Goal: Share content: Share content

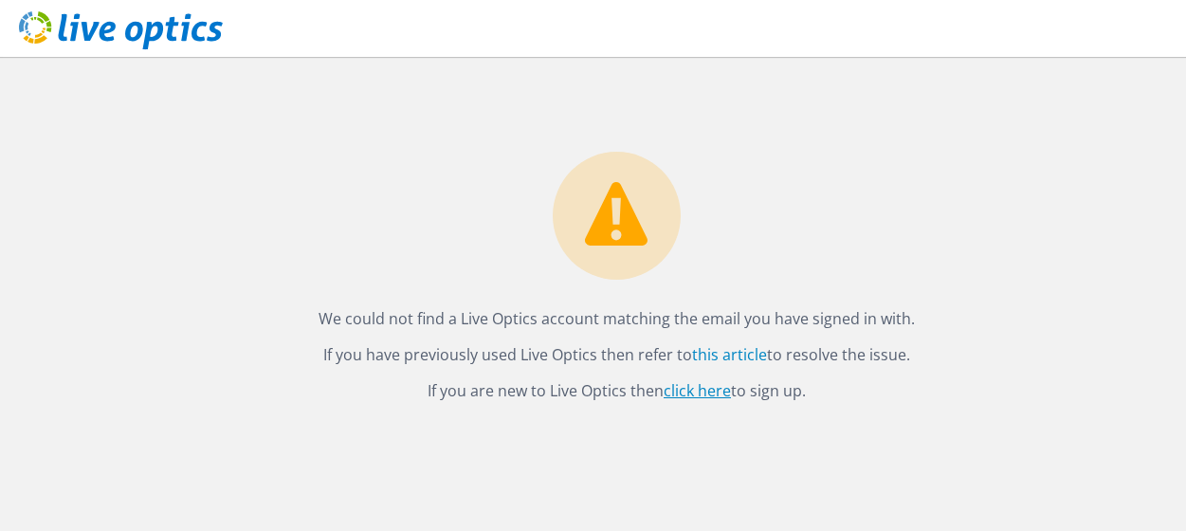
click at [685, 391] on link "click here" at bounding box center [697, 390] width 67 height 21
click at [703, 392] on link "click here" at bounding box center [697, 390] width 67 height 21
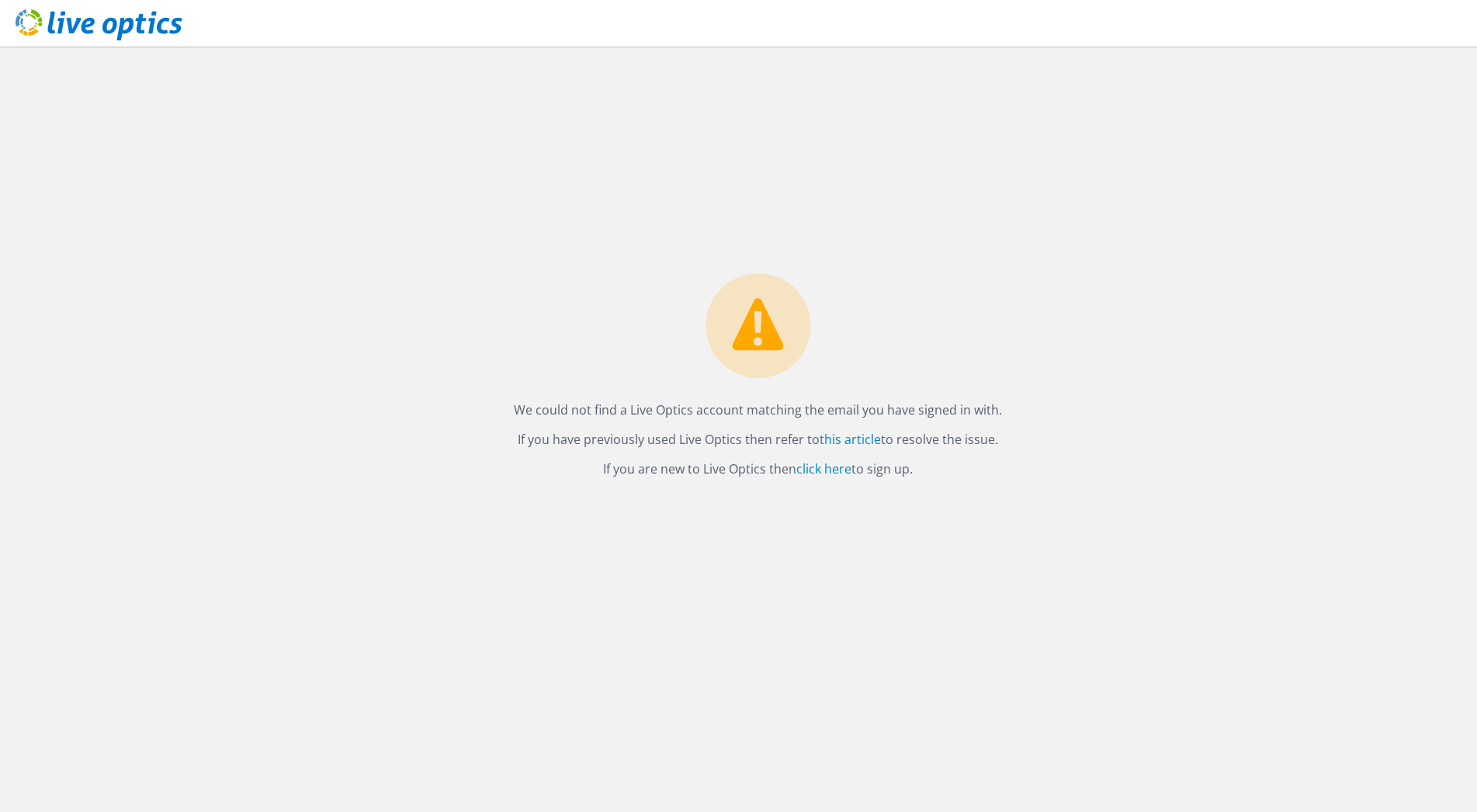
click at [29, 25] on icon at bounding box center [99, 25] width 167 height 32
click at [159, 26] on use at bounding box center [99, 25] width 167 height 31
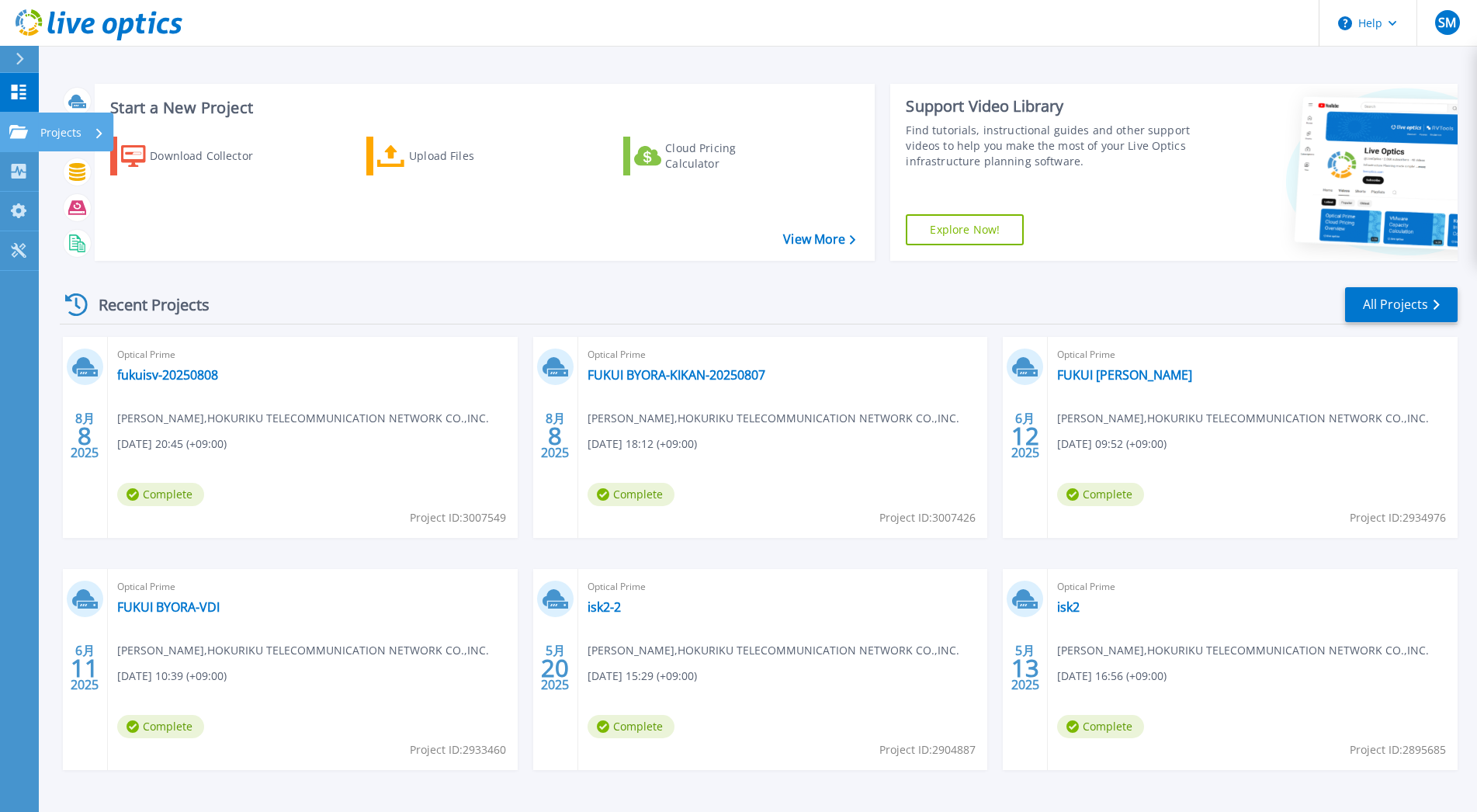
click at [23, 133] on icon at bounding box center [18, 132] width 19 height 13
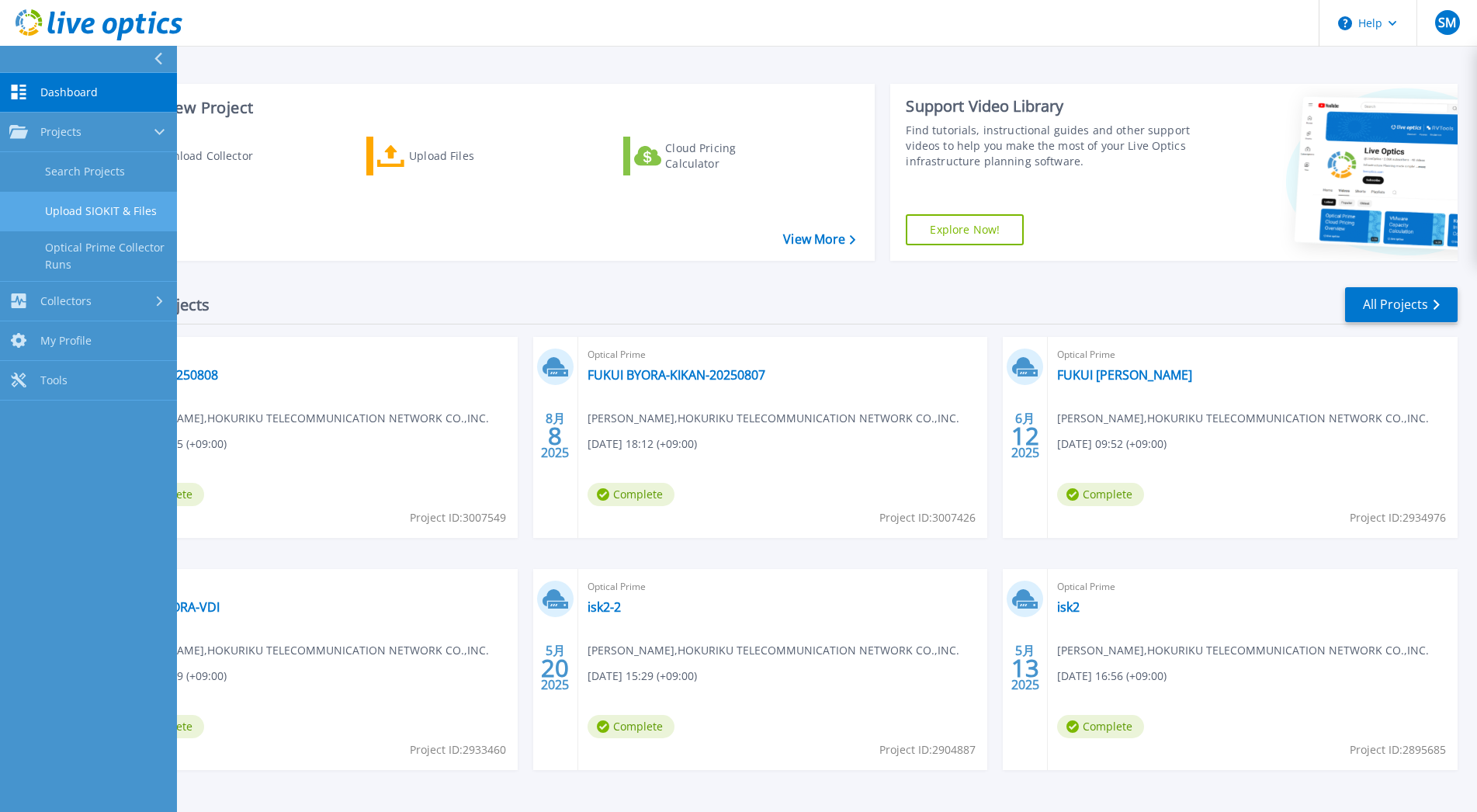
click at [131, 209] on link "Upload SIOKIT & Files" at bounding box center [88, 211] width 177 height 39
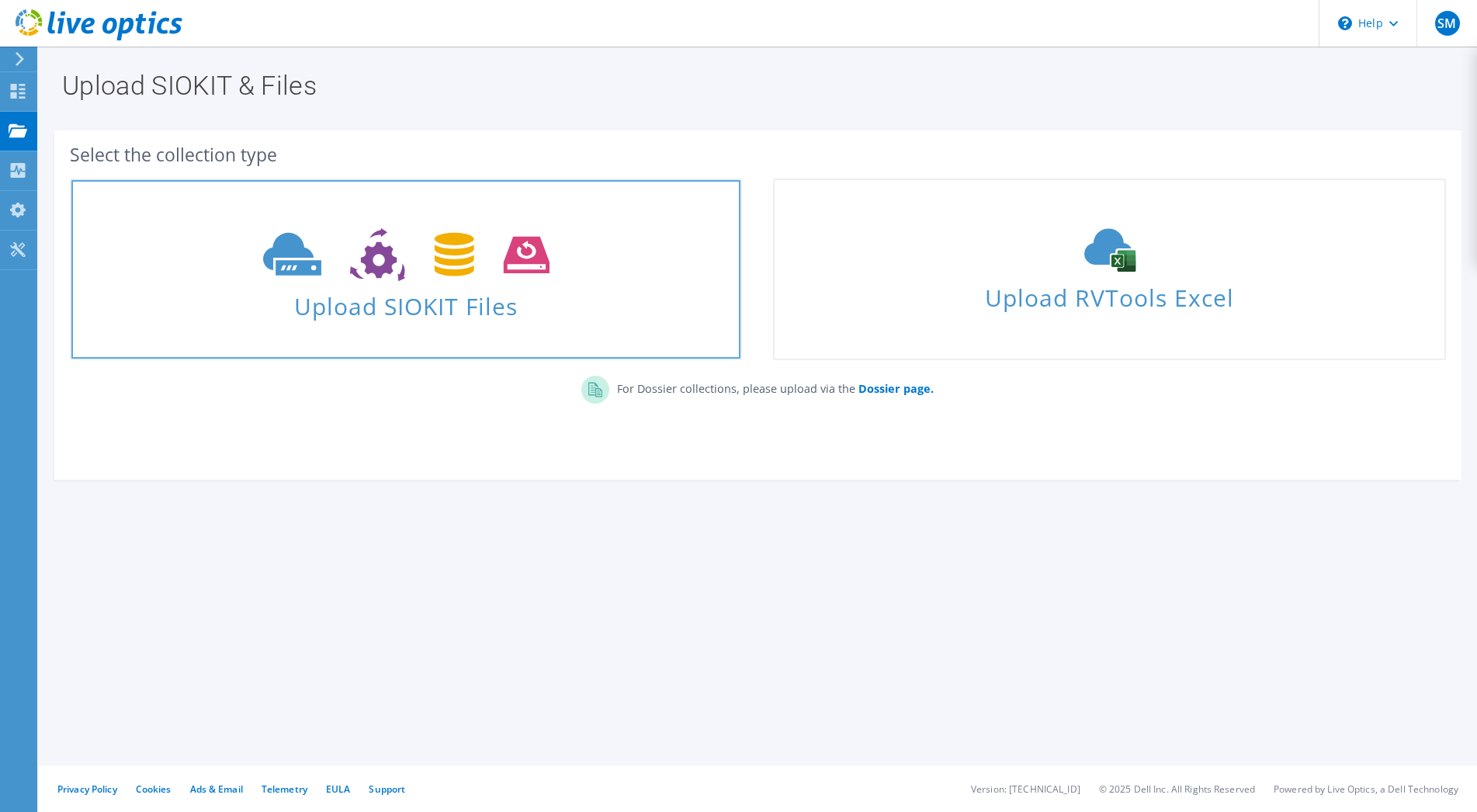
click at [522, 289] on span "Upload SIOKIT Files" at bounding box center [405, 301] width 669 height 34
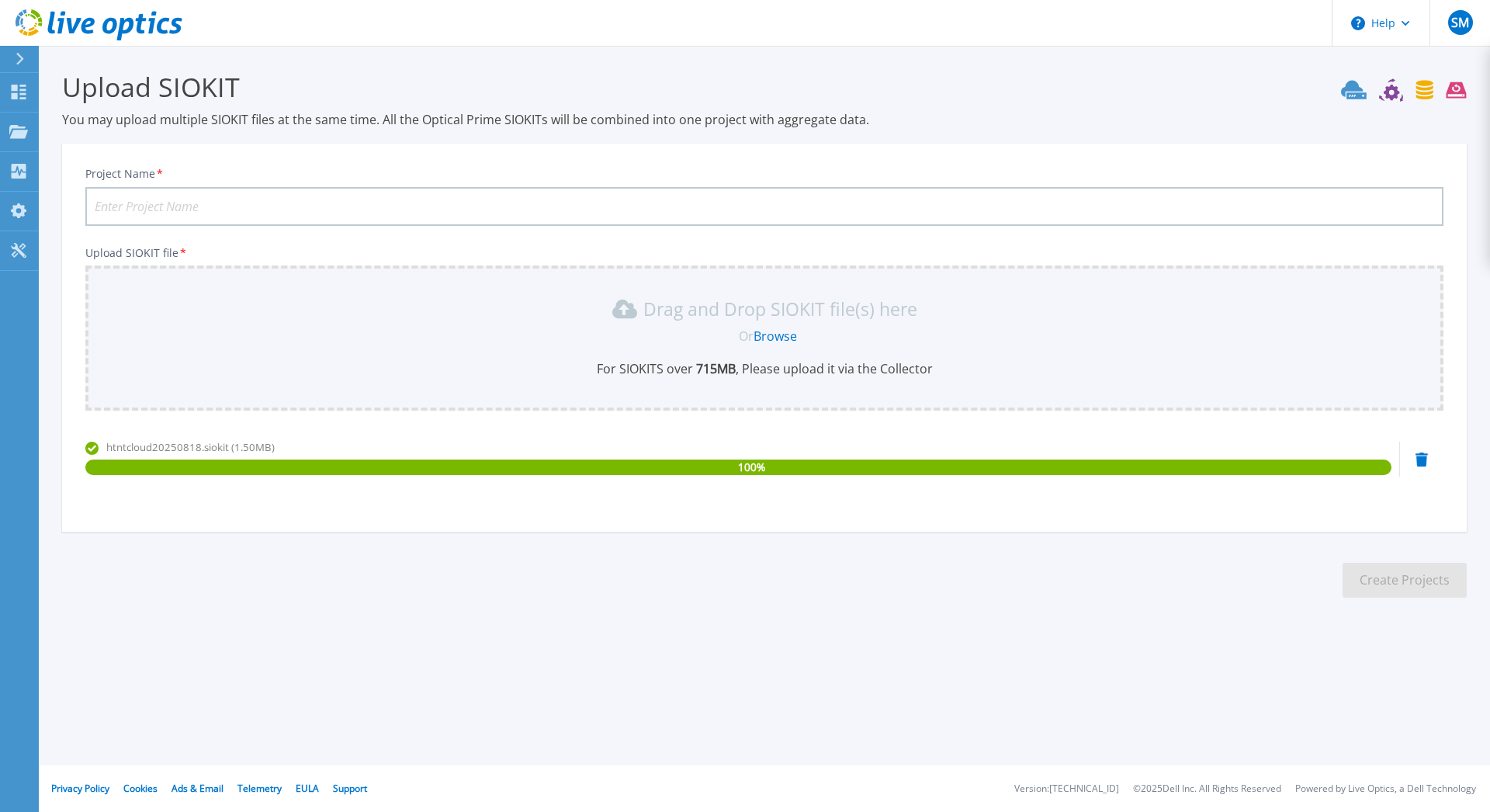
click at [132, 205] on input "Project Name *" at bounding box center [764, 205] width 1358 height 38
type input "htnetcloud20250818"
click at [1388, 590] on button "Create Projects" at bounding box center [1405, 580] width 124 height 35
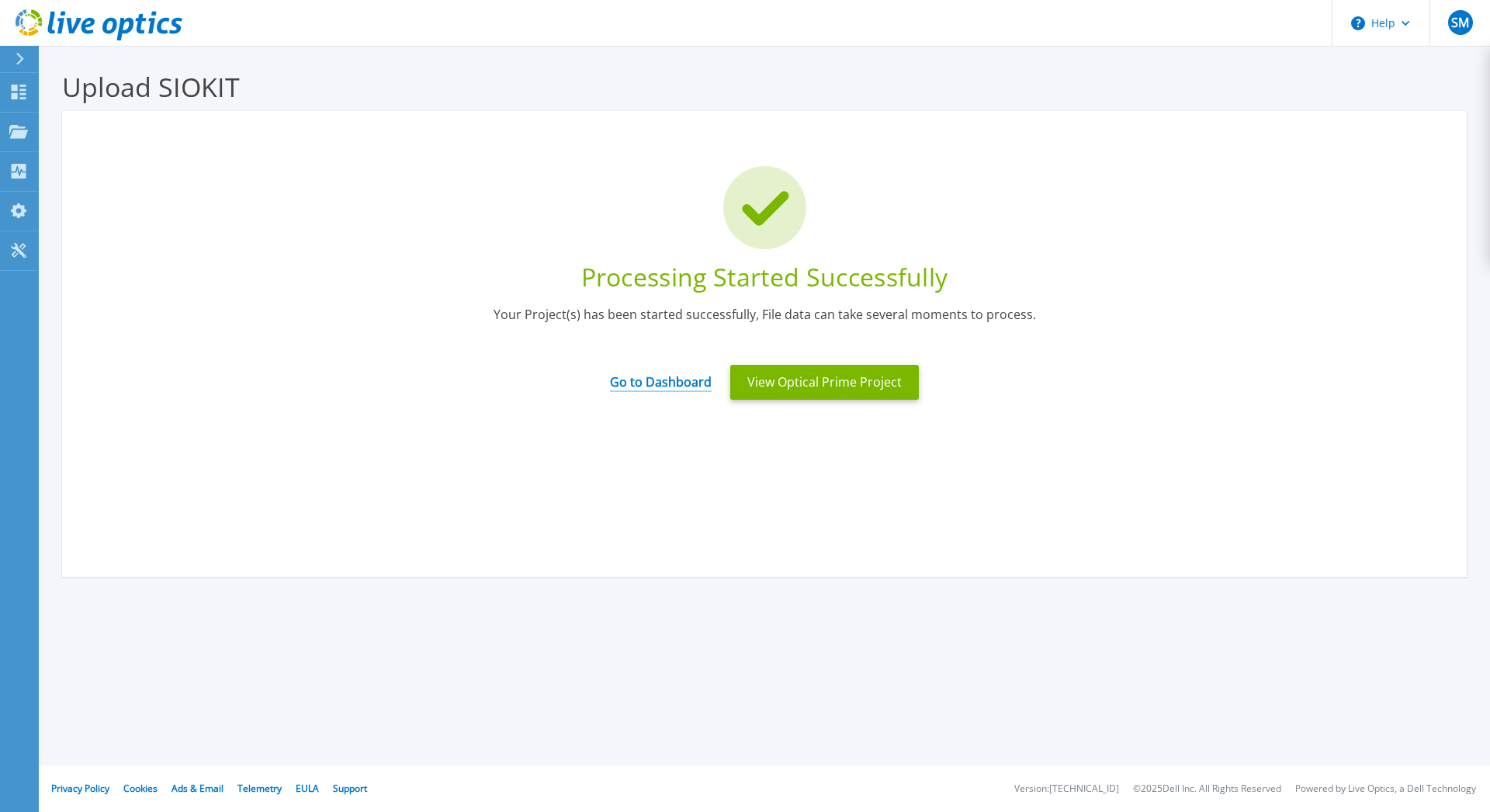
click at [683, 386] on link "Go to Dashboard" at bounding box center [661, 377] width 102 height 30
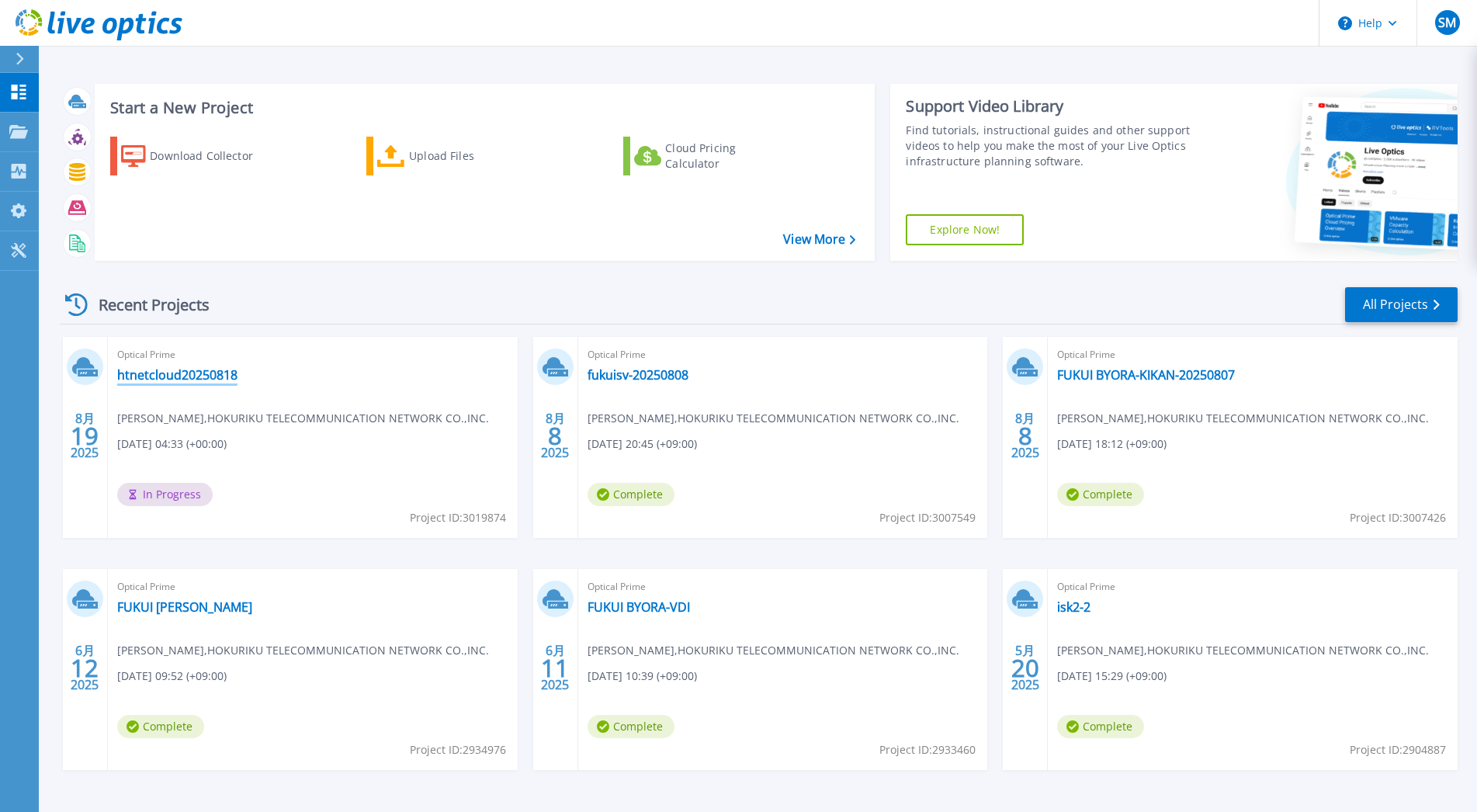
click at [159, 372] on link "htnetcloud20250818" at bounding box center [177, 374] width 120 height 16
click at [35, 129] on link "Projects Projects" at bounding box center [19, 132] width 38 height 39
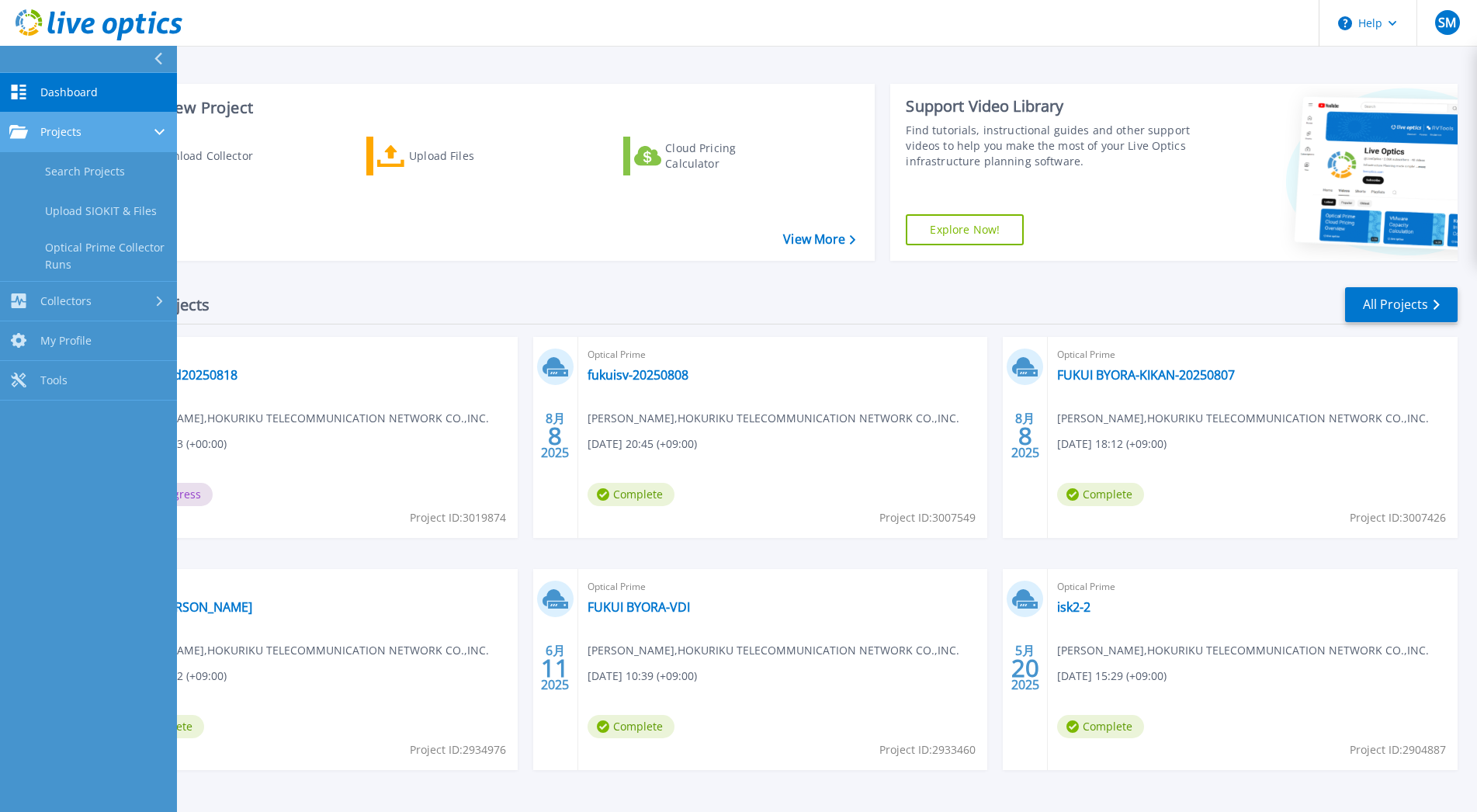
click at [142, 129] on div "Projects" at bounding box center [88, 132] width 158 height 14
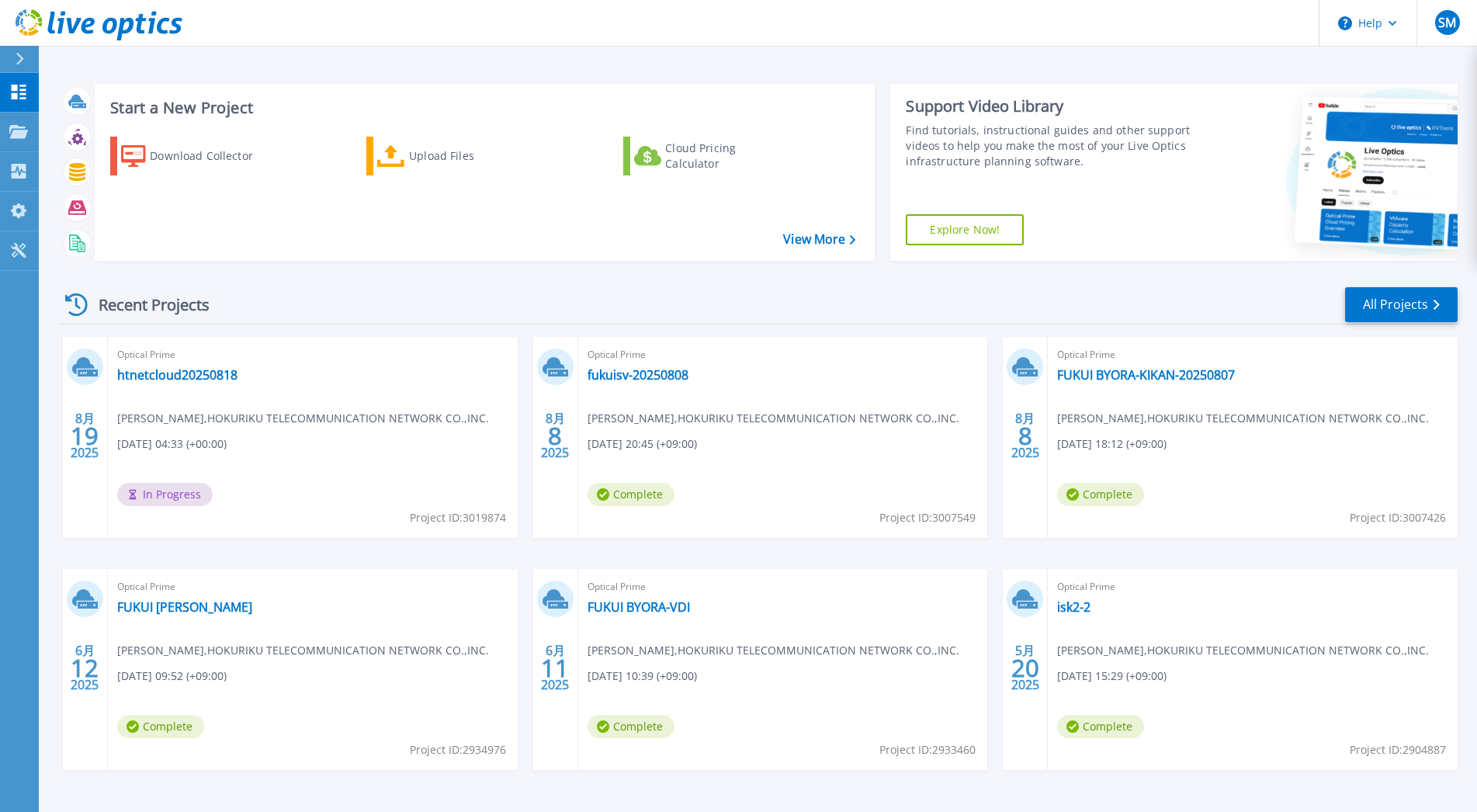
click at [355, 410] on span "sadaaki morita , HOKURIKU TELECOMMUNICATION NETWORK CO.,INC." at bounding box center [303, 418] width 372 height 17
click at [201, 372] on link "htnetcloud20250818" at bounding box center [177, 374] width 120 height 16
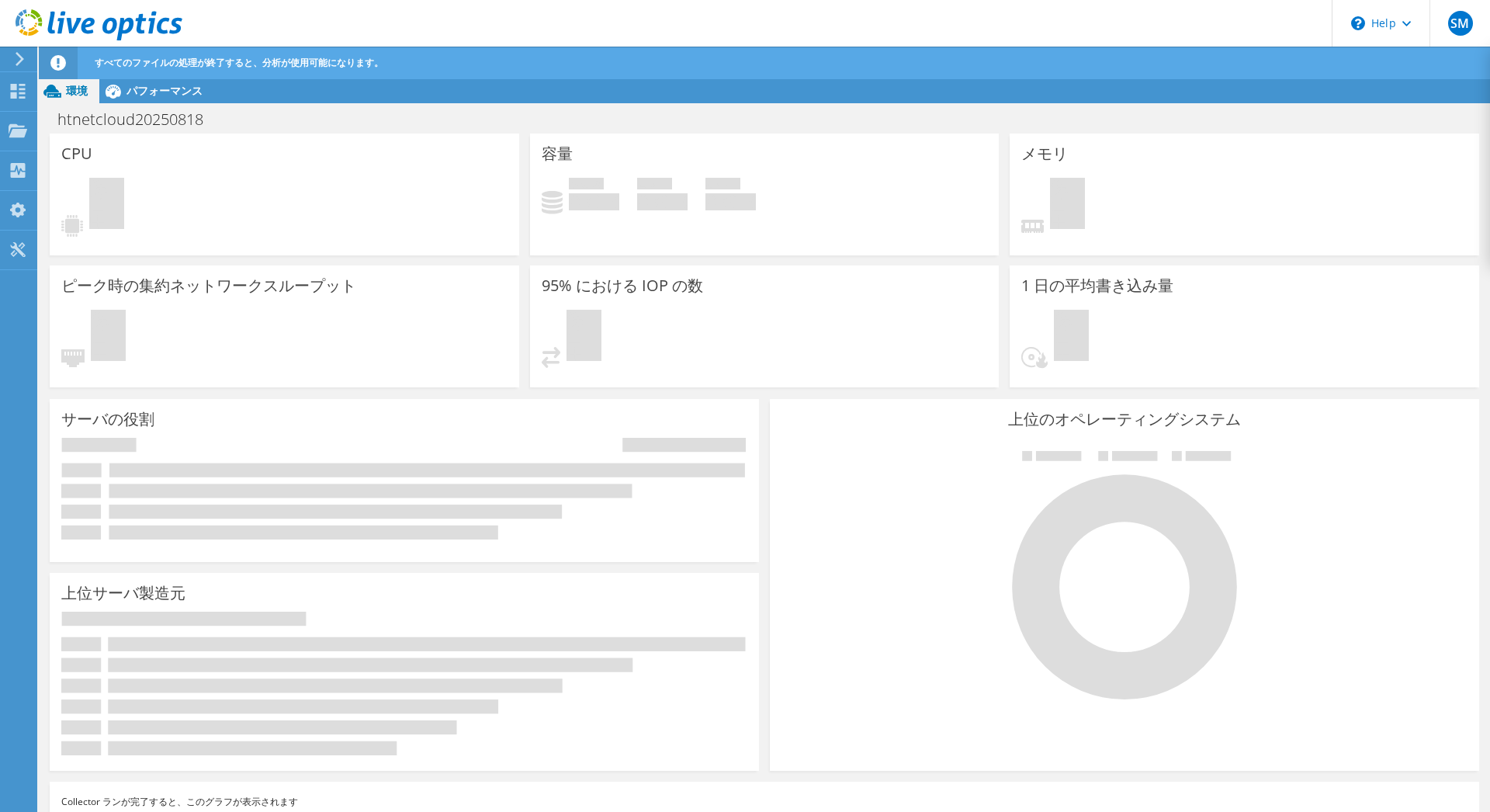
click at [20, 52] on div at bounding box center [91, 26] width 183 height 52
click at [10, 61] on div at bounding box center [16, 59] width 17 height 14
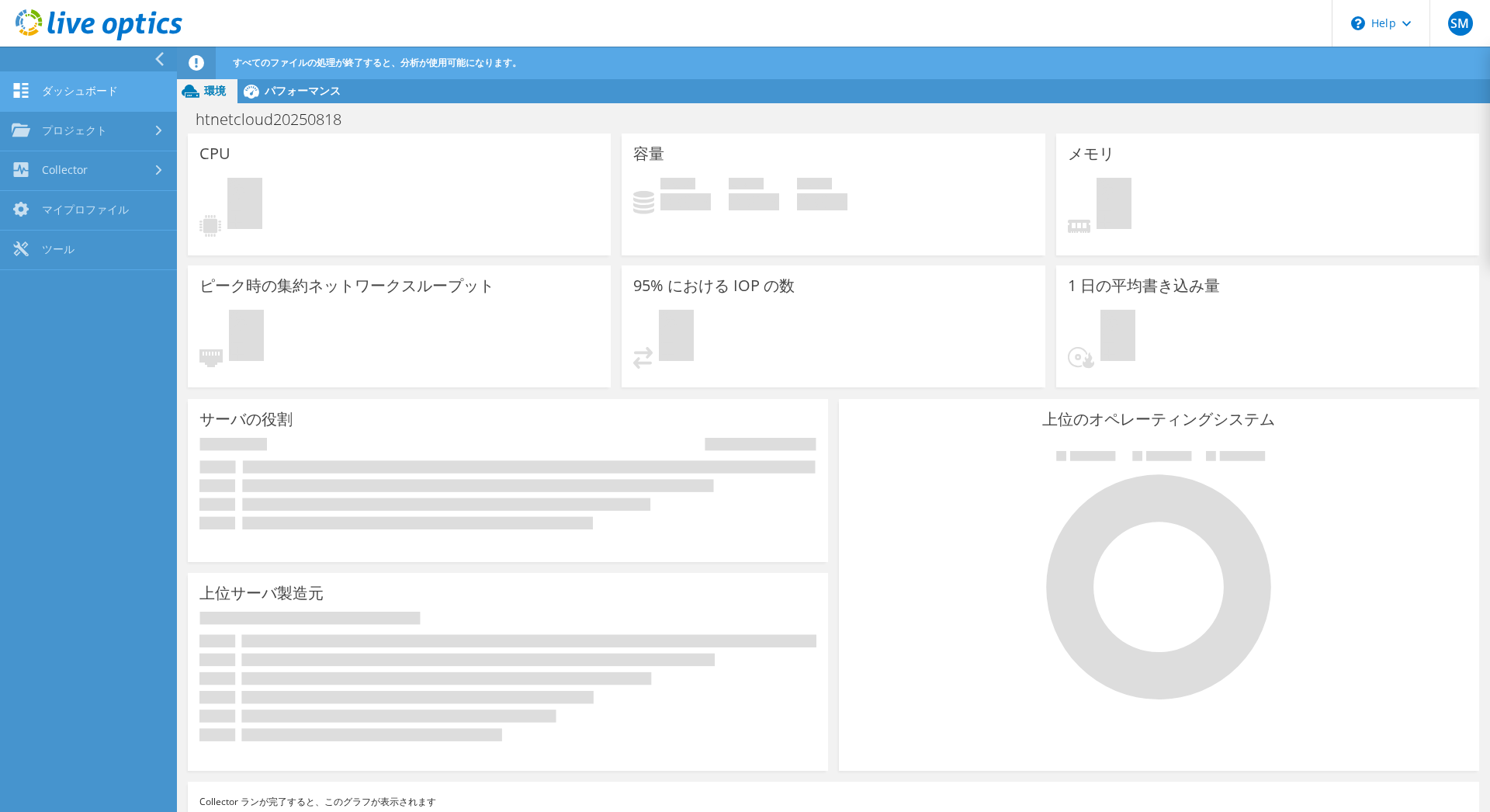
click at [38, 83] on link "ダッシュボード" at bounding box center [88, 92] width 177 height 39
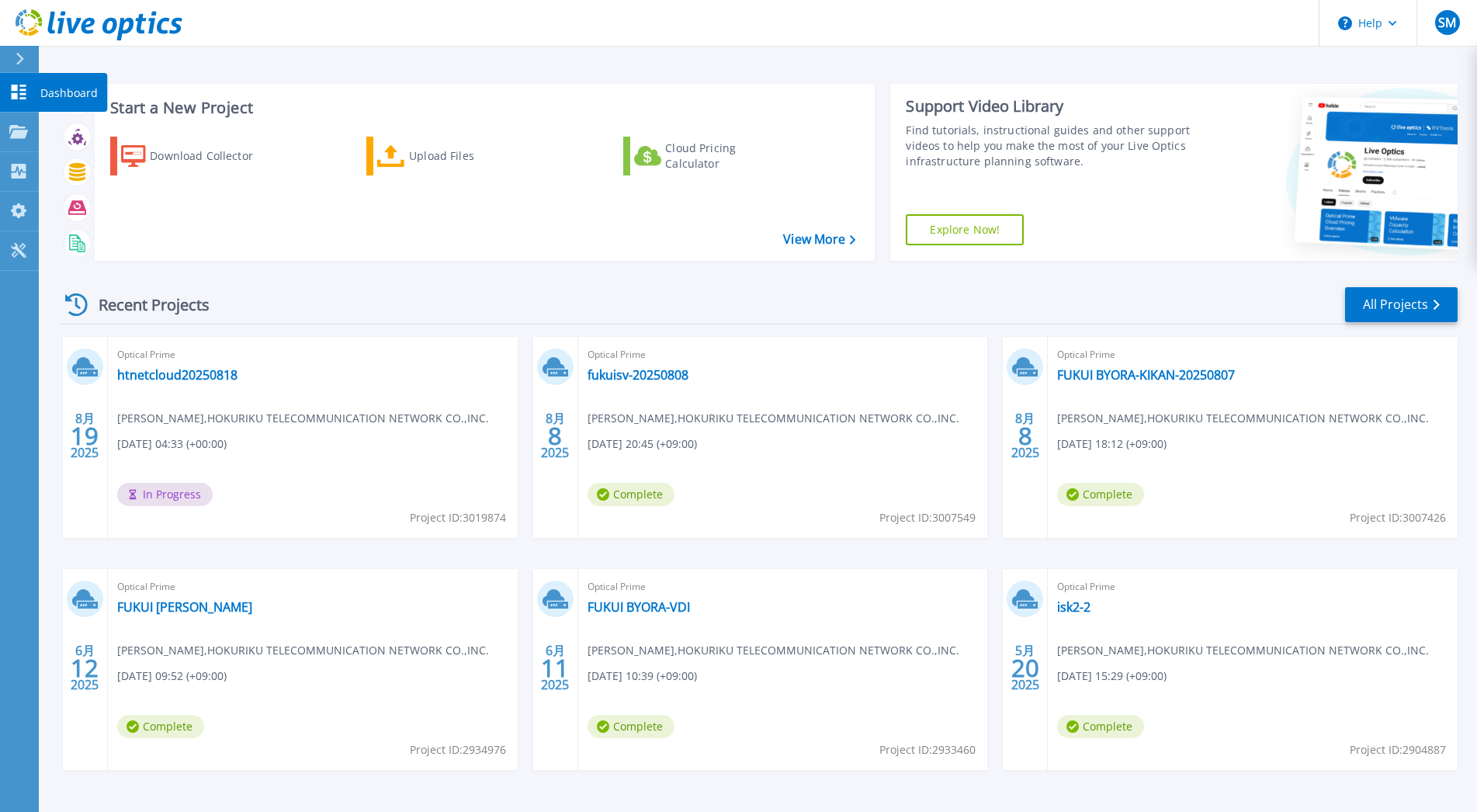
click at [22, 100] on div at bounding box center [18, 92] width 19 height 16
click at [1407, 31] on button "Help" at bounding box center [1368, 23] width 97 height 47
click at [410, 303] on div "Recent Projects All Projects" at bounding box center [758, 304] width 1398 height 38
click at [16, 217] on icon at bounding box center [18, 210] width 19 height 15
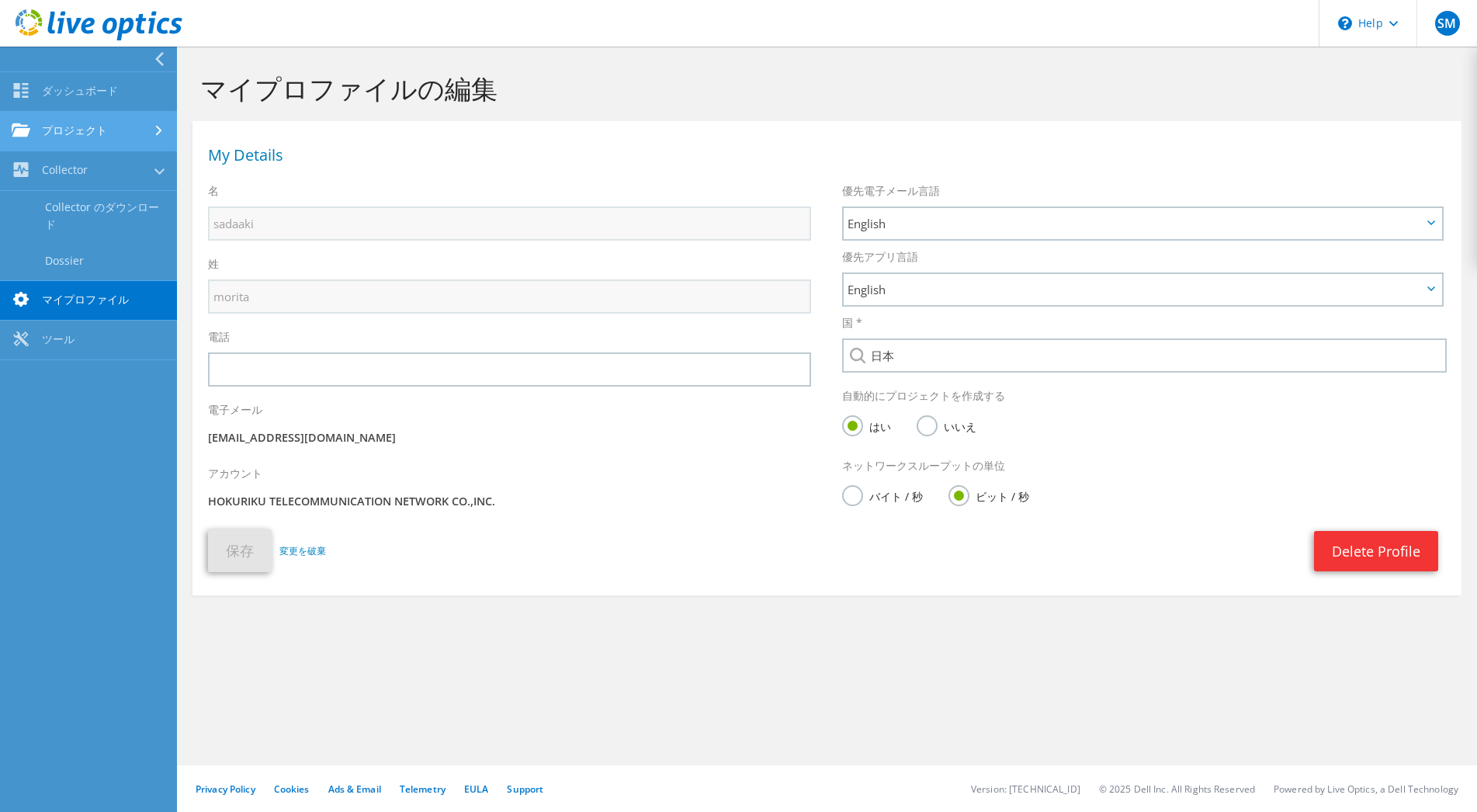
click at [49, 124] on link "プロジェクト" at bounding box center [88, 132] width 177 height 39
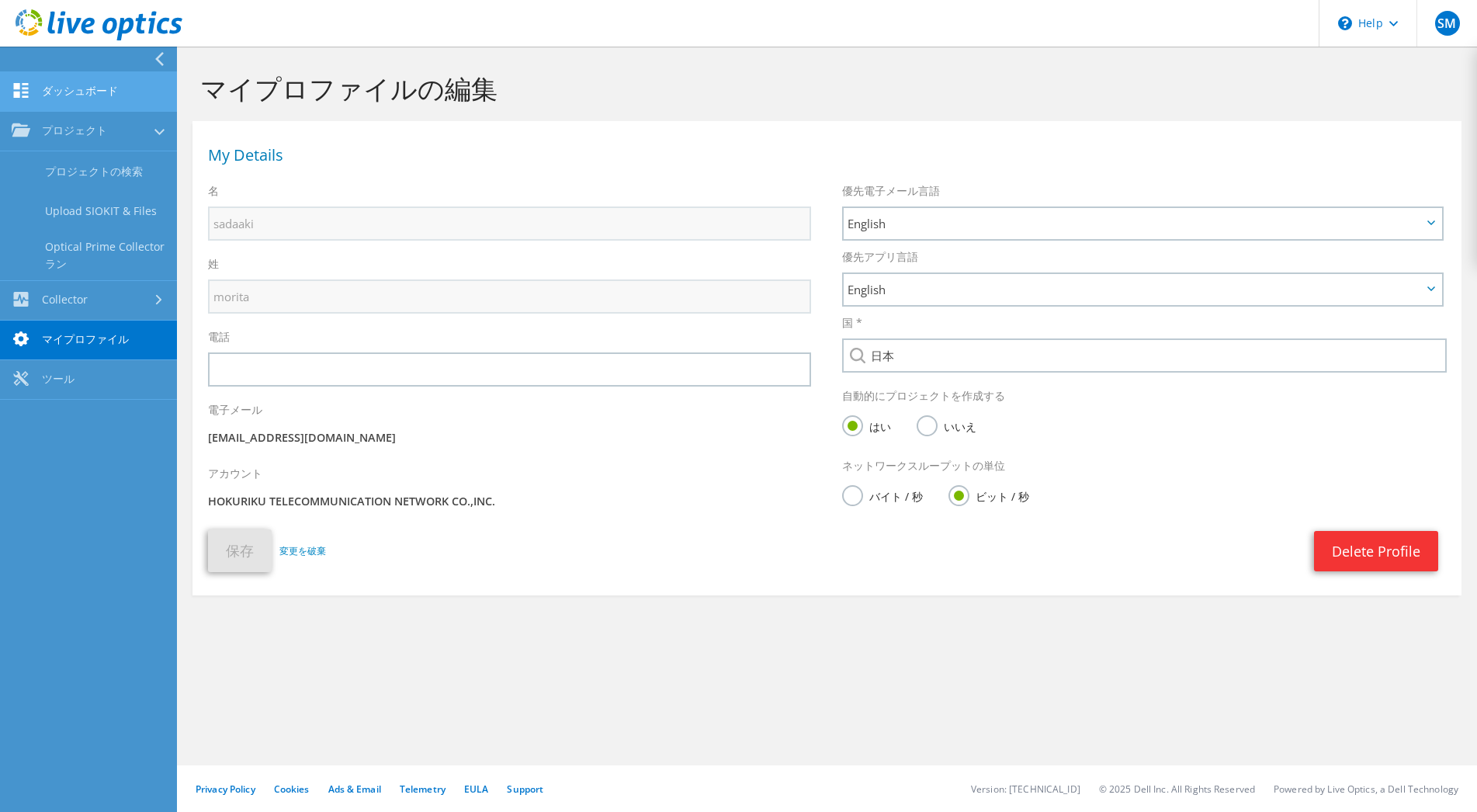
click at [68, 93] on link "ダッシュボード" at bounding box center [88, 92] width 177 height 39
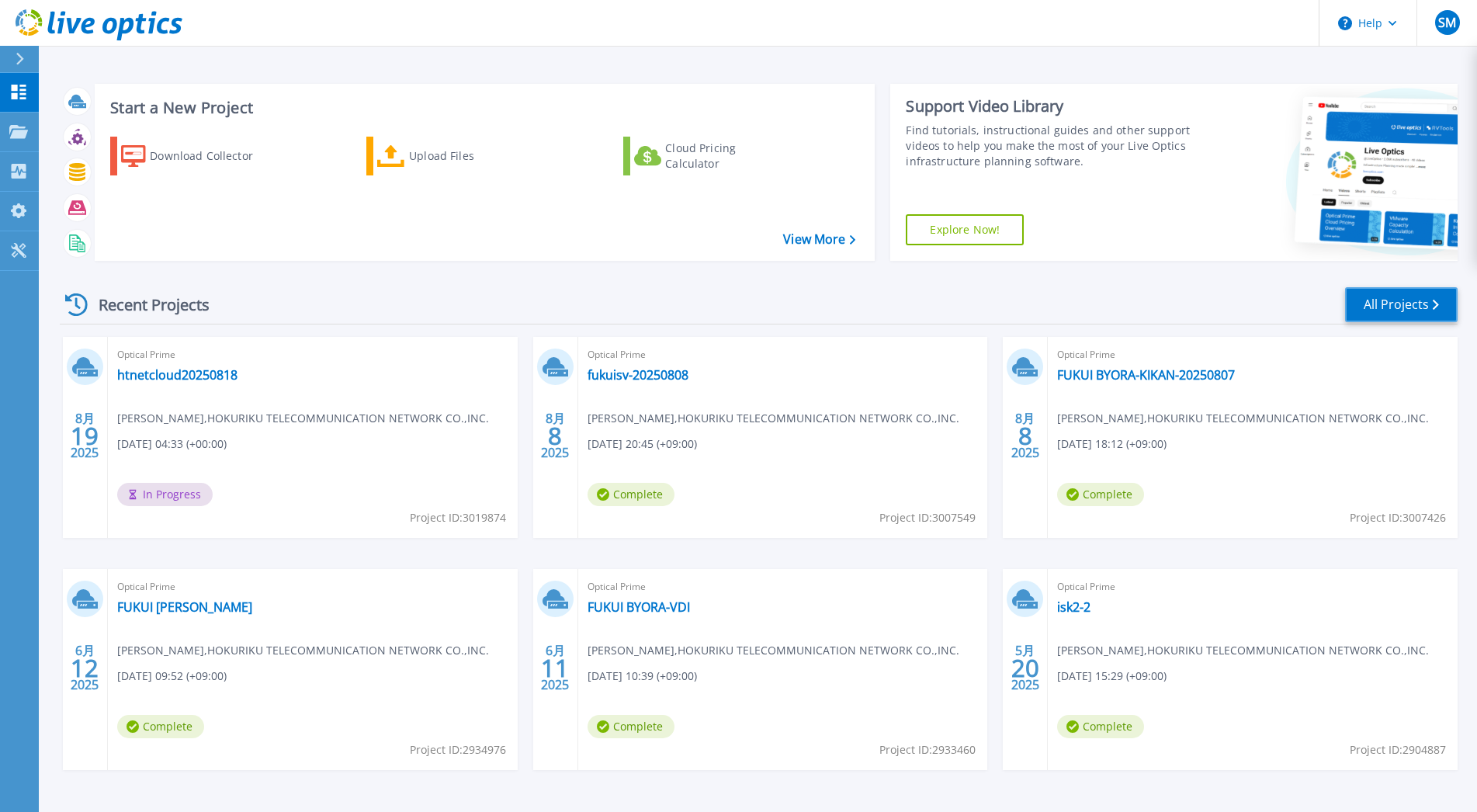
click at [1367, 299] on link "All Projects" at bounding box center [1401, 304] width 112 height 35
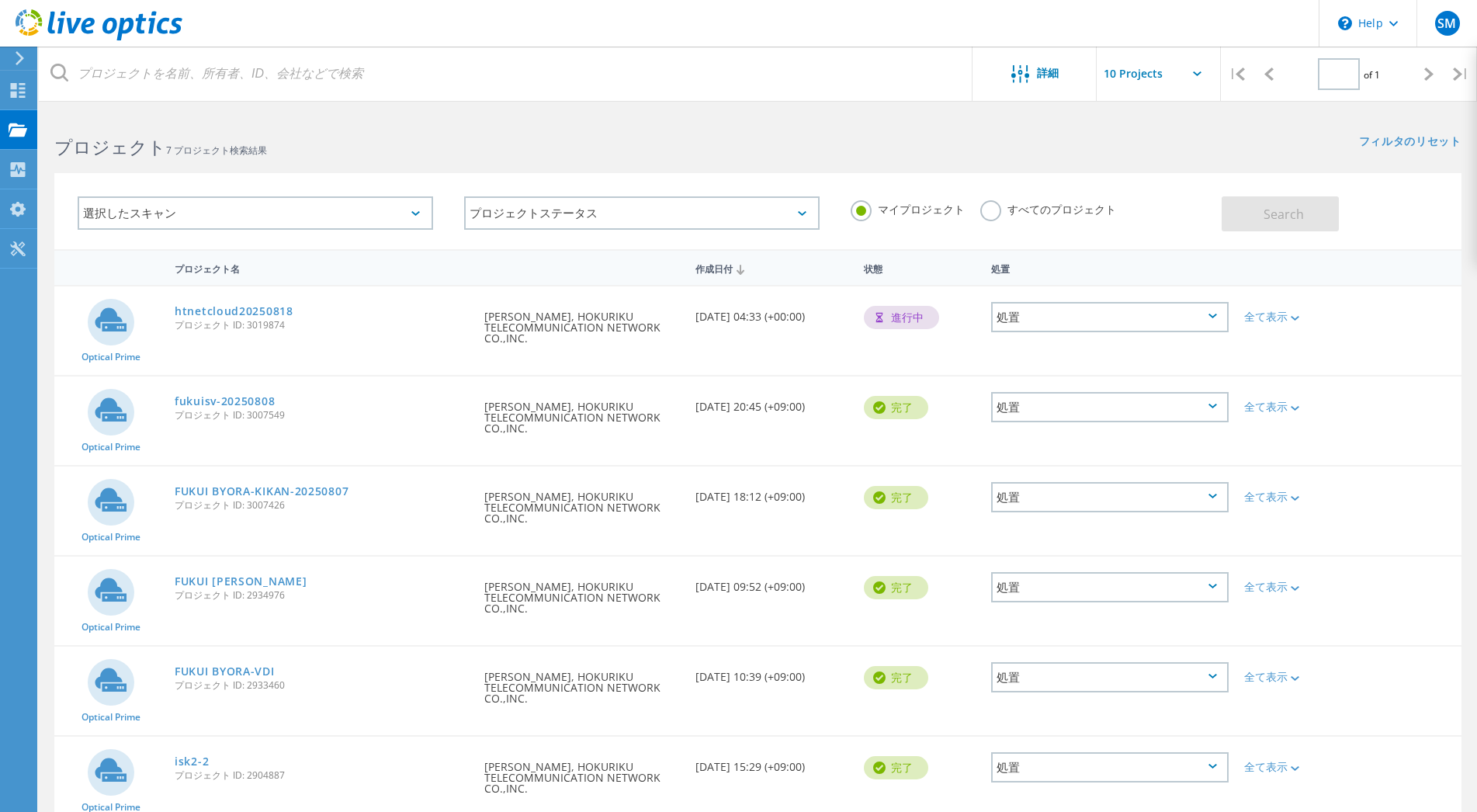
type input "1"
click at [1215, 327] on div "処置" at bounding box center [1110, 317] width 237 height 30
click at [1113, 336] on div "共有" at bounding box center [1110, 329] width 234 height 24
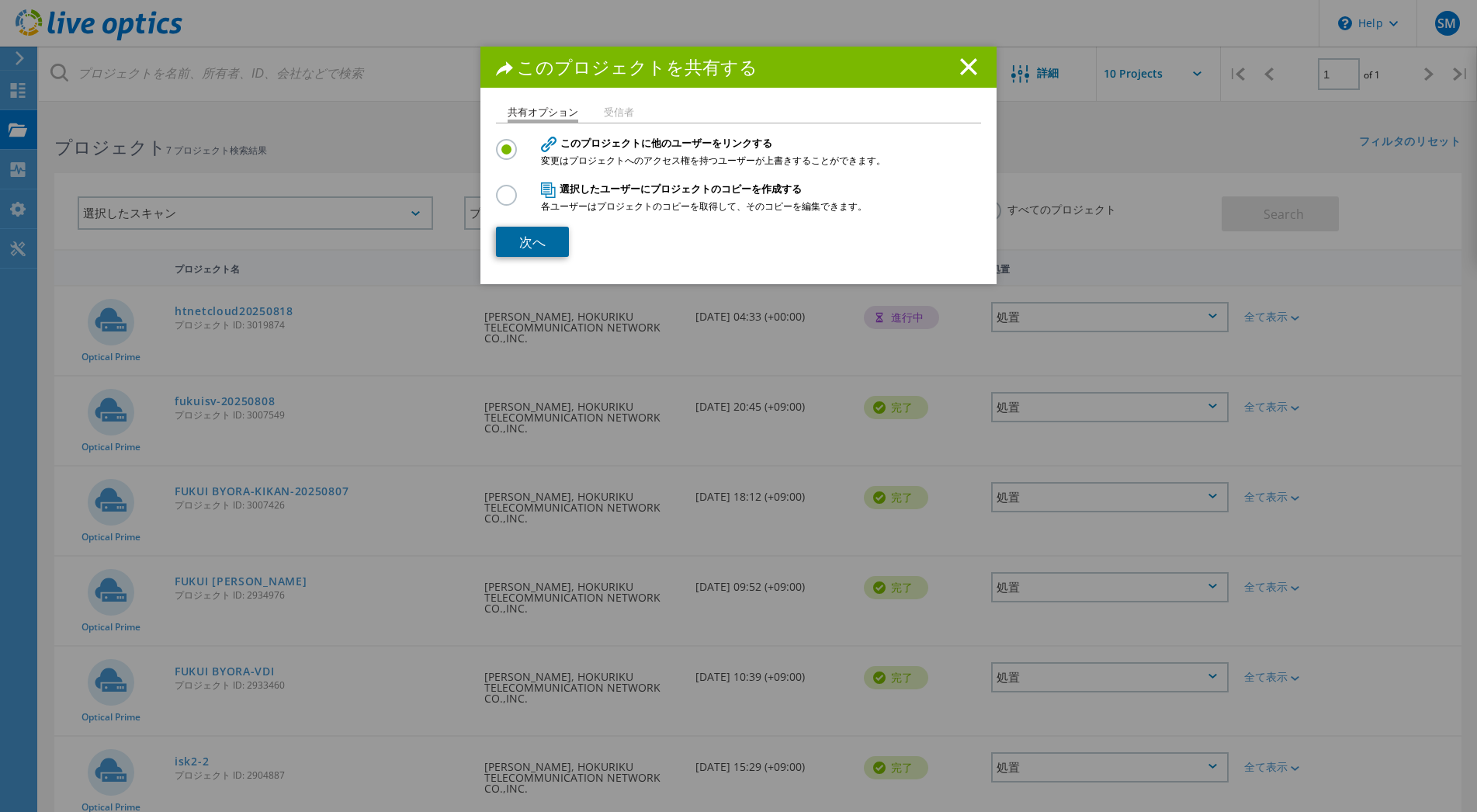
click at [511, 246] on link "次へ" at bounding box center [532, 241] width 73 height 30
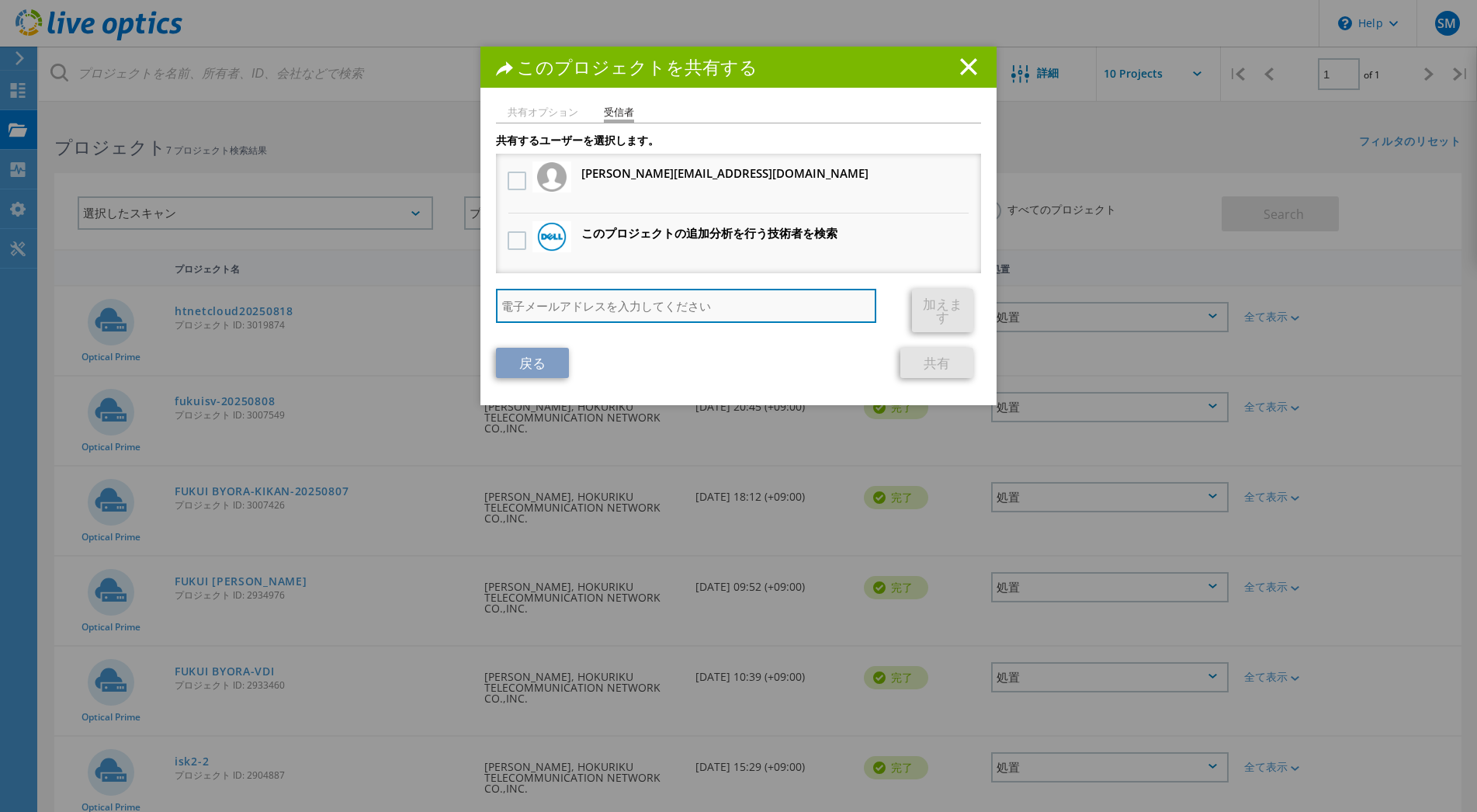
click at [536, 303] on input "search" at bounding box center [686, 306] width 381 height 34
paste input "ueda.masahiro@htnet.co.jp>"
type input "ueda.masahiro@htnet.co.jp"
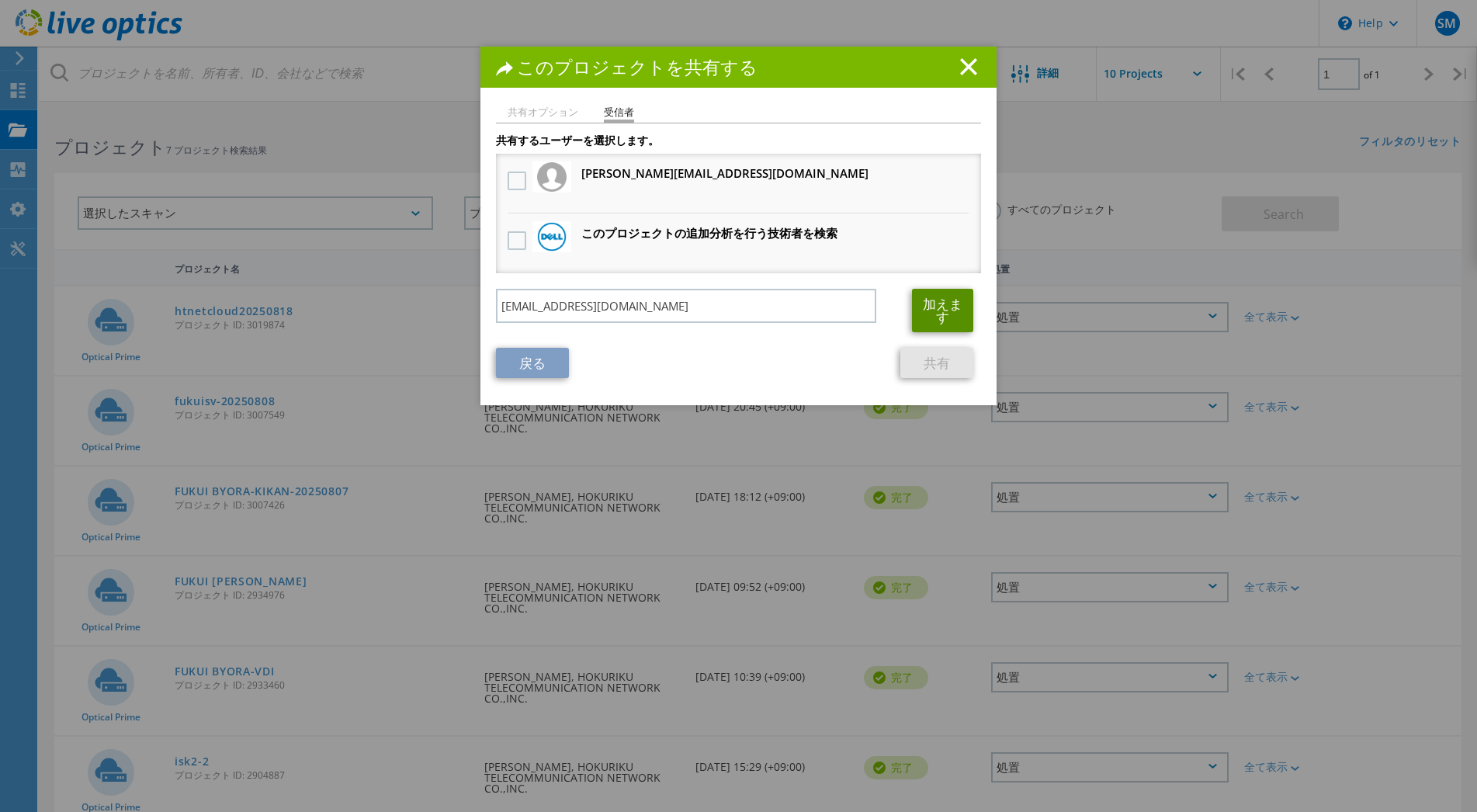
click at [926, 319] on link "加えます" at bounding box center [942, 310] width 61 height 43
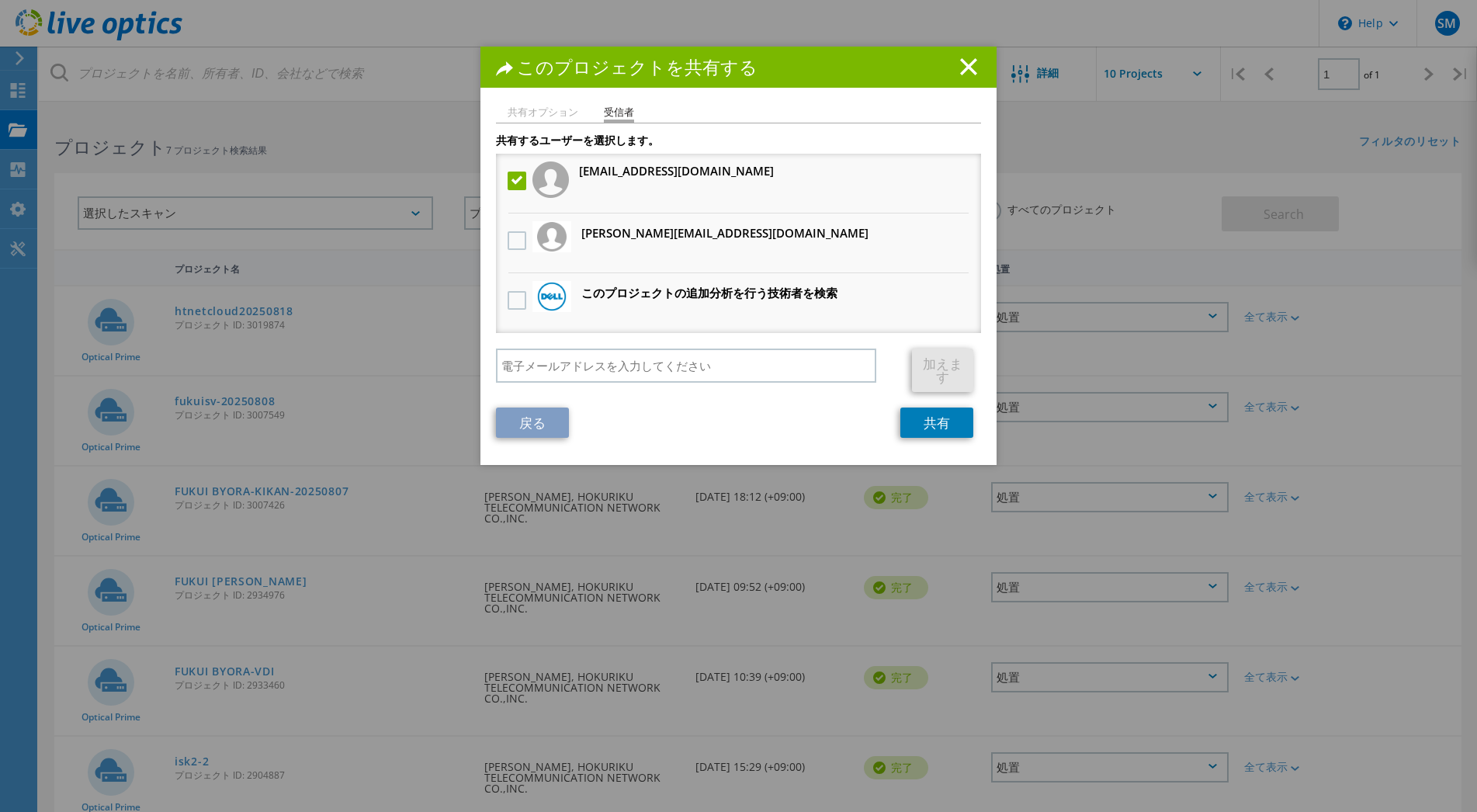
click at [513, 182] on label at bounding box center [518, 181] width 22 height 19
click at [0, 0] on input "checkbox" at bounding box center [0, 0] width 0 height 0
click at [513, 182] on label at bounding box center [518, 181] width 22 height 19
click at [0, 0] on input "checkbox" at bounding box center [0, 0] width 0 height 0
click at [930, 424] on link "共有" at bounding box center [937, 422] width 73 height 30
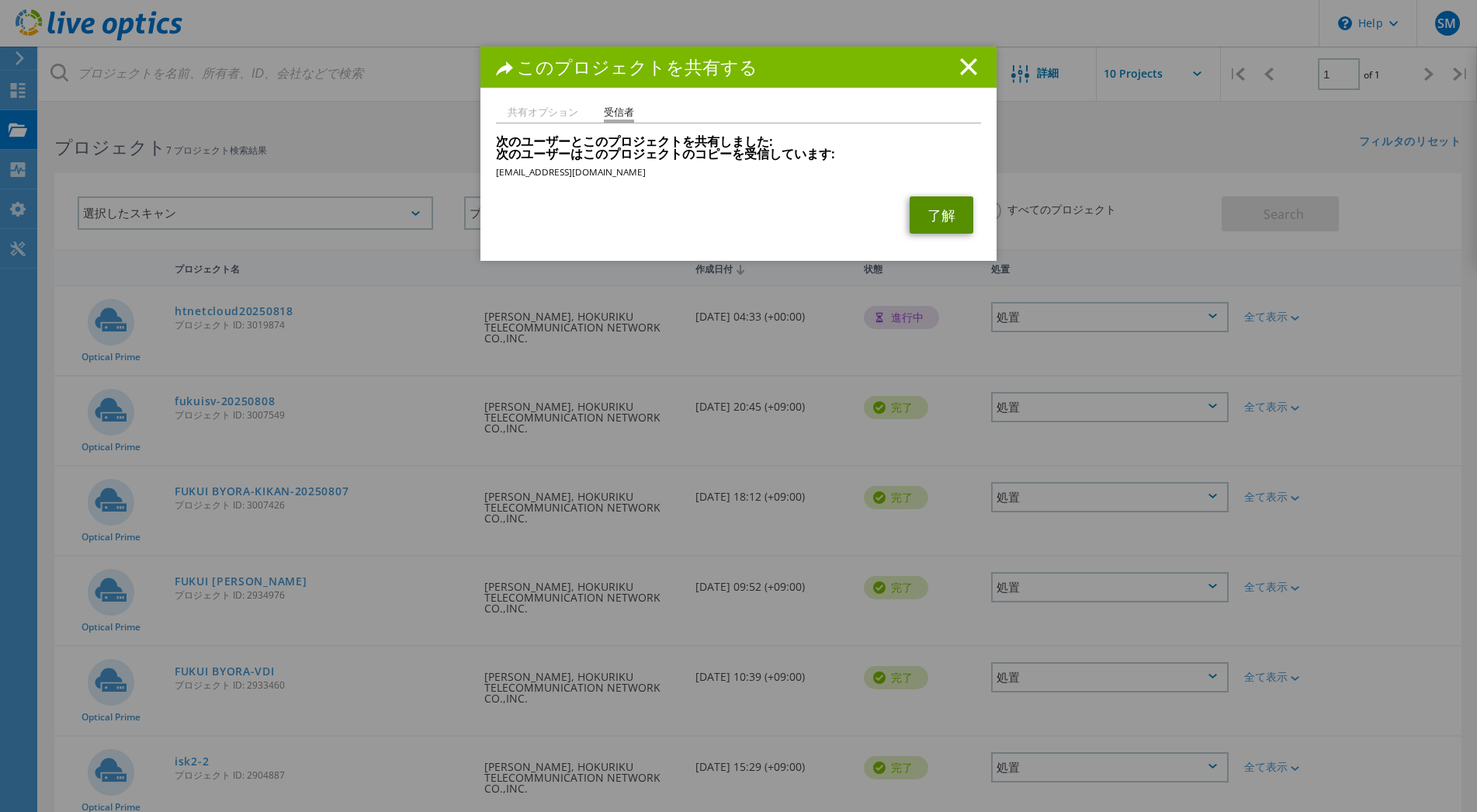
click at [945, 218] on link "了解" at bounding box center [942, 215] width 64 height 38
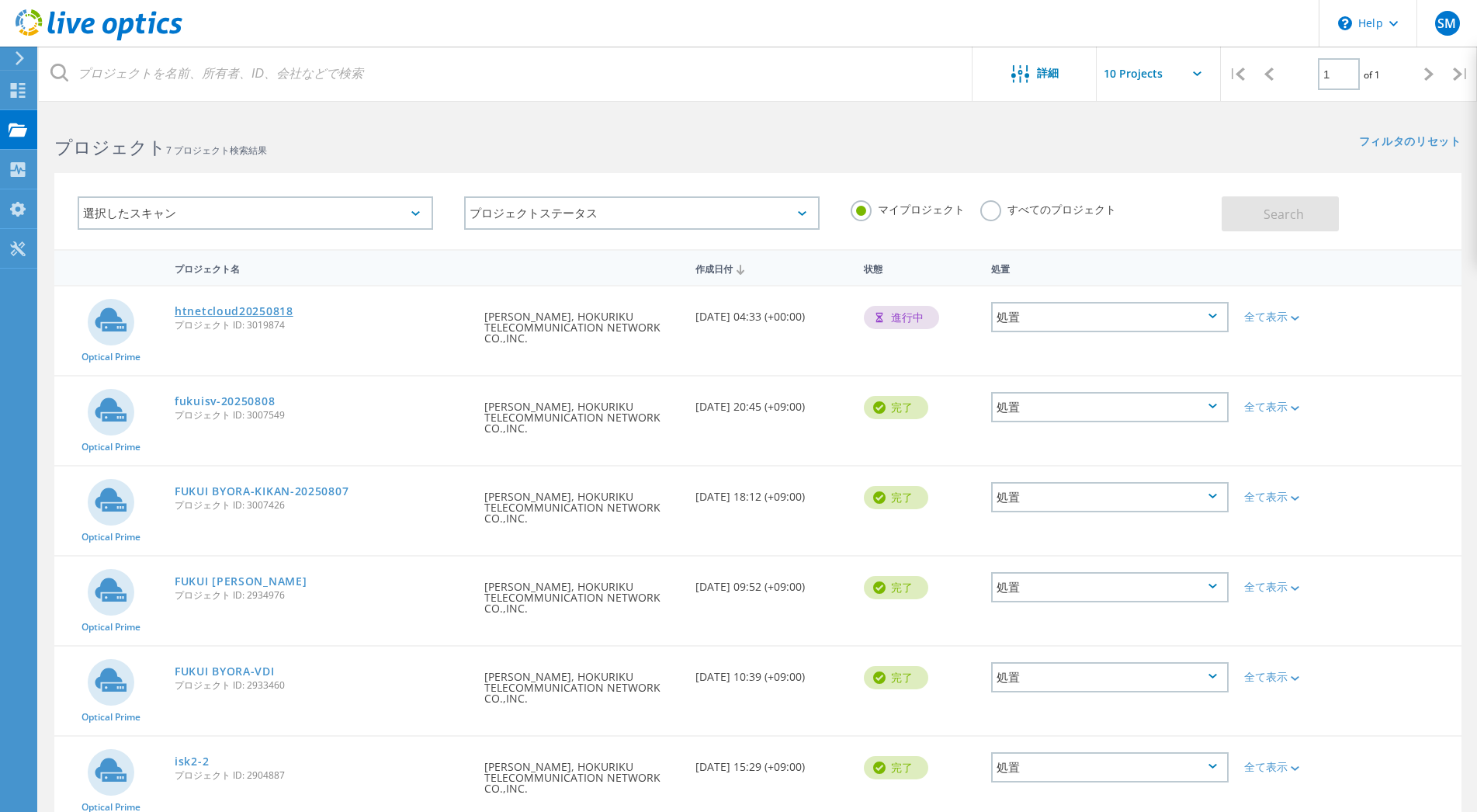
click at [249, 312] on link "htnetcloud20250818" at bounding box center [233, 311] width 119 height 11
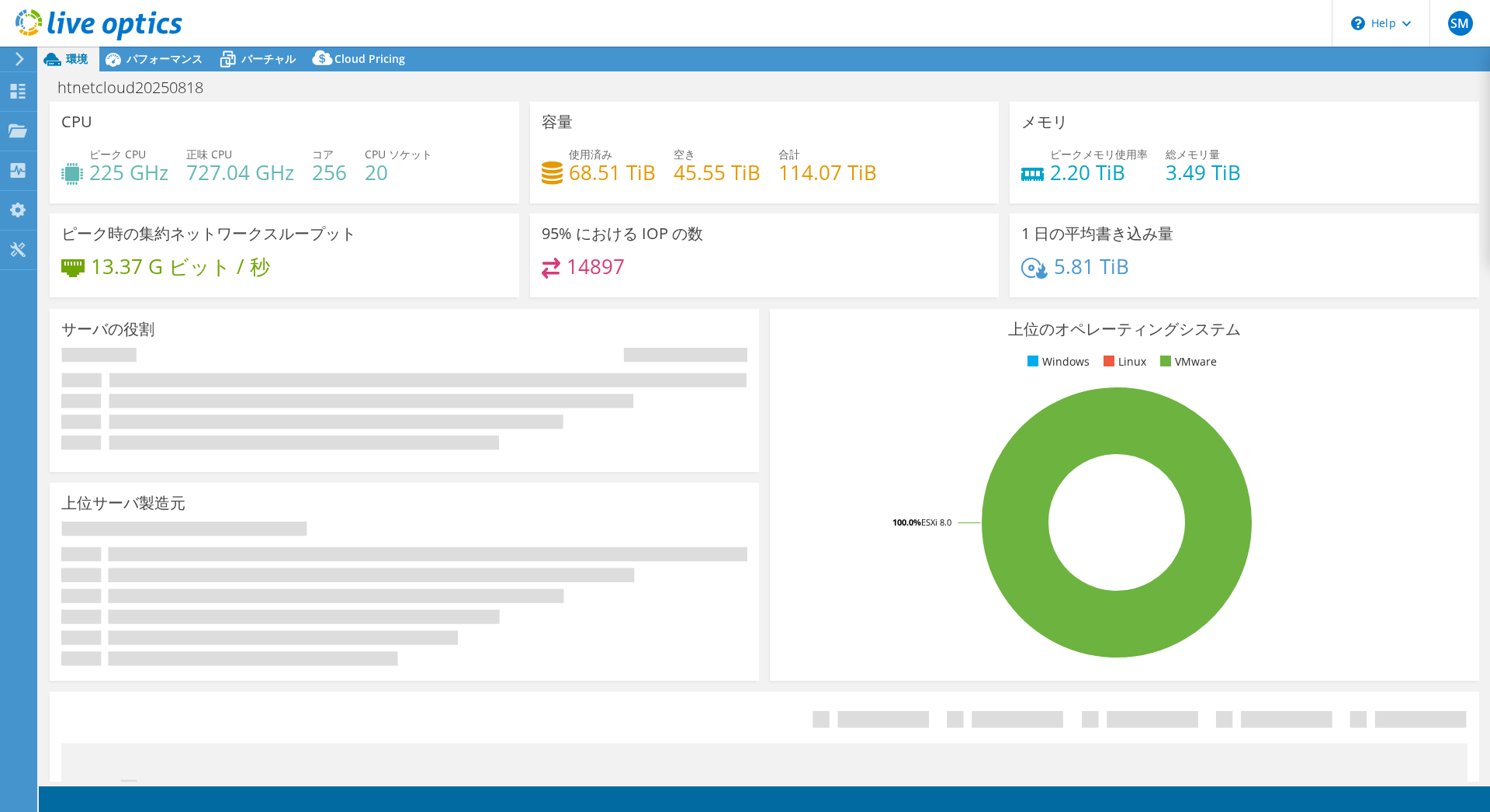
select select "USD"
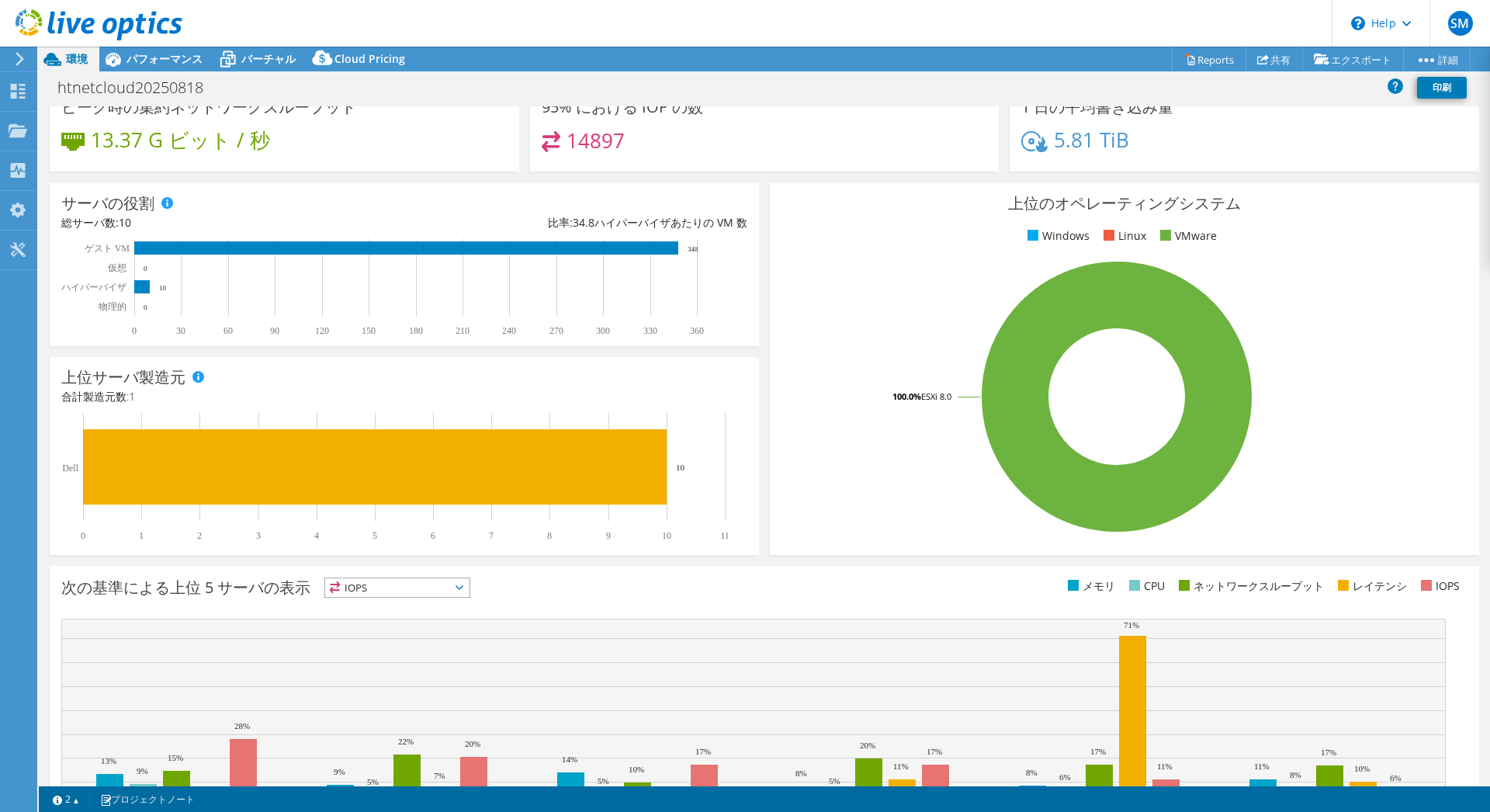
scroll to position [224, 0]
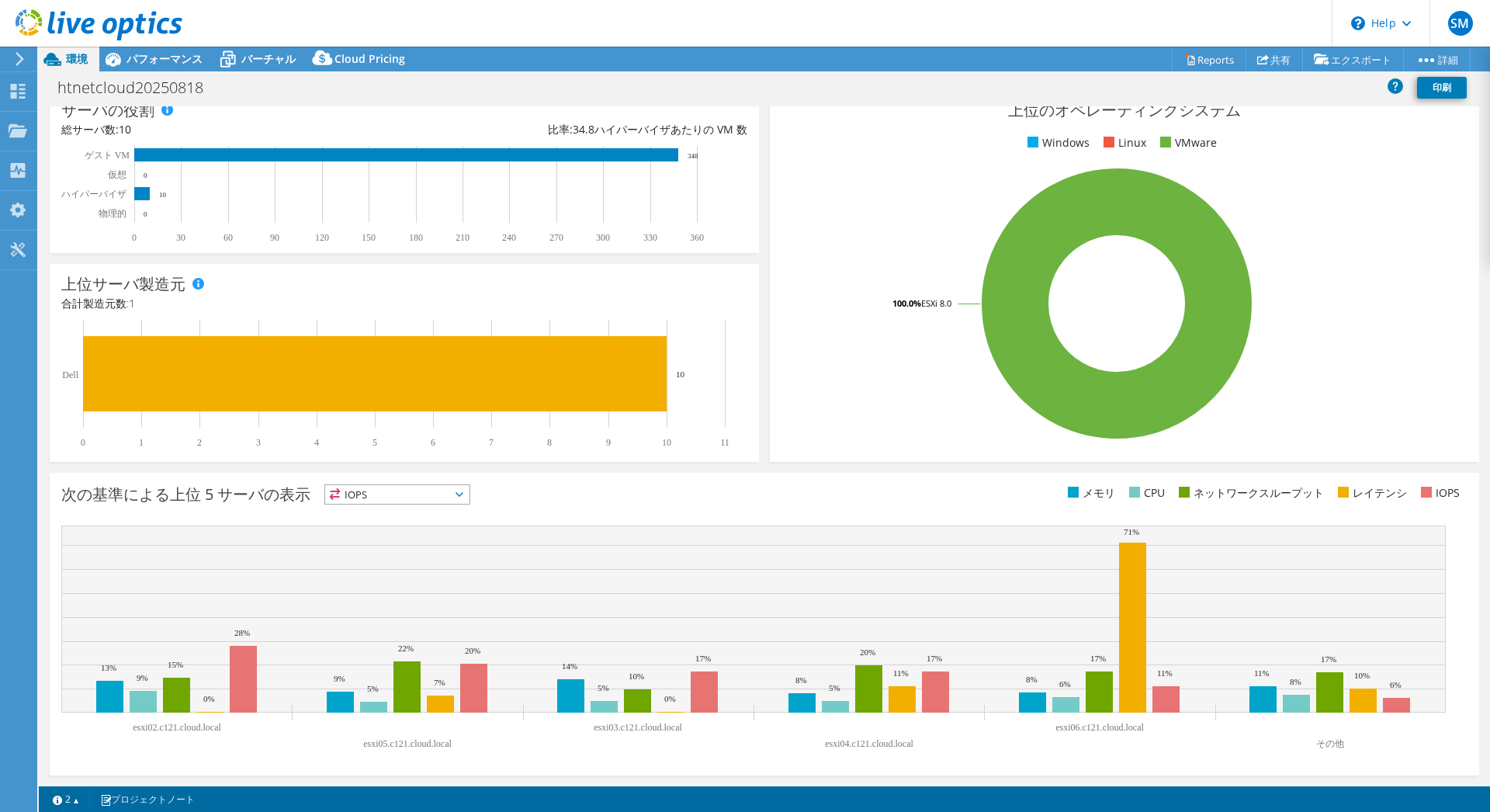
click at [475, 498] on div "次の基準による上位 5 サーバの表示 IOPS IOPS" at bounding box center [413, 497] width 703 height 25
click at [463, 494] on icon at bounding box center [459, 494] width 7 height 5
click at [531, 492] on div "次の基準による上位 5 サーバの表示 IOPS IOPS" at bounding box center [413, 497] width 703 height 25
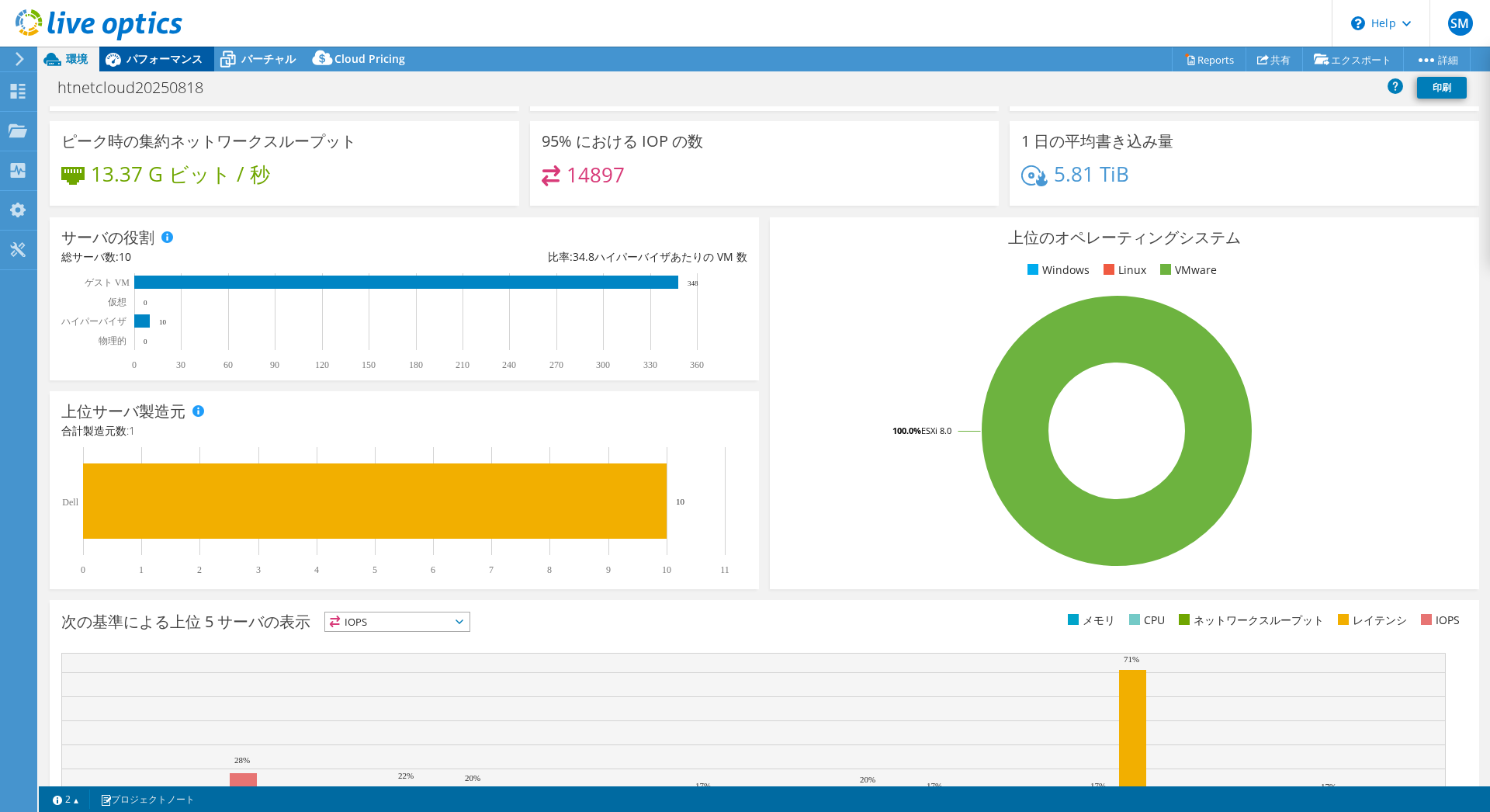
scroll to position [0, 0]
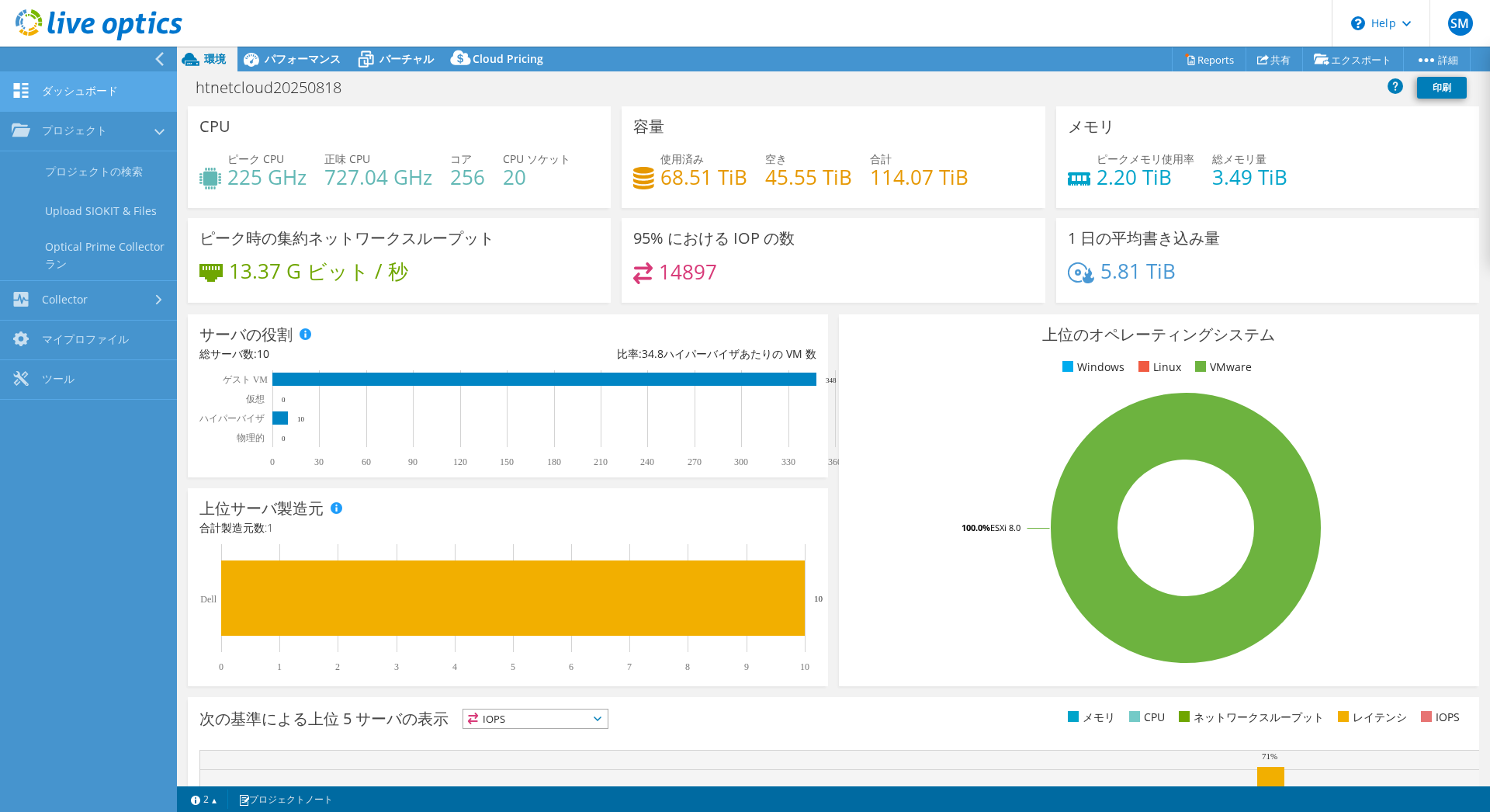
click at [42, 81] on link "ダッシュボード" at bounding box center [88, 92] width 177 height 39
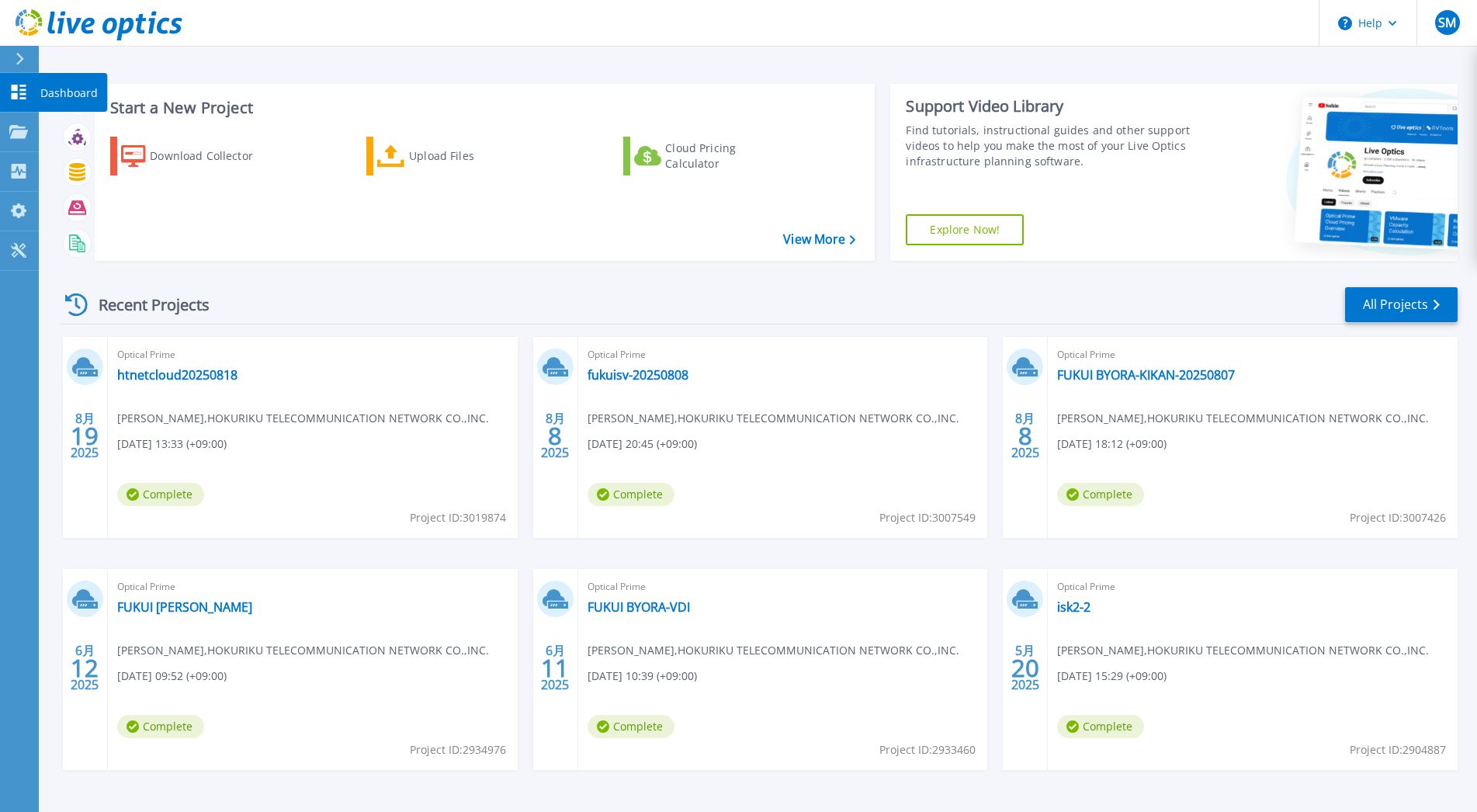
click at [59, 88] on p "Dashboard" at bounding box center [69, 92] width 57 height 40
click at [183, 372] on link "htnetcloud20250818" at bounding box center [177, 374] width 120 height 16
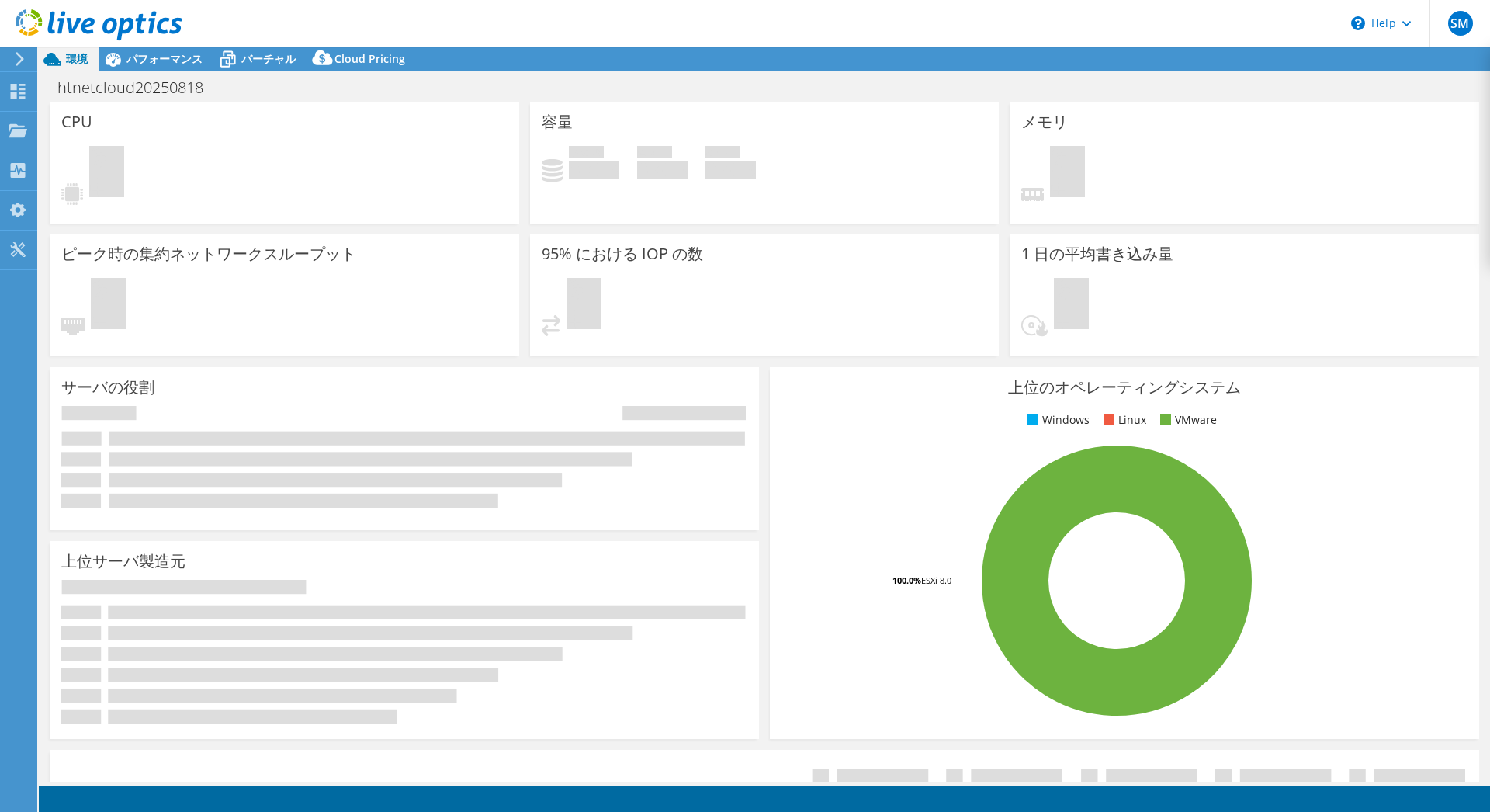
select select "USD"
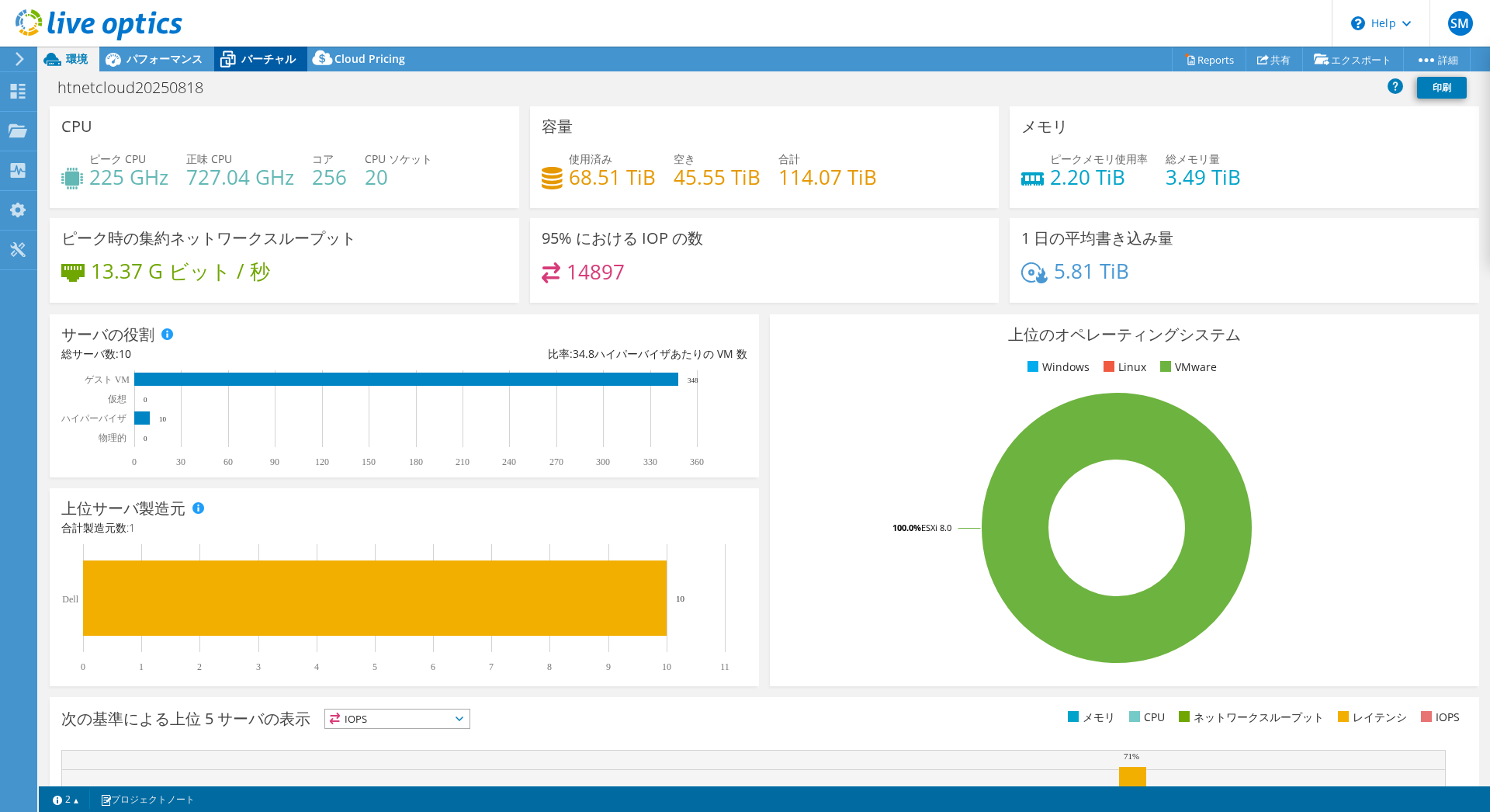
click at [271, 56] on span "バーチャル" at bounding box center [269, 59] width 54 height 15
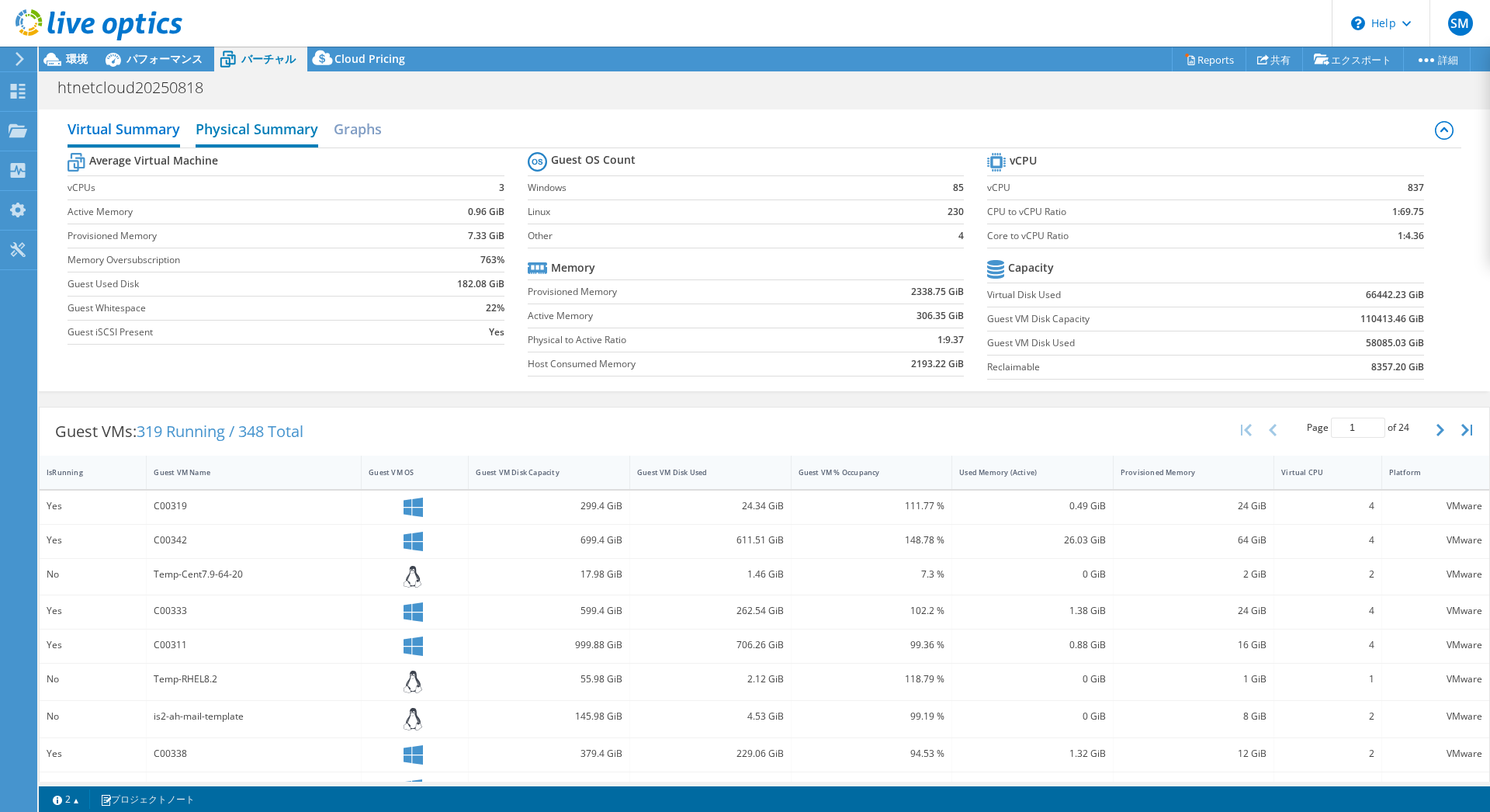
click at [256, 133] on h2 "Physical Summary" at bounding box center [257, 130] width 123 height 34
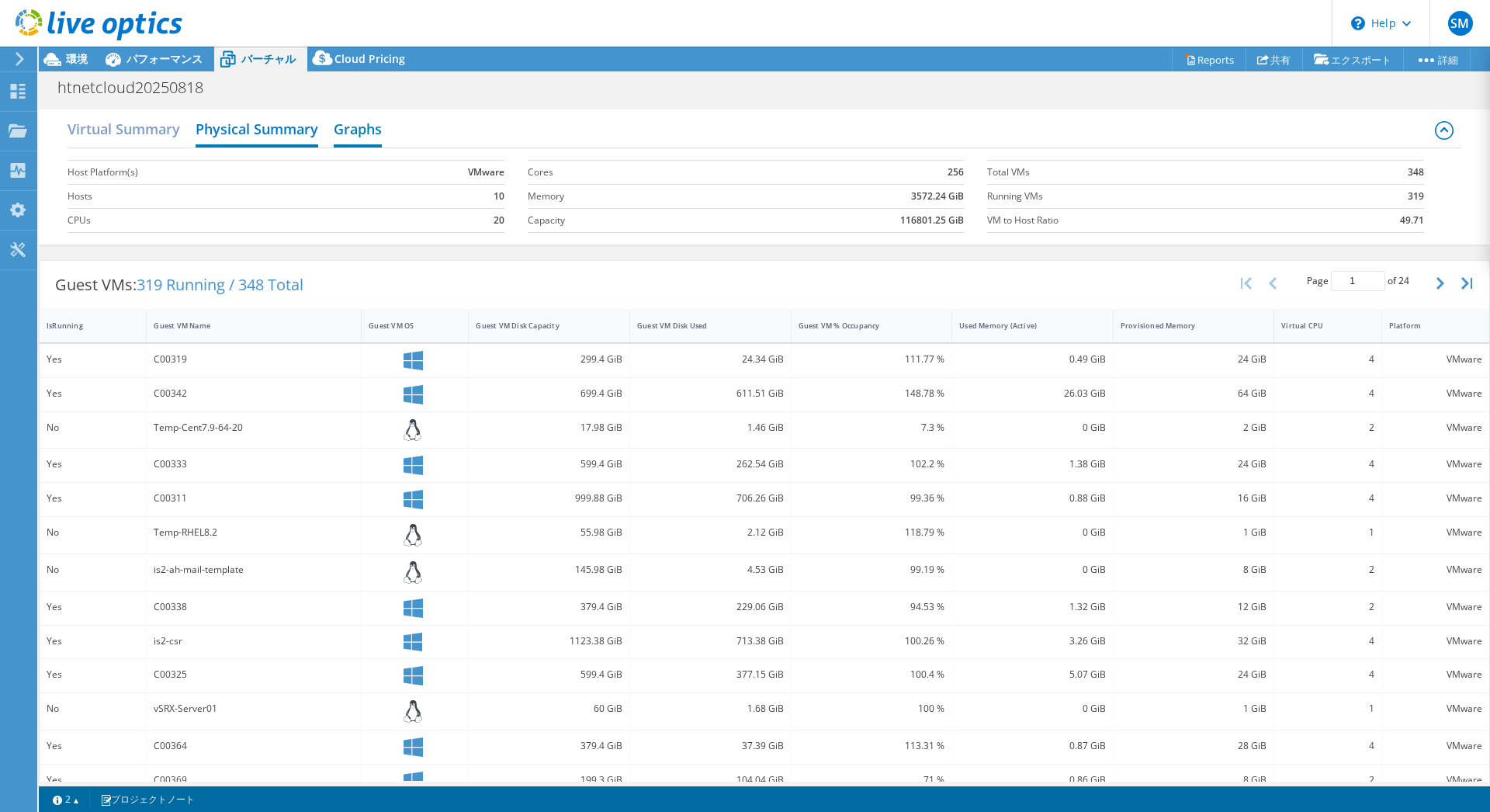
click at [371, 131] on h2 "Graphs" at bounding box center [358, 130] width 48 height 34
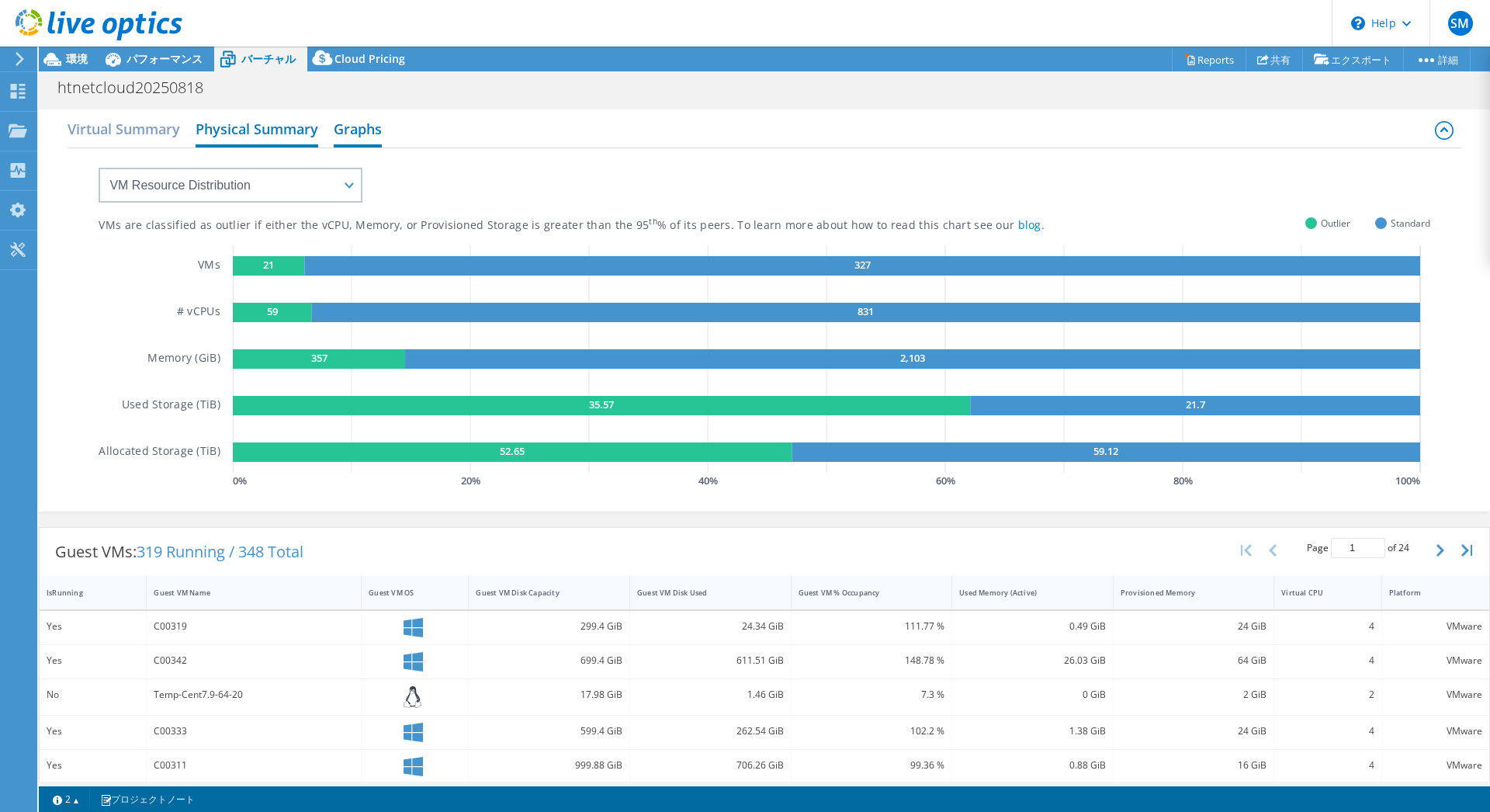
click at [276, 127] on h2 "Physical Summary" at bounding box center [257, 130] width 123 height 34
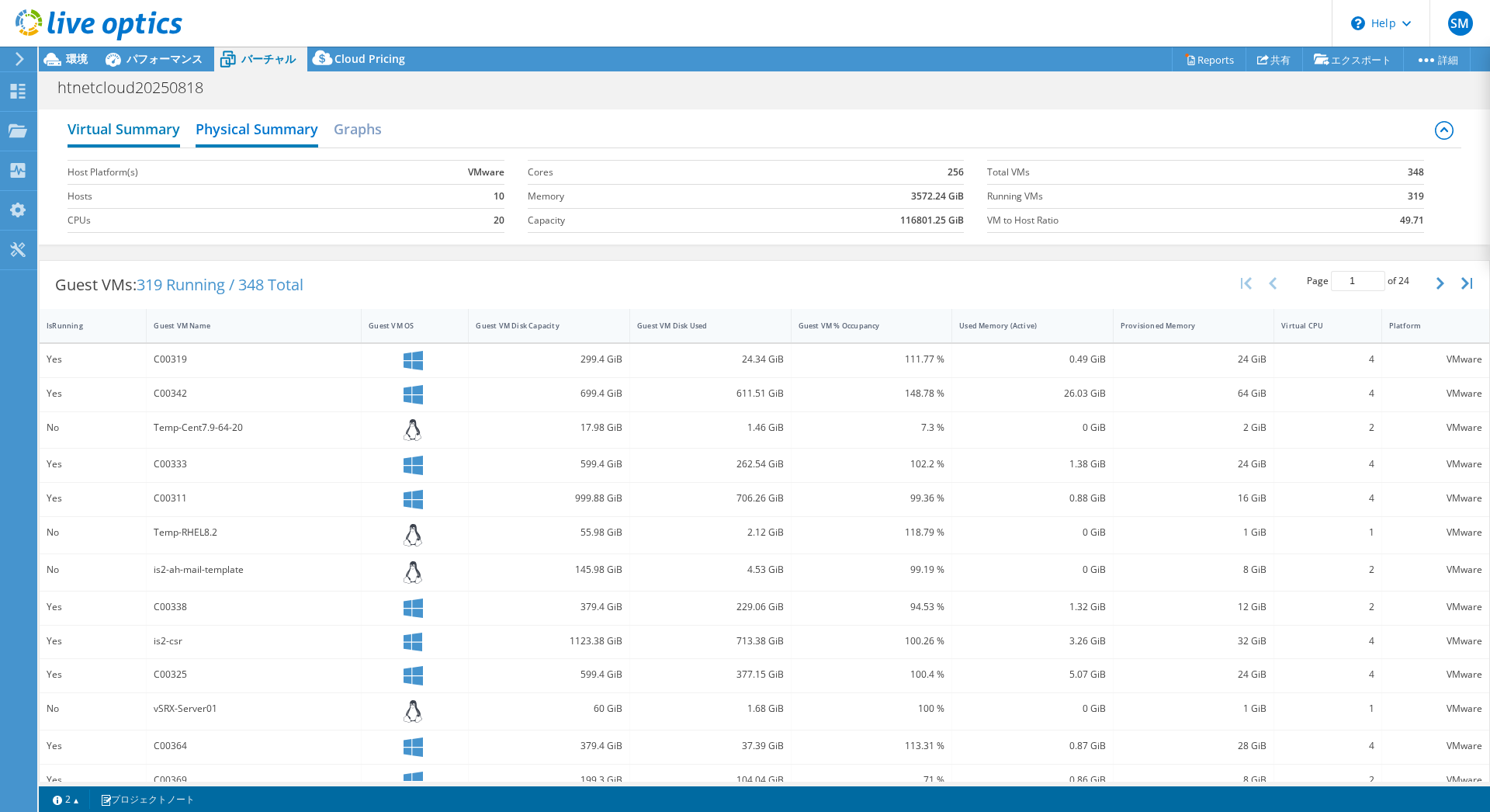
click at [111, 131] on h2 "Virtual Summary" at bounding box center [123, 130] width 112 height 34
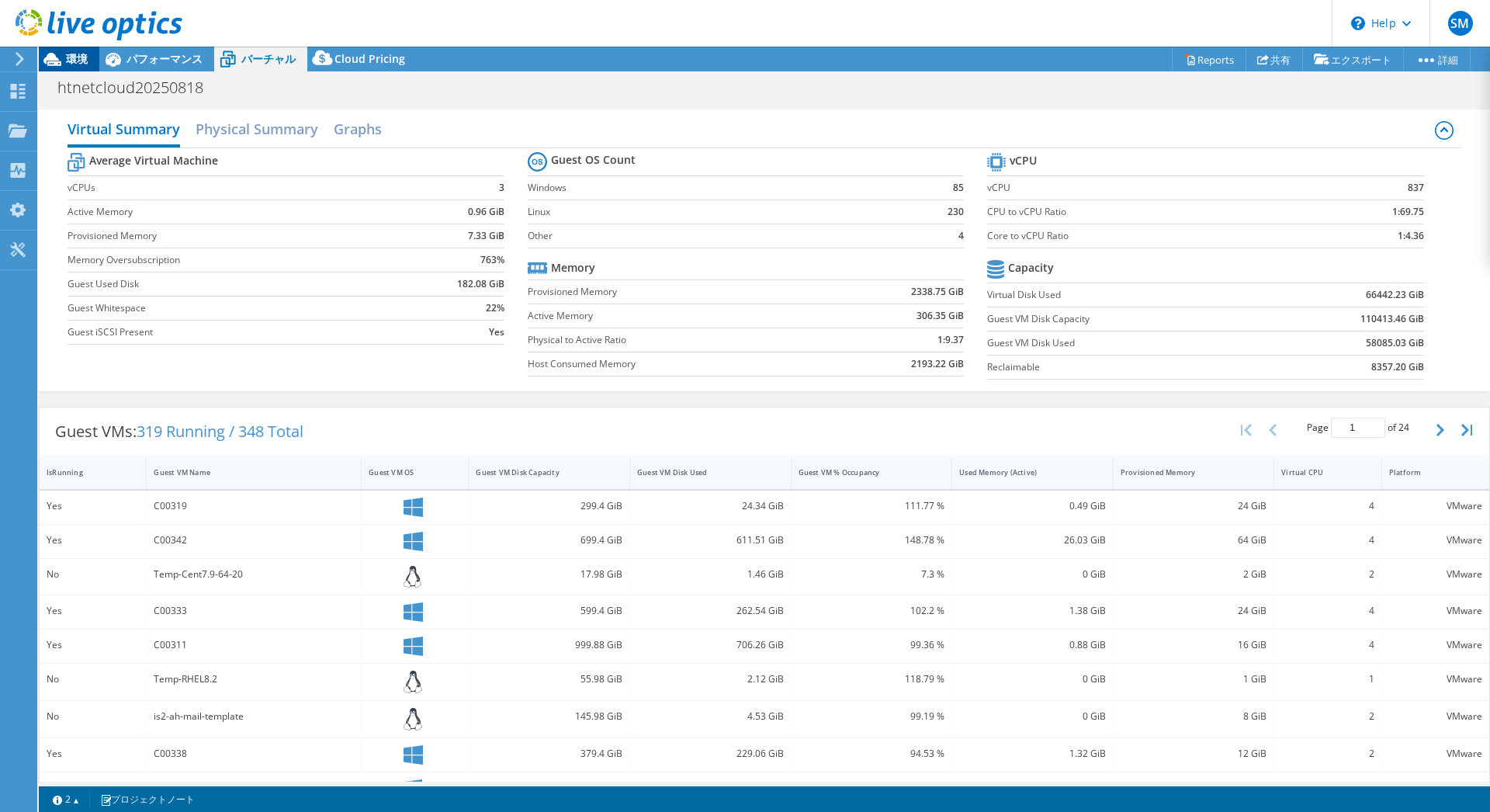
click at [69, 54] on span "環境" at bounding box center [77, 59] width 22 height 15
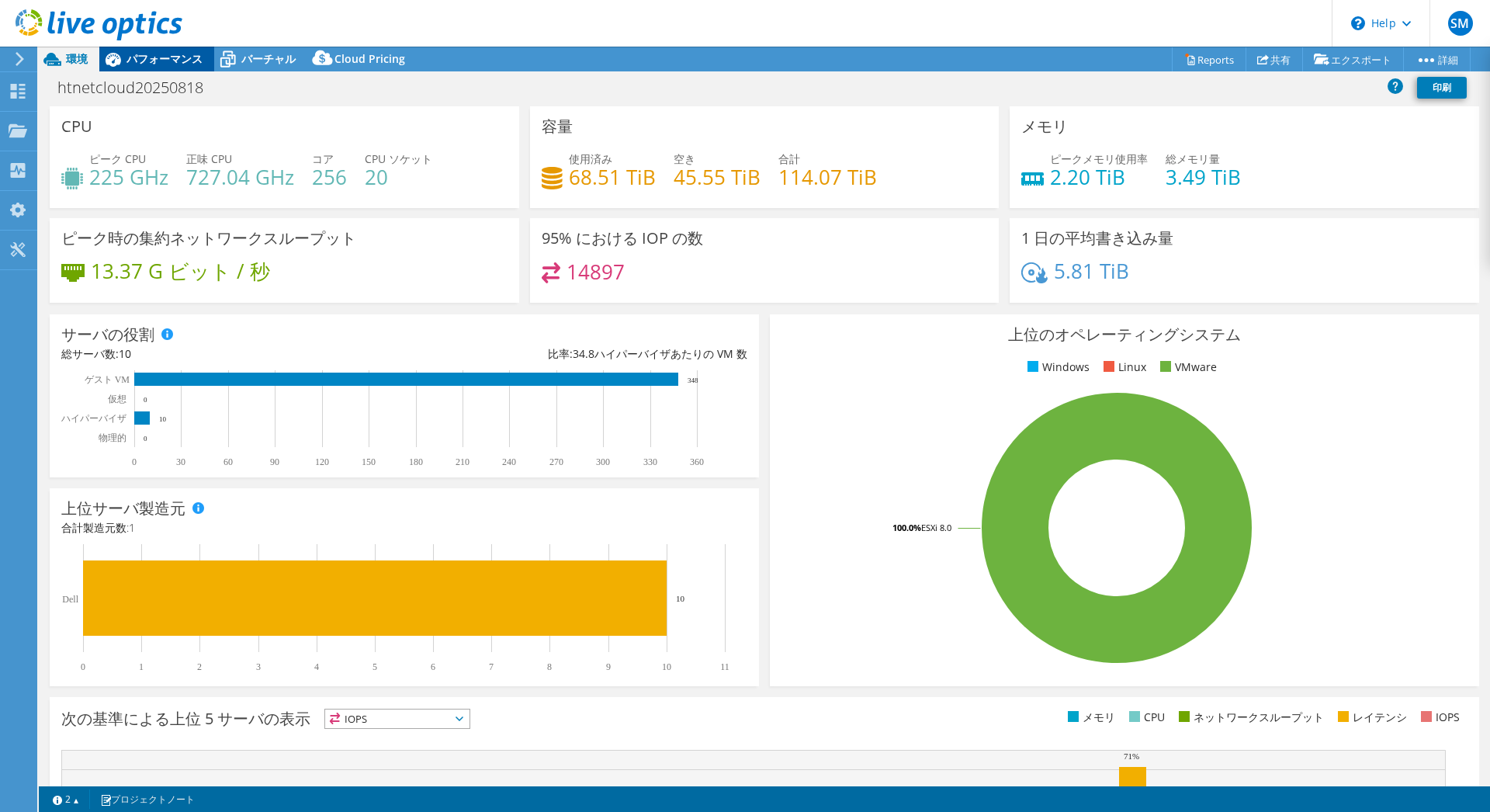
click at [151, 62] on span "パフォーマンス" at bounding box center [165, 59] width 76 height 15
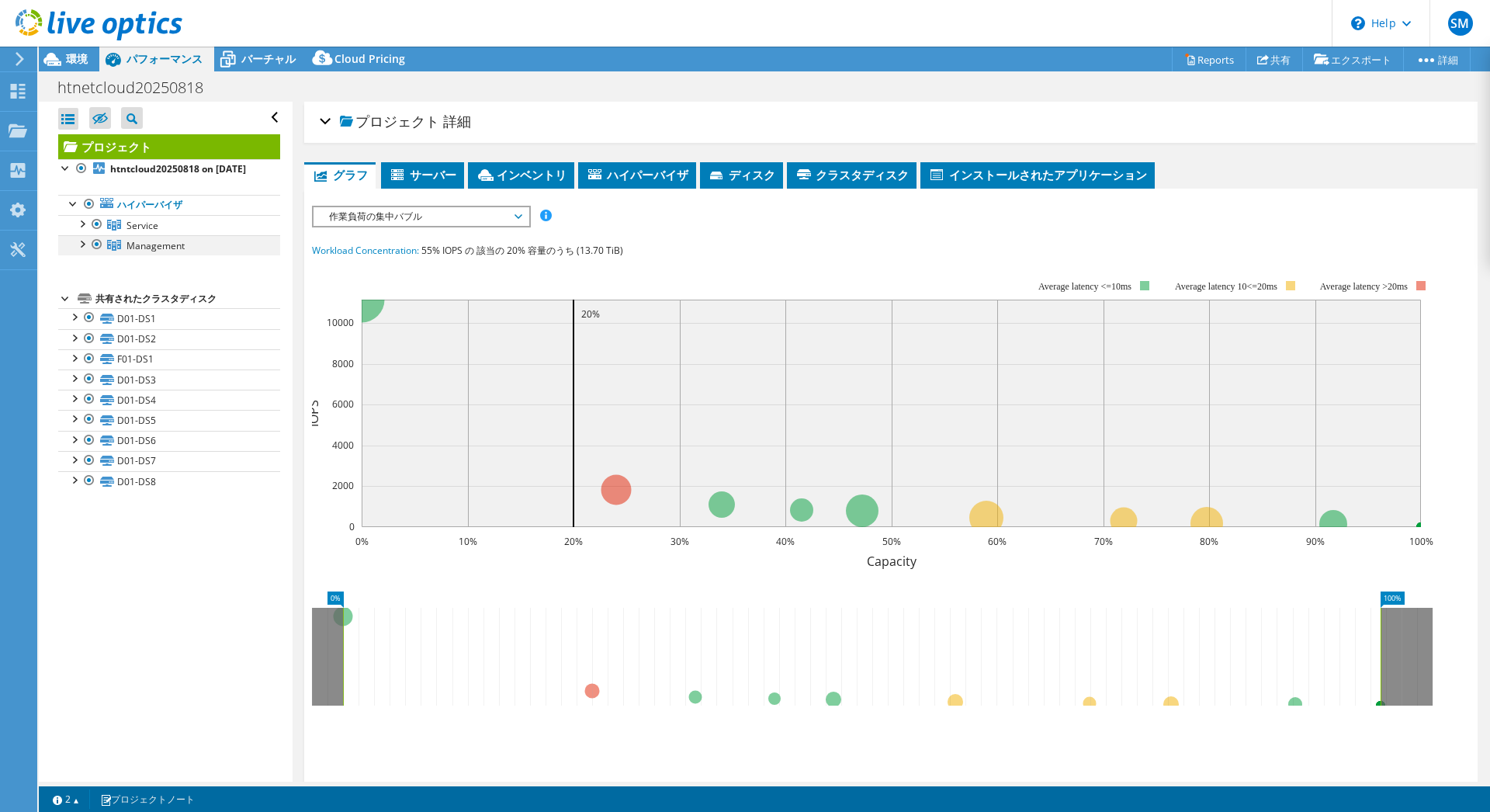
click at [80, 250] on div at bounding box center [81, 242] width 16 height 16
click at [78, 231] on div at bounding box center [81, 223] width 16 height 16
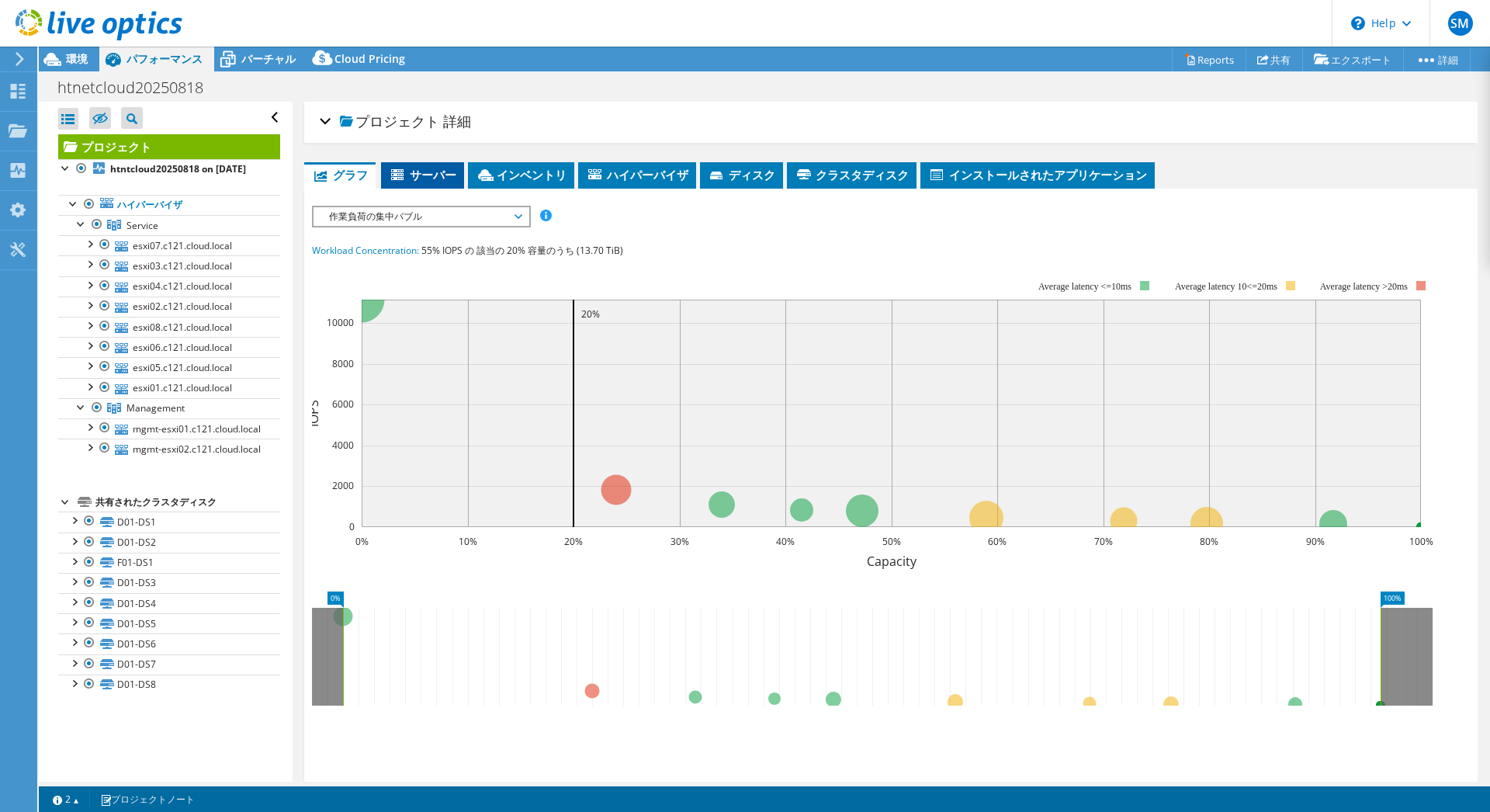
click at [428, 172] on span "サーバー" at bounding box center [422, 174] width 67 height 16
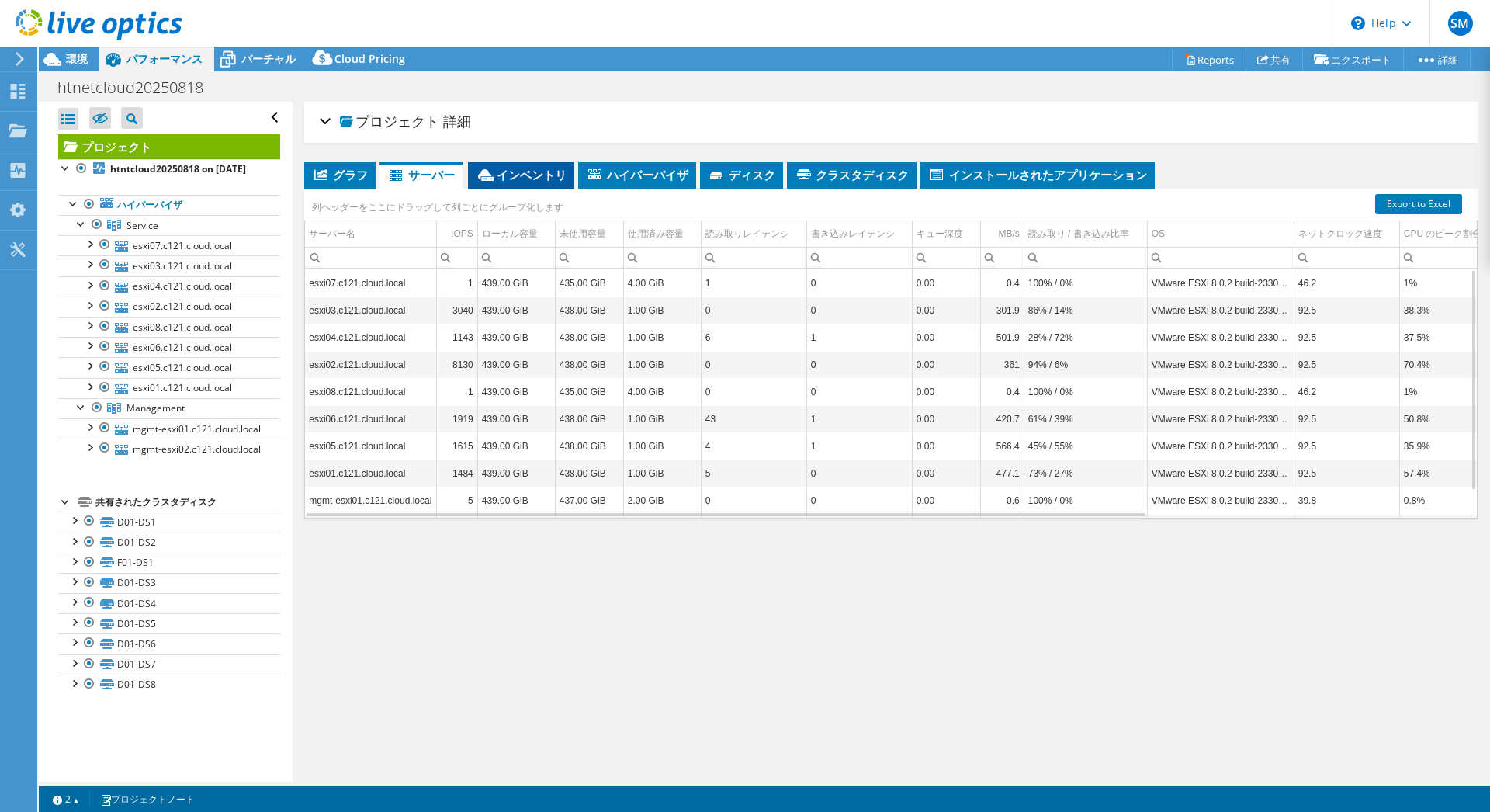
click at [531, 171] on span "インベントリ" at bounding box center [521, 174] width 91 height 16
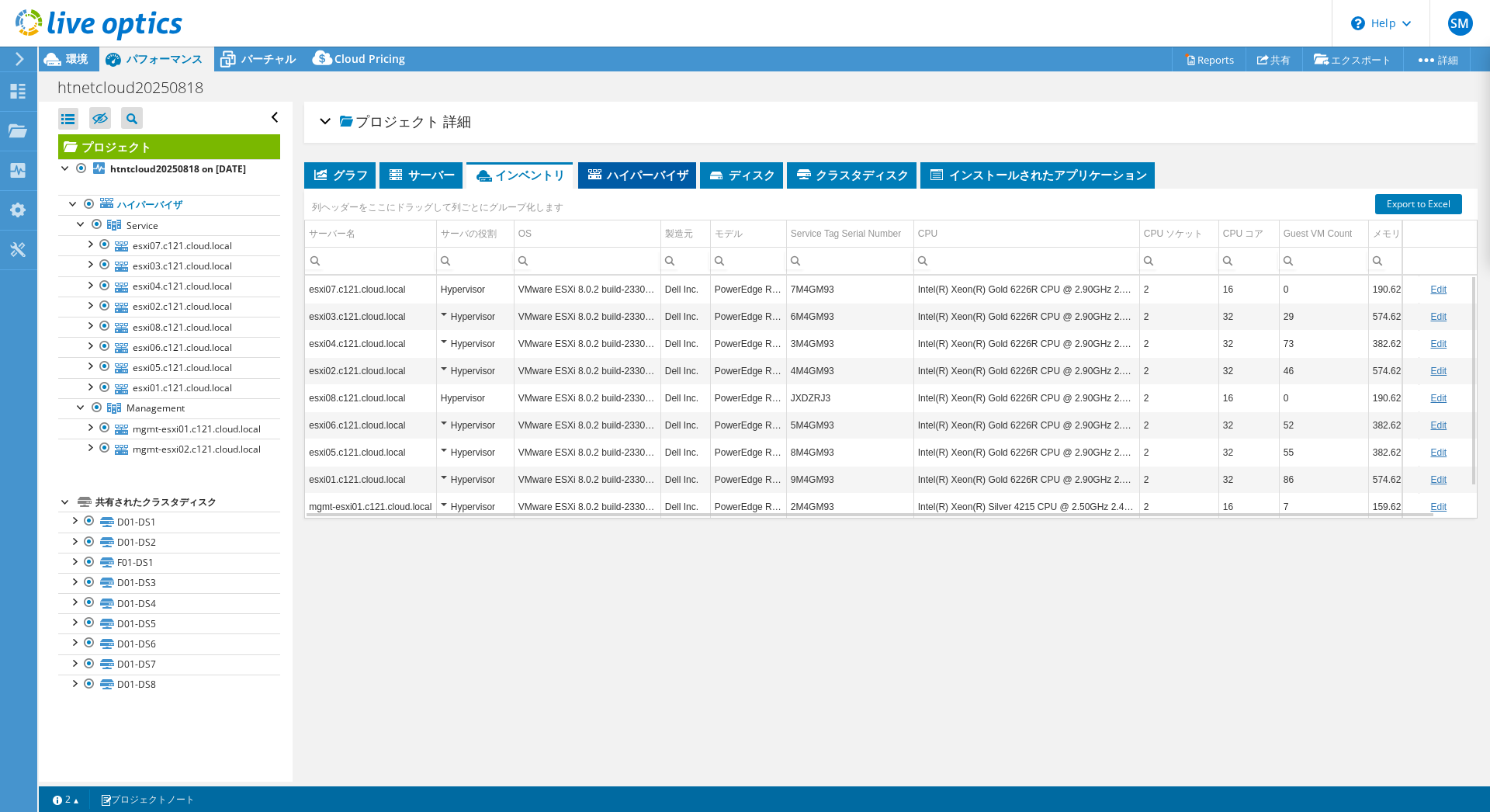
click at [664, 170] on span "ハイパーバイザ" at bounding box center [637, 174] width 102 height 16
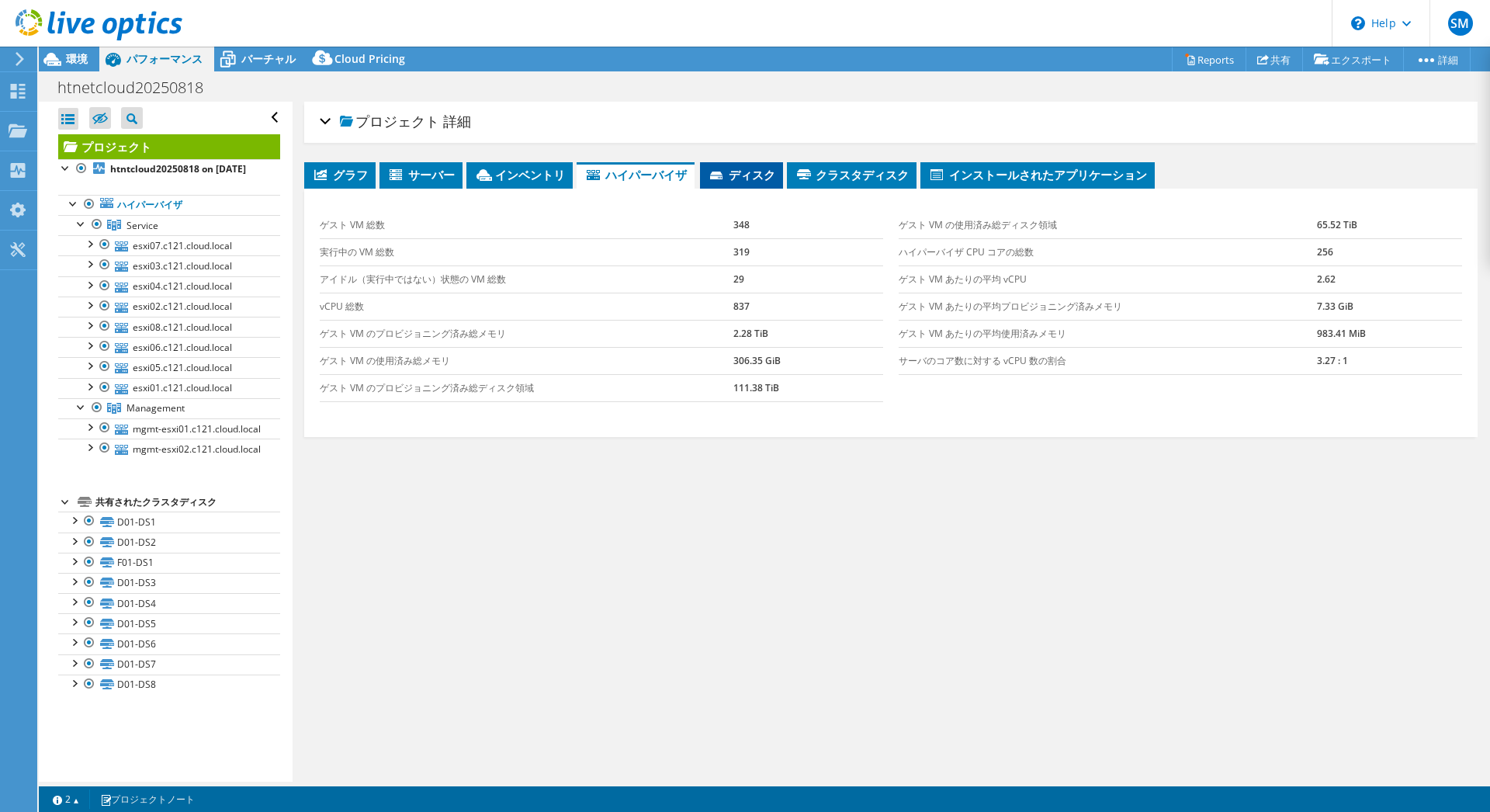
click at [752, 175] on span "ディスク" at bounding box center [742, 174] width 67 height 16
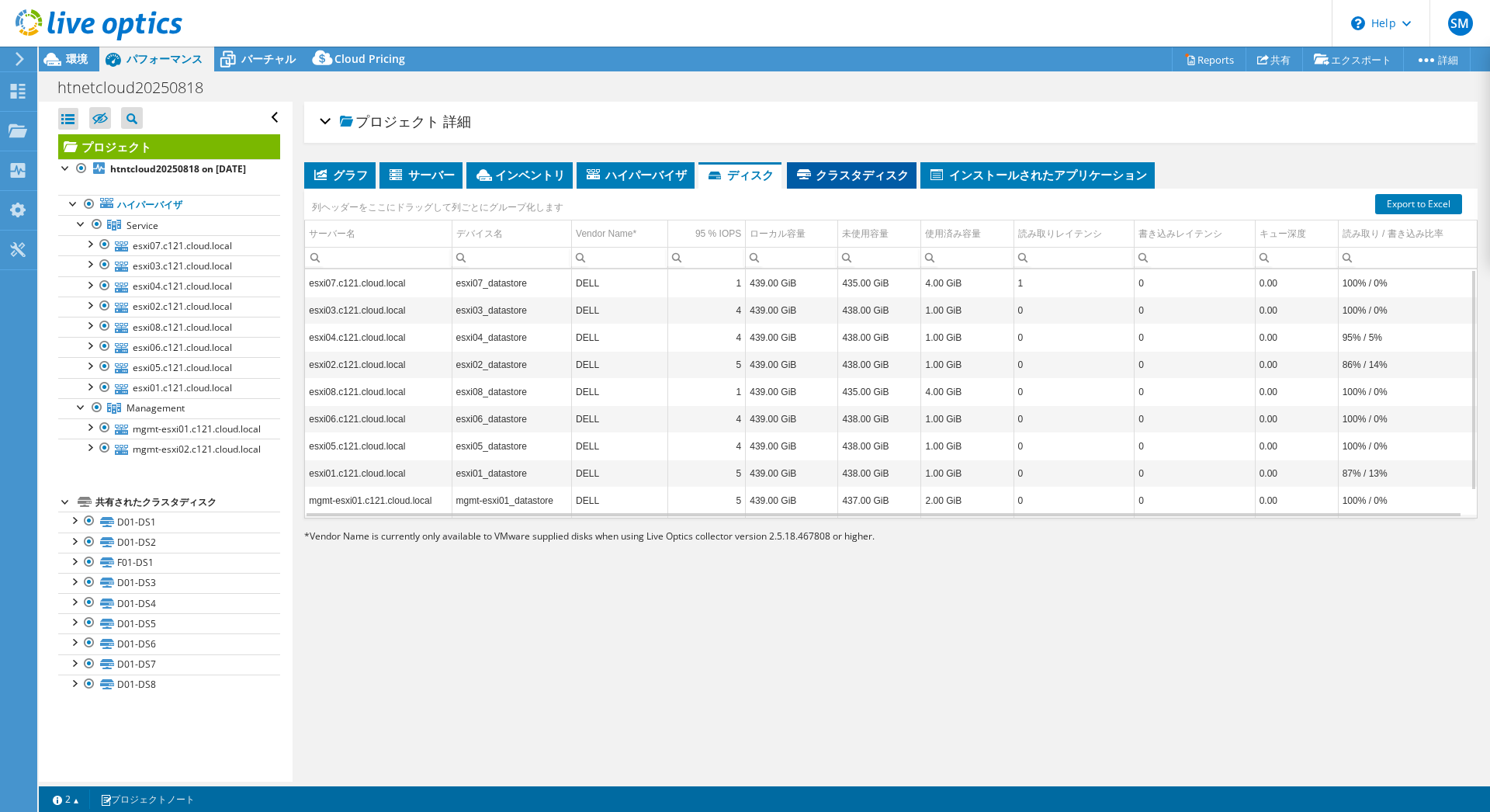
click at [836, 175] on span "クラスタディスク" at bounding box center [851, 174] width 114 height 16
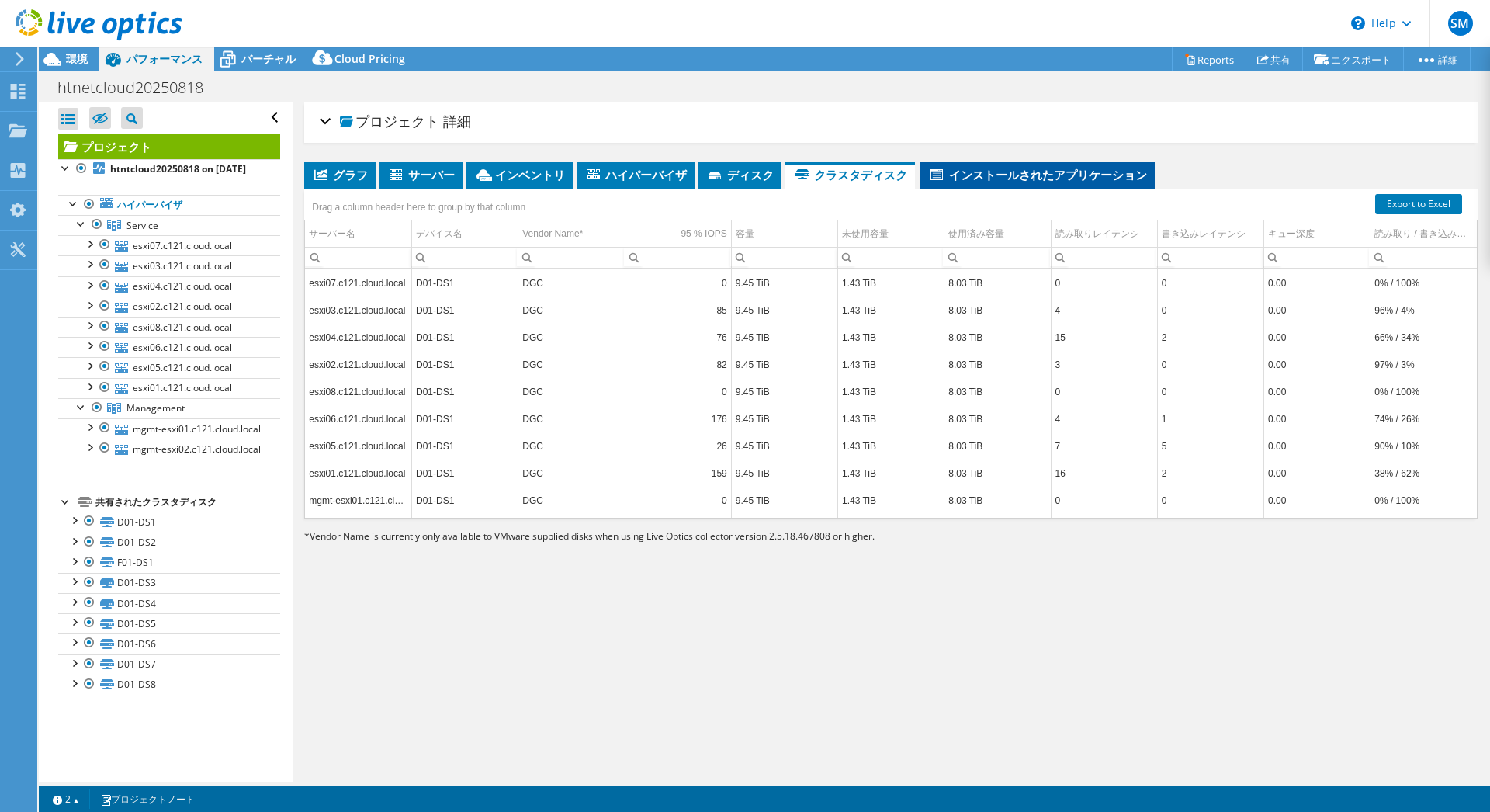
click at [1000, 173] on span "インストールされたアプリケーション" at bounding box center [1037, 174] width 219 height 16
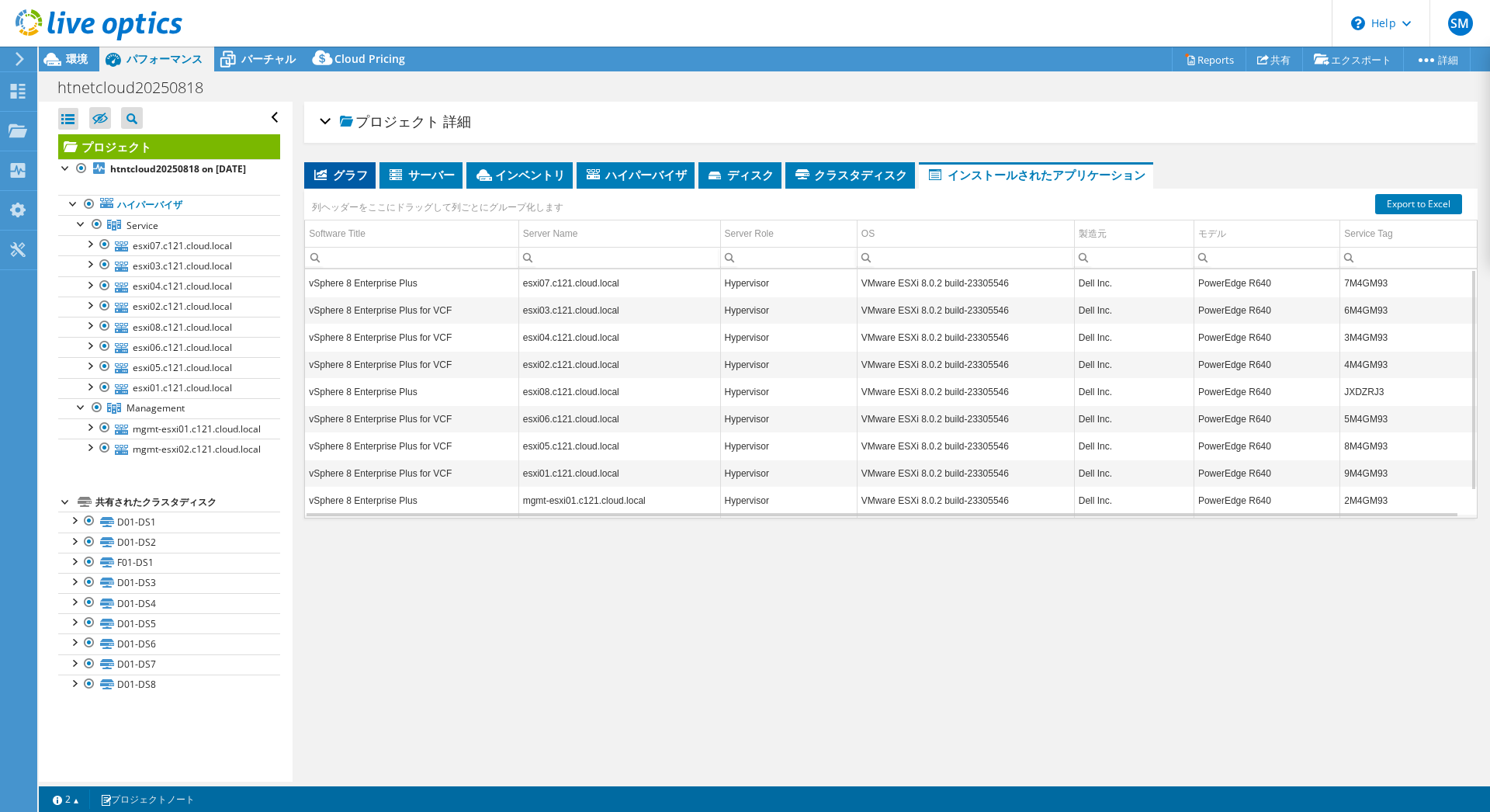
click at [342, 169] on span "グラフ" at bounding box center [340, 174] width 56 height 16
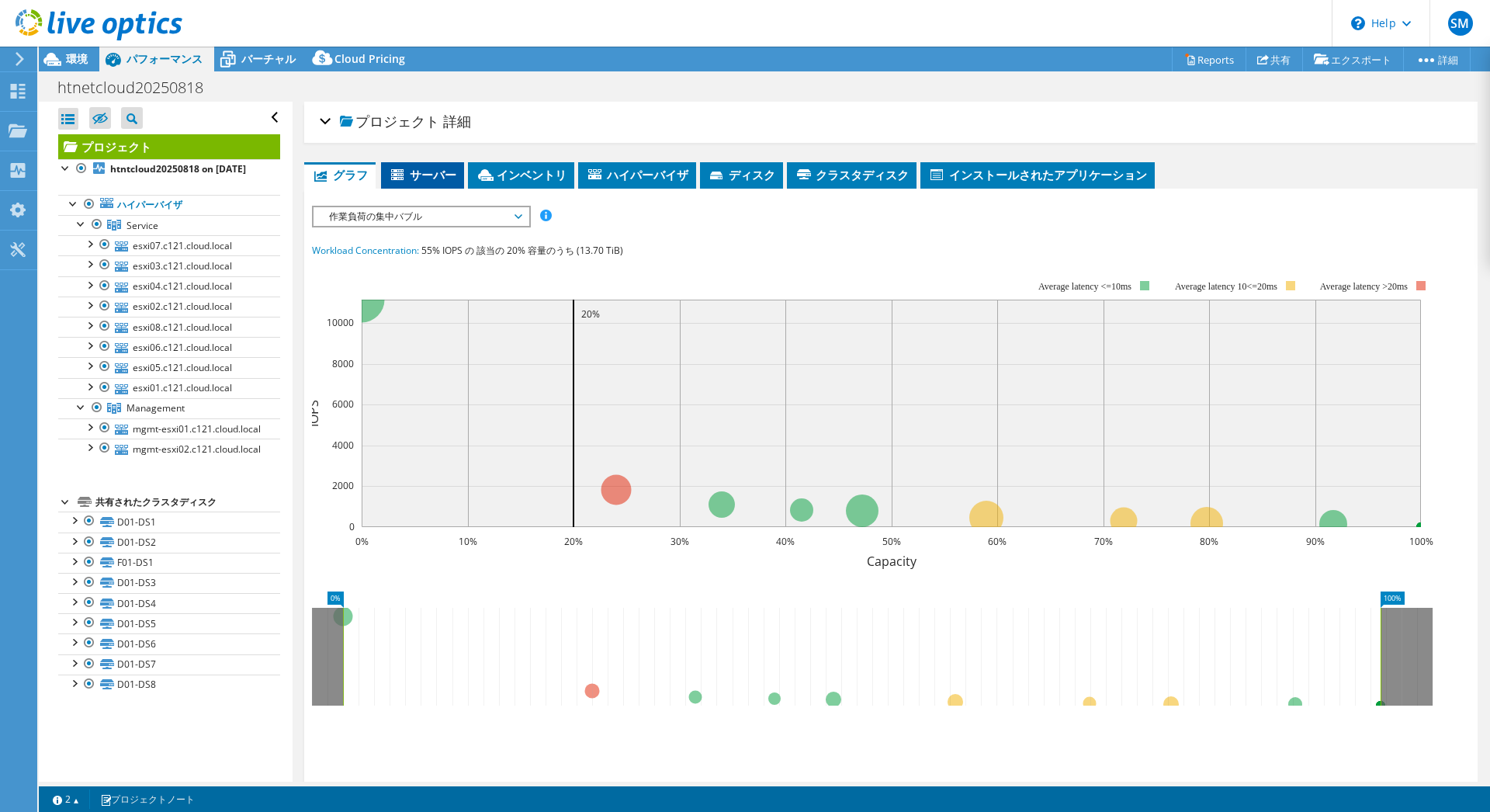
click at [422, 170] on span "サーバー" at bounding box center [422, 174] width 67 height 16
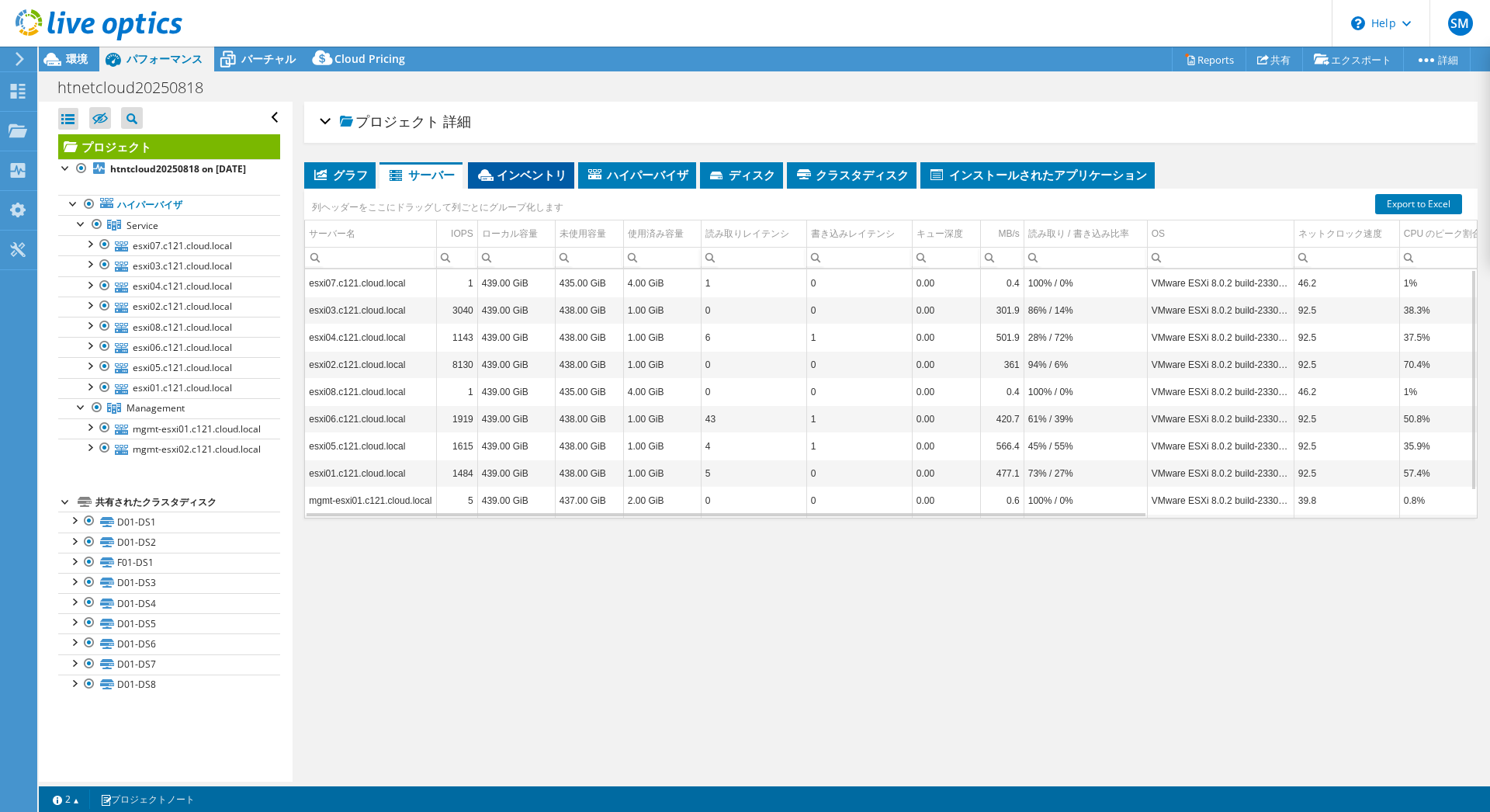
click at [516, 169] on span "インベントリ" at bounding box center [521, 174] width 91 height 16
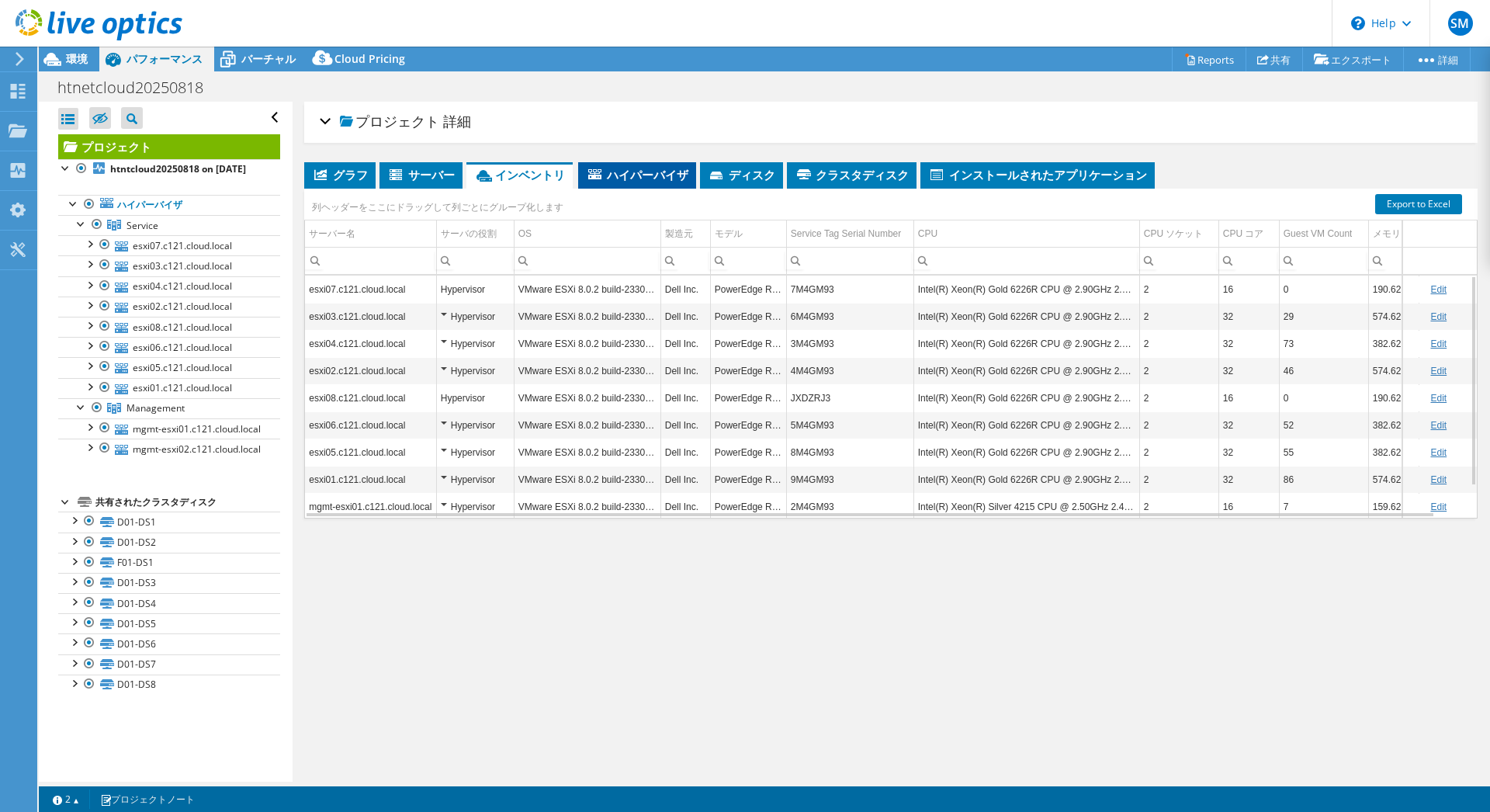
click at [614, 174] on span "ハイパーバイザ" at bounding box center [637, 174] width 102 height 16
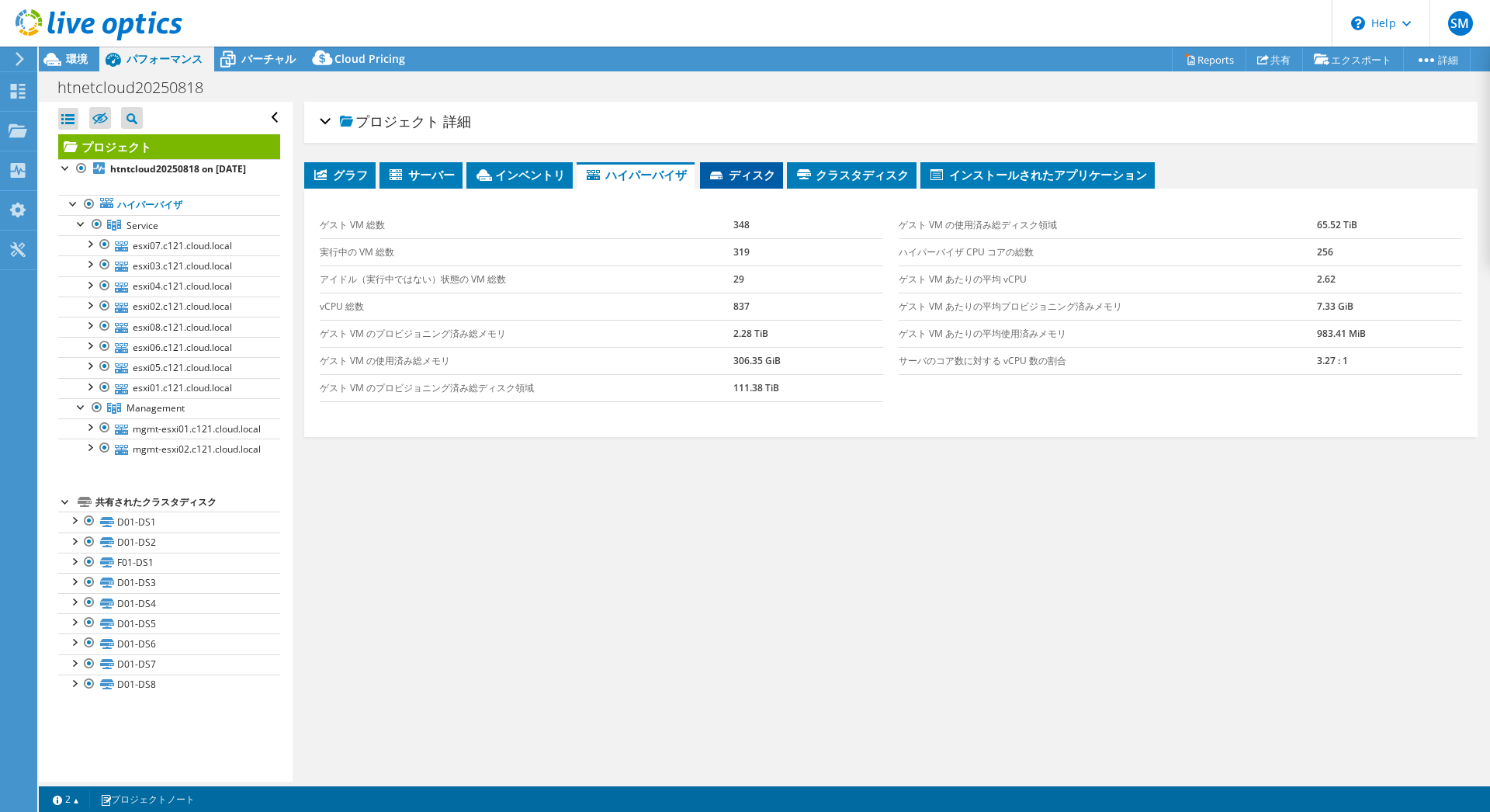
click at [742, 173] on span "ディスク" at bounding box center [742, 174] width 67 height 16
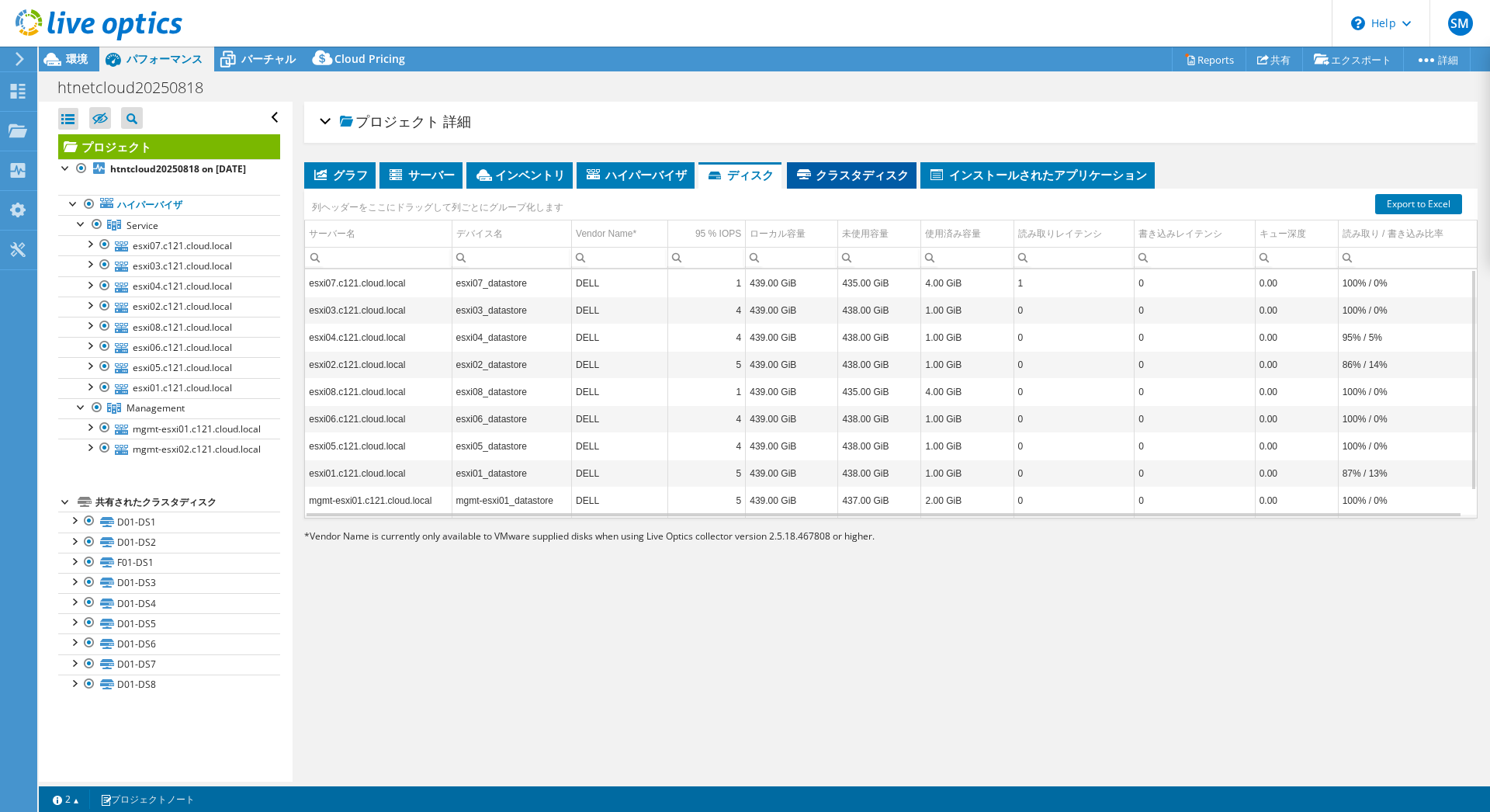
click at [860, 172] on span "クラスタディスク" at bounding box center [851, 174] width 114 height 16
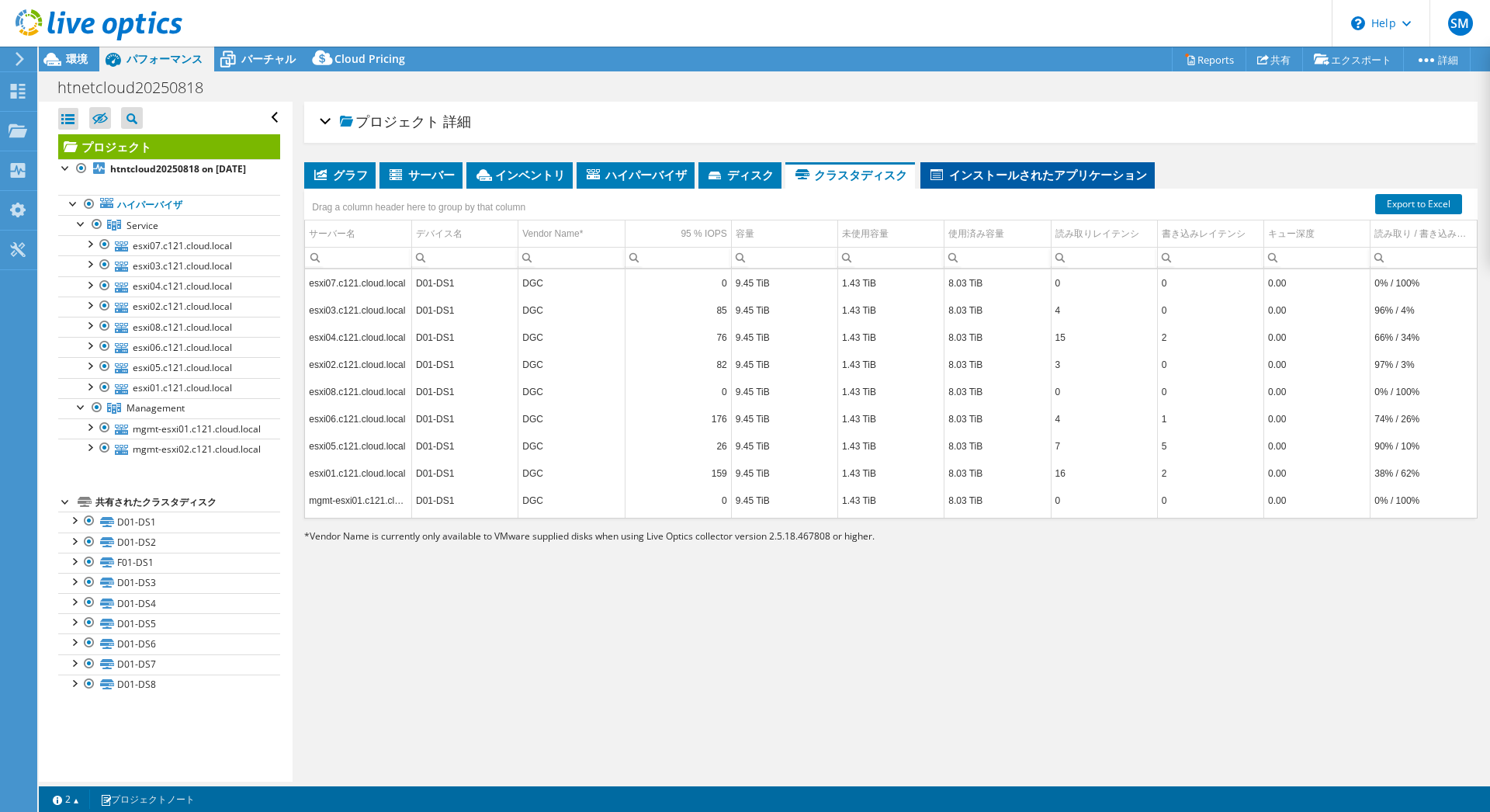
click at [1041, 187] on li "インストールされたアプリケーション" at bounding box center [1037, 175] width 234 height 26
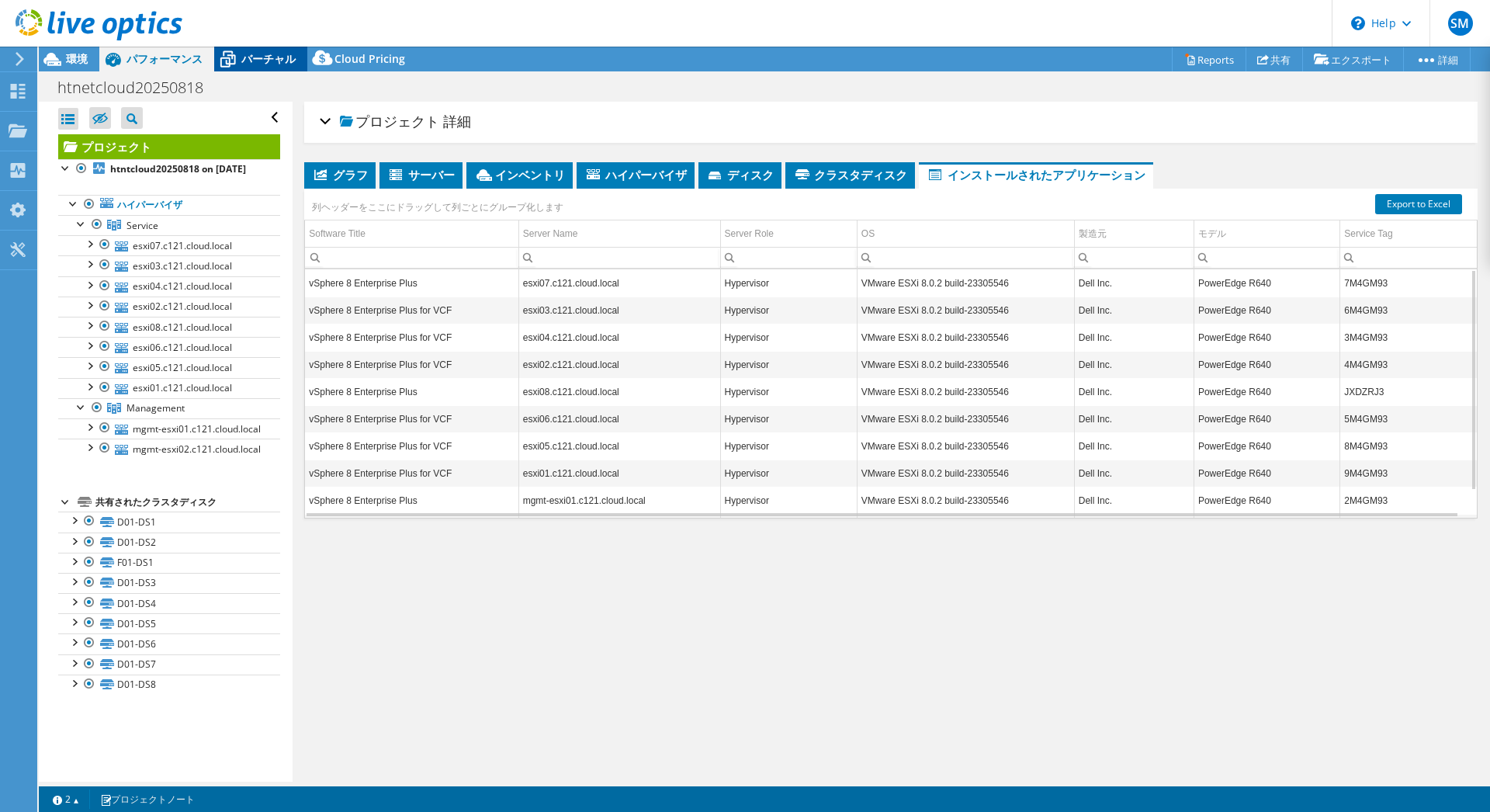
click at [251, 61] on span "バーチャル" at bounding box center [269, 59] width 54 height 15
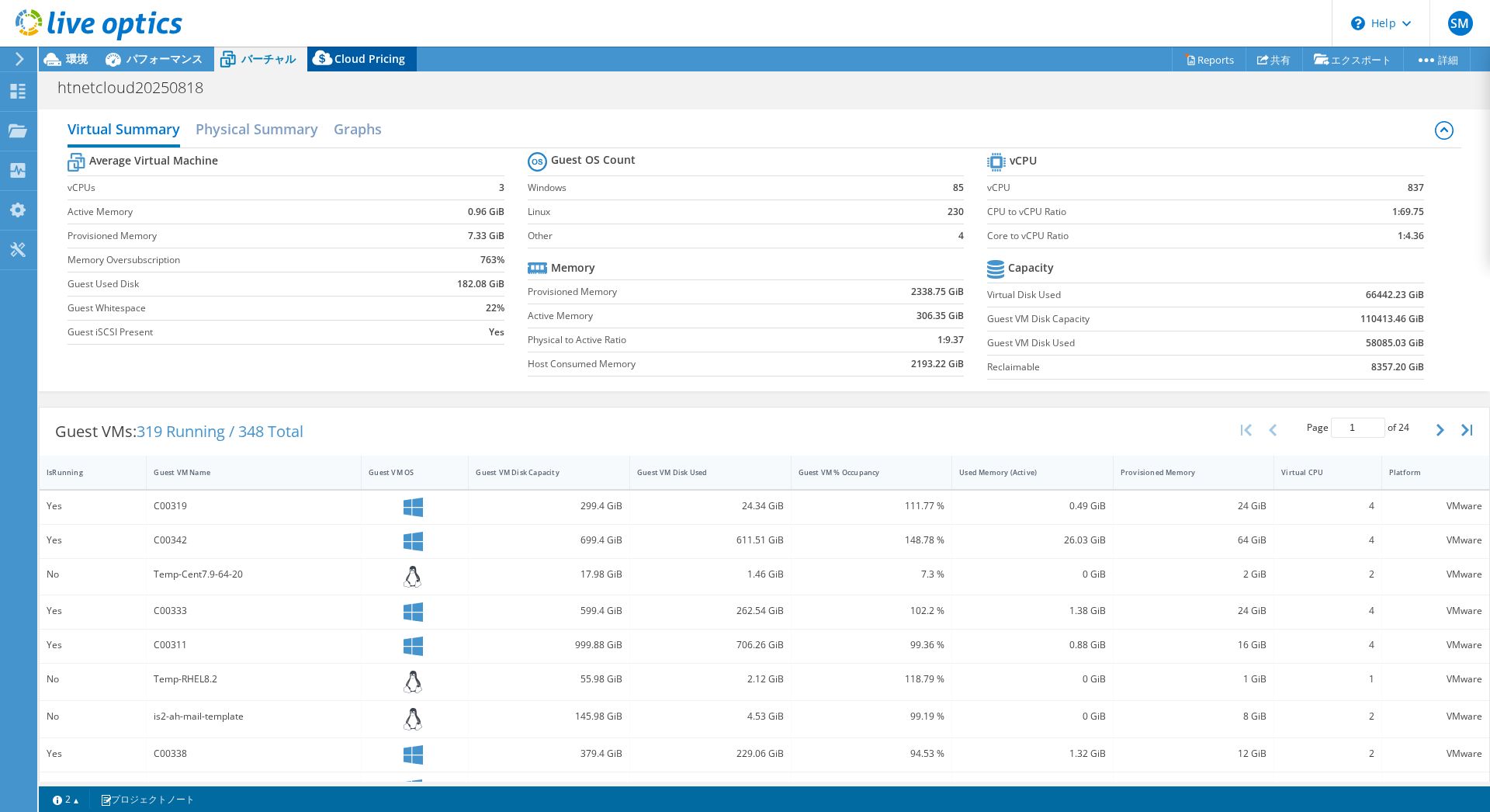
click at [343, 59] on span "Cloud Pricing" at bounding box center [370, 59] width 70 height 15
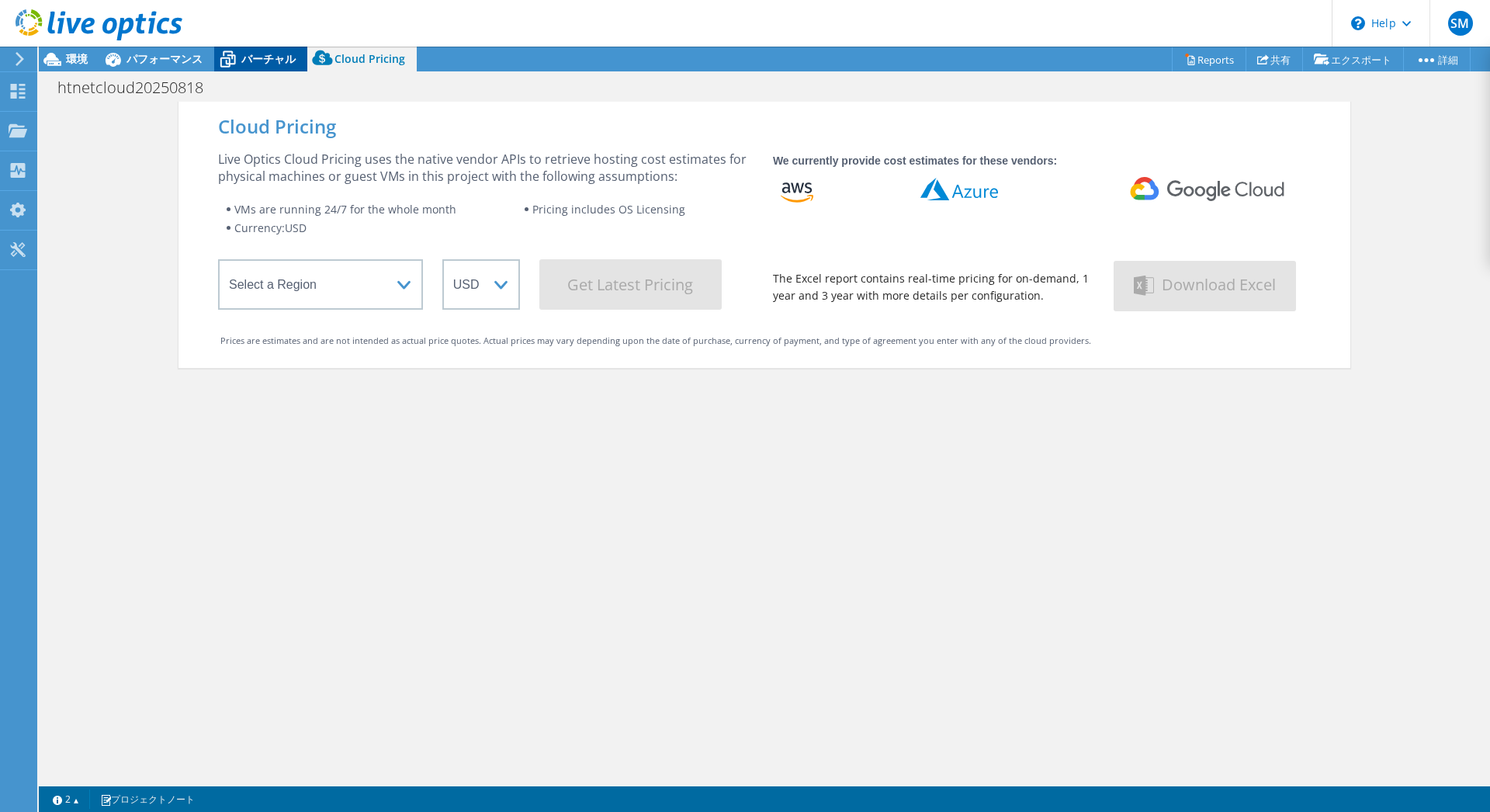
click at [260, 54] on span "バーチャル" at bounding box center [269, 59] width 54 height 15
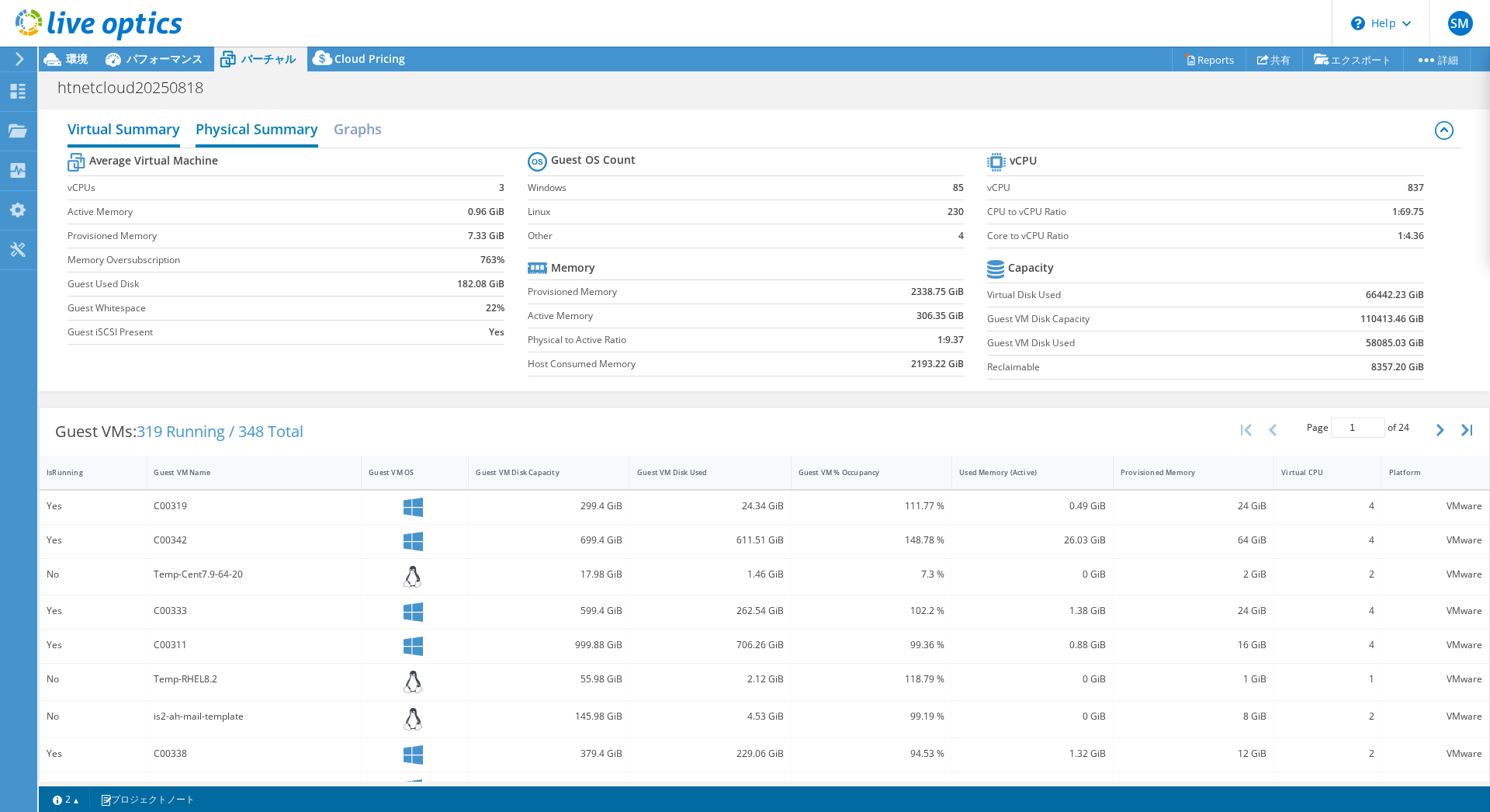
click at [228, 127] on h2 "Physical Summary" at bounding box center [257, 130] width 123 height 34
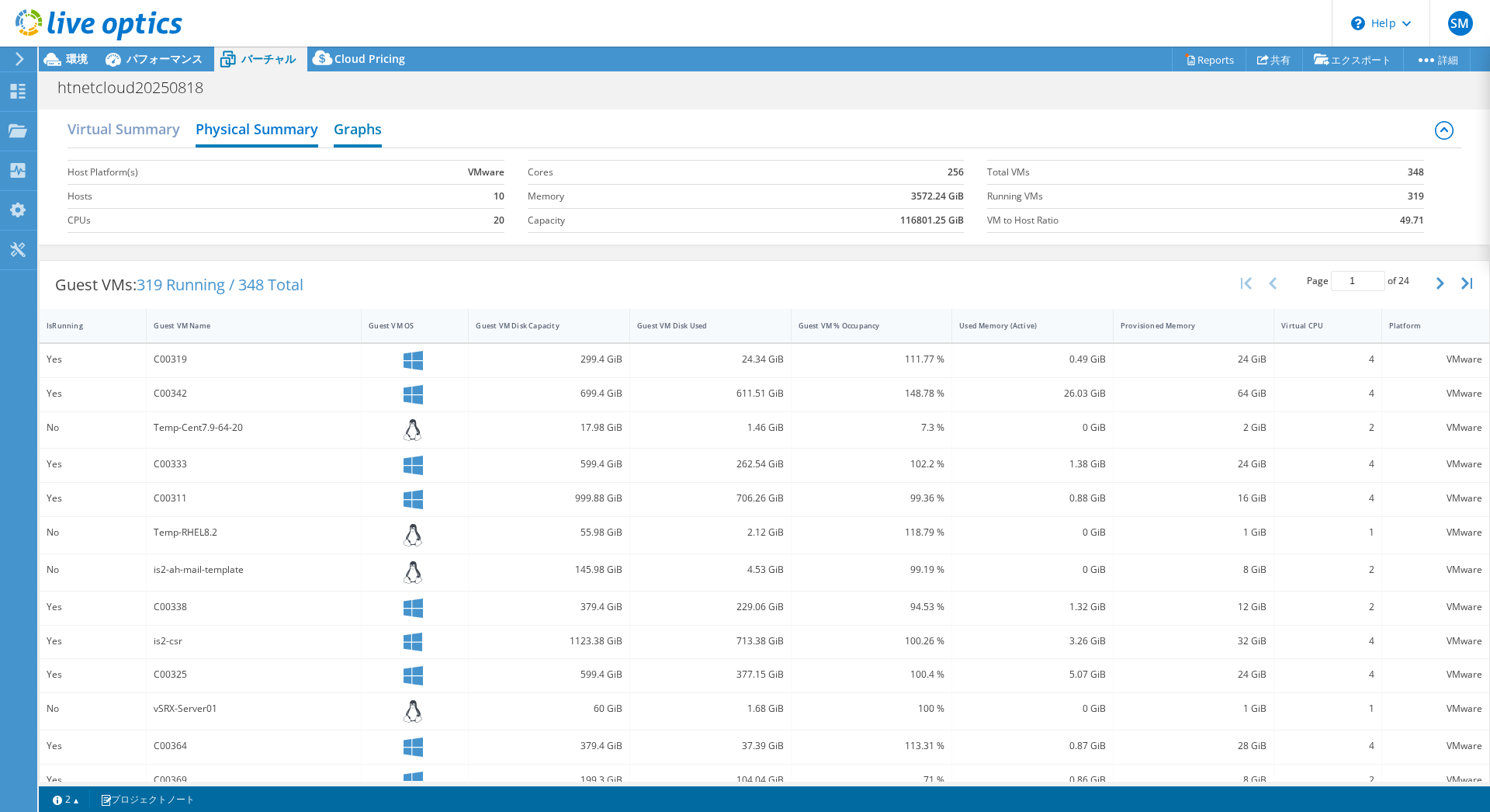
click at [346, 133] on h2 "Graphs" at bounding box center [358, 130] width 48 height 34
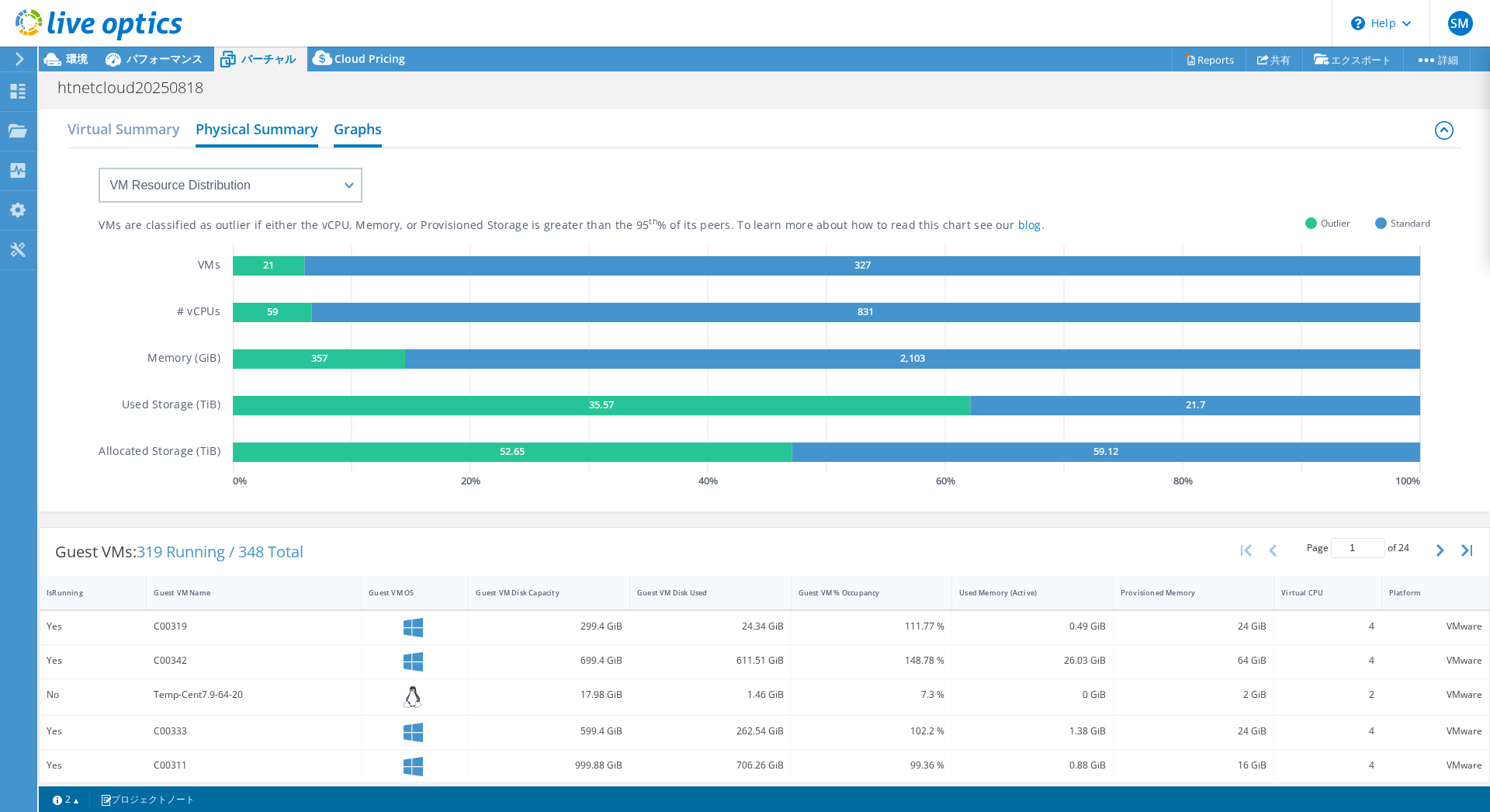
click at [260, 129] on h2 "Physical Summary" at bounding box center [257, 130] width 123 height 34
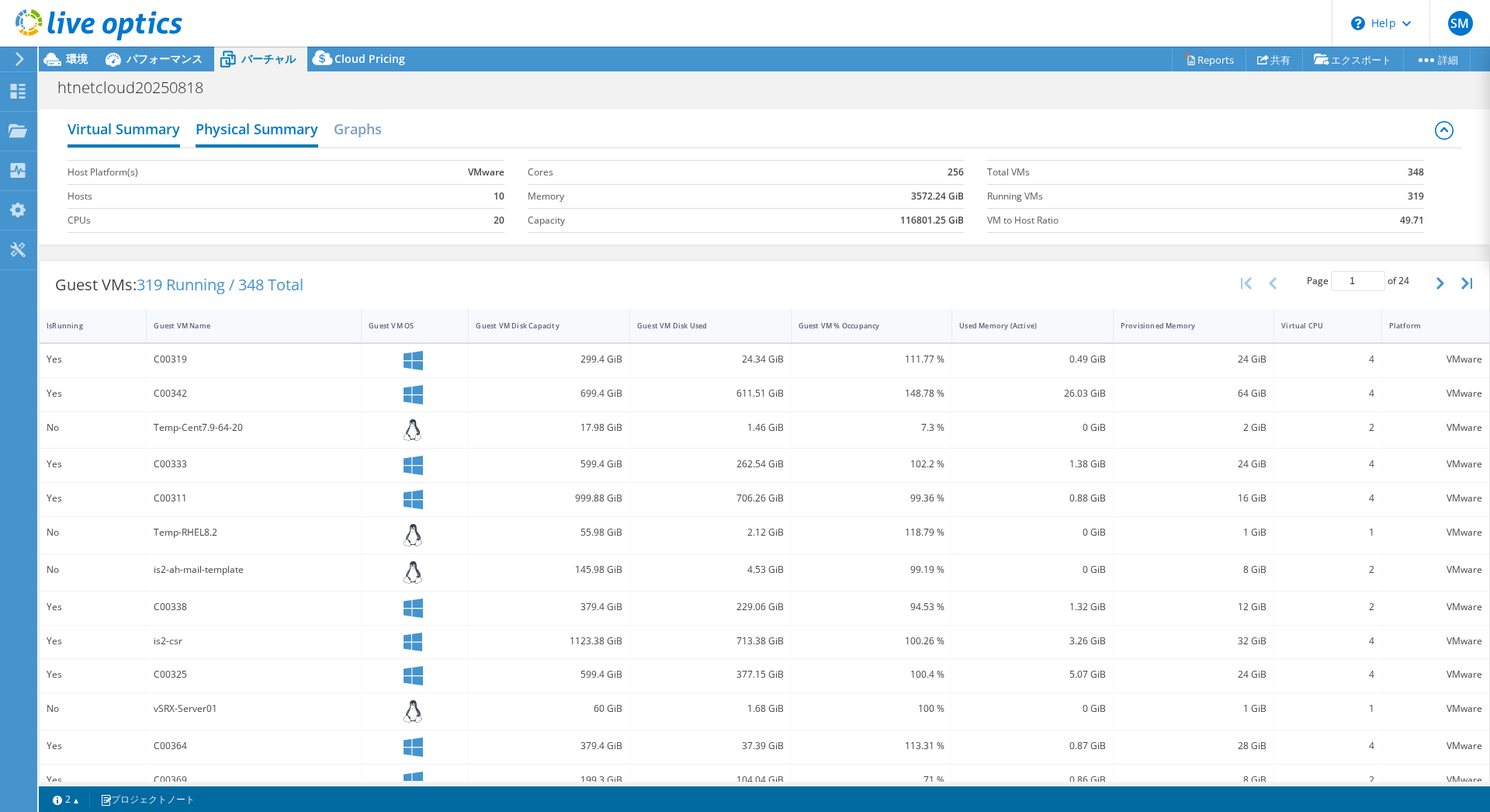
click at [170, 129] on h2 "Virtual Summary" at bounding box center [123, 130] width 112 height 34
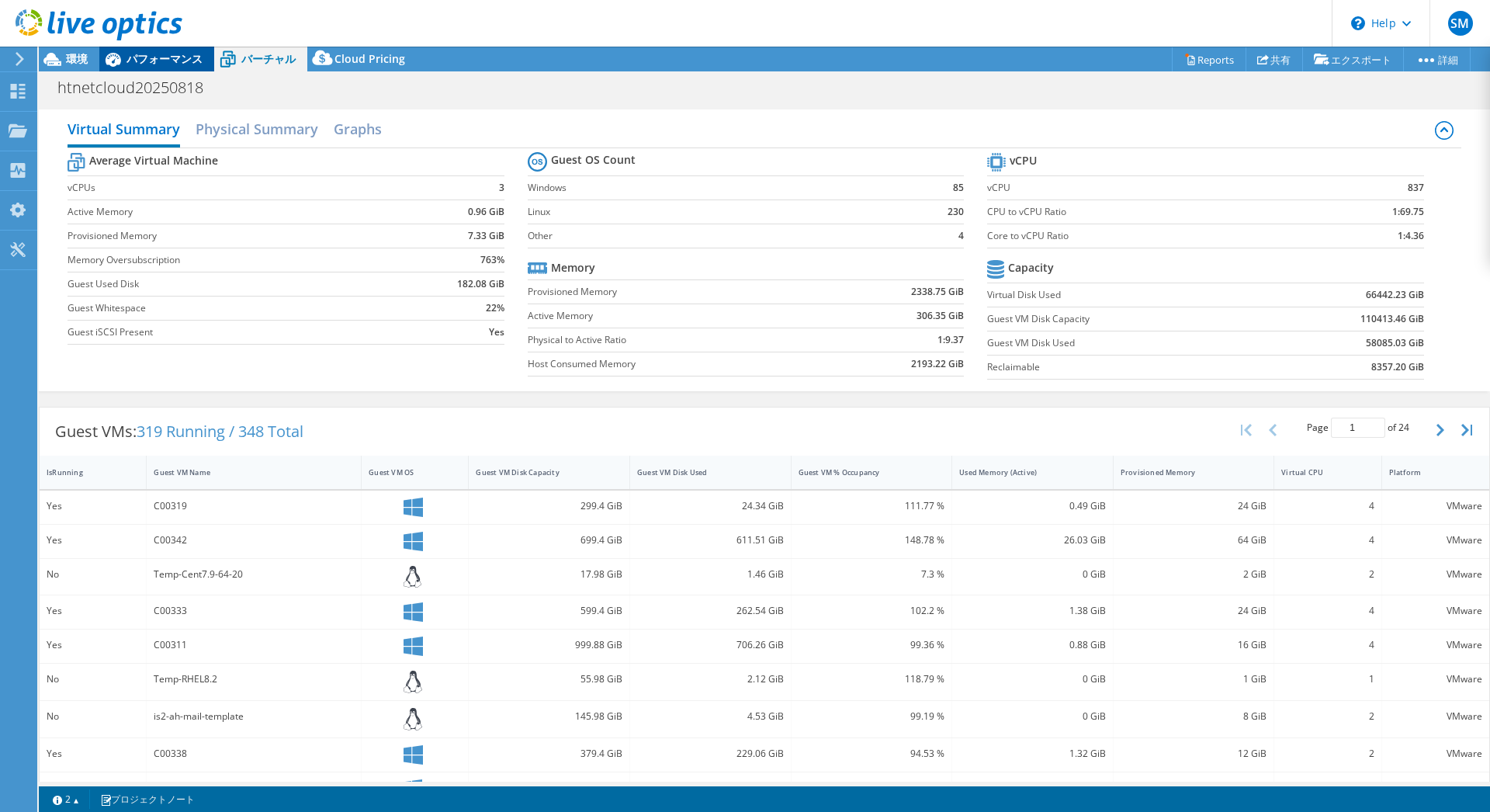
click at [182, 56] on span "パフォーマンス" at bounding box center [165, 59] width 76 height 15
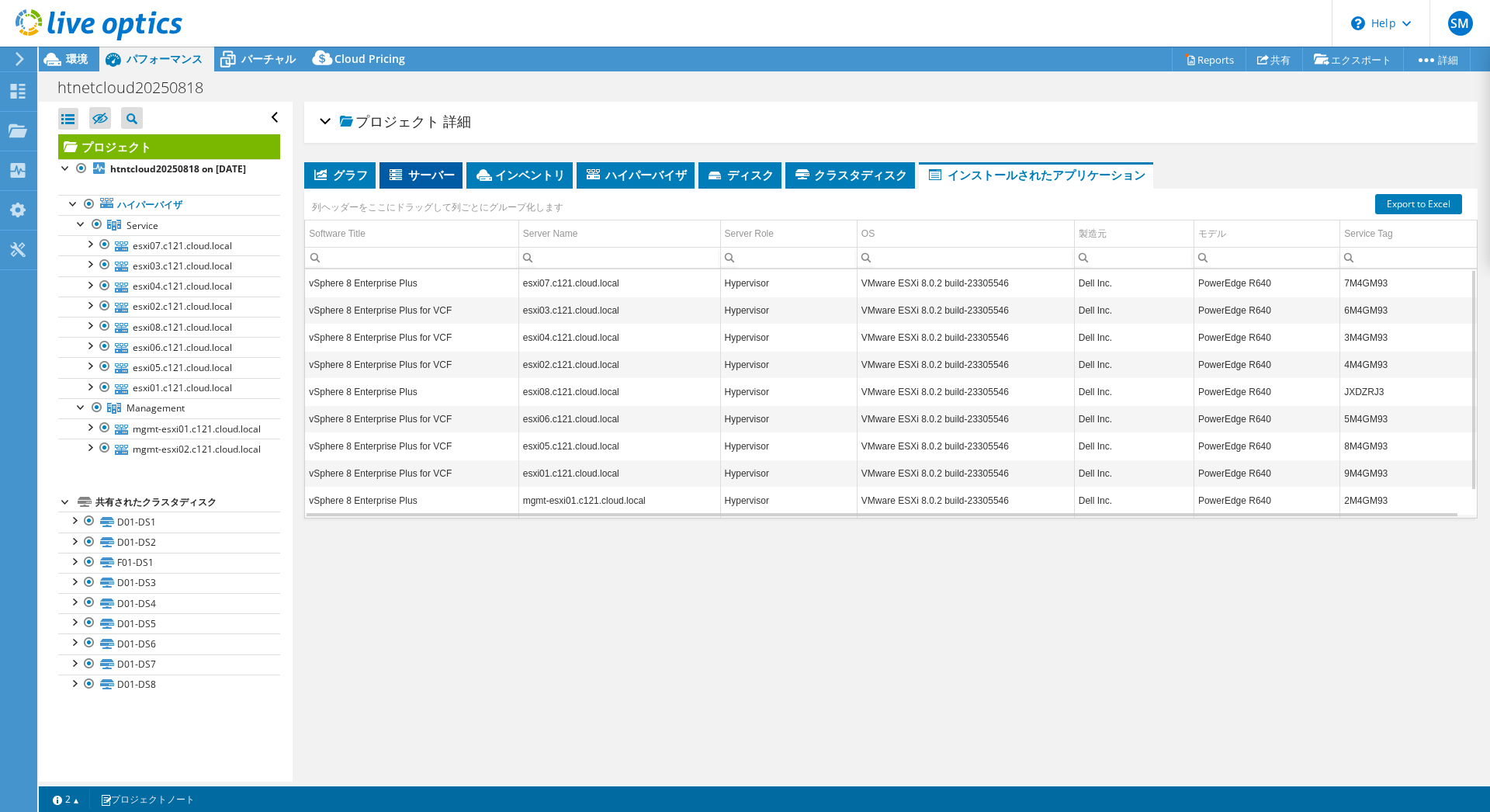
click at [427, 174] on span "サーバー" at bounding box center [421, 174] width 67 height 16
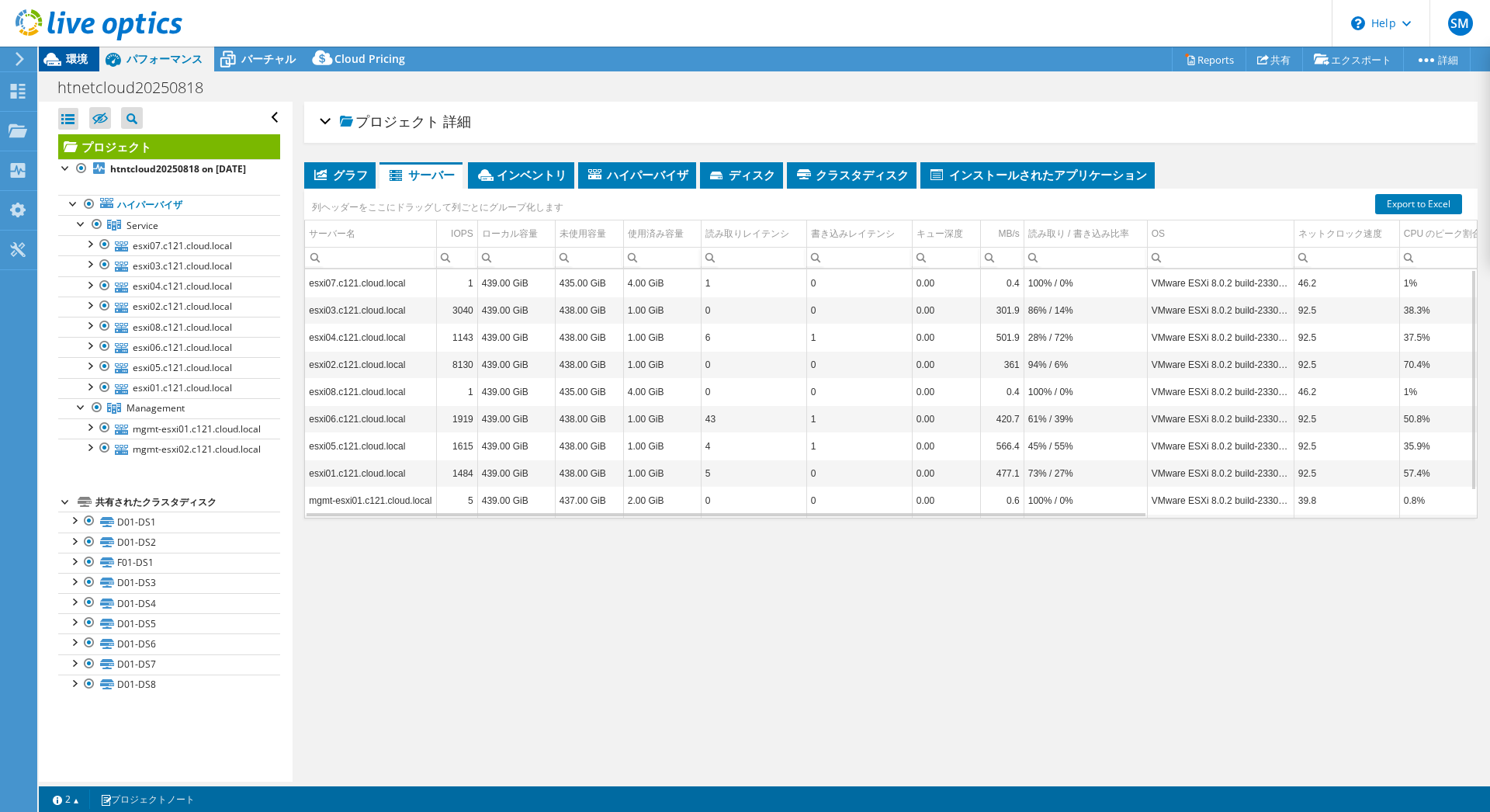
click at [84, 53] on span "環境" at bounding box center [77, 59] width 22 height 15
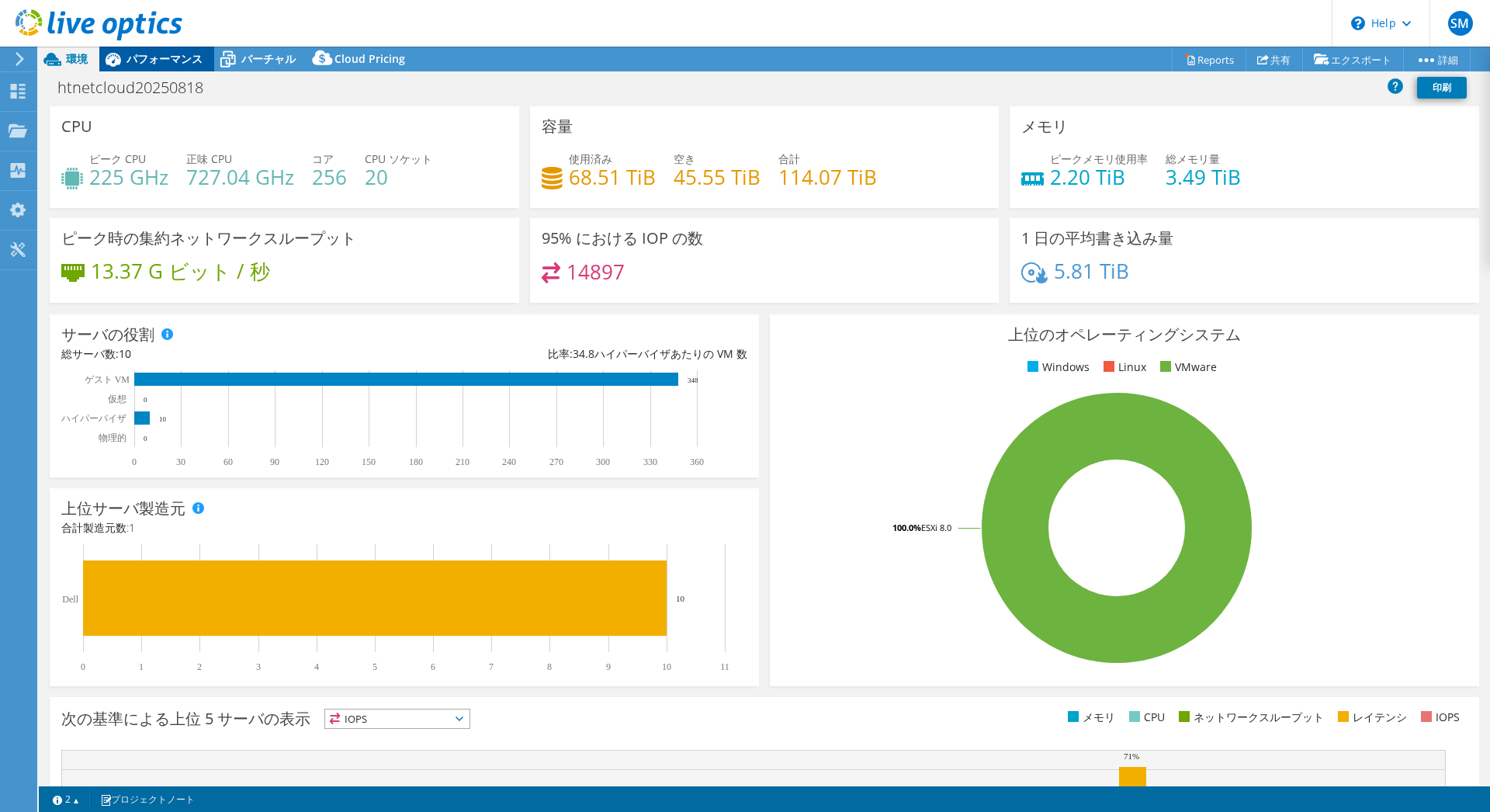
click at [133, 62] on span "パフォーマンス" at bounding box center [165, 59] width 76 height 15
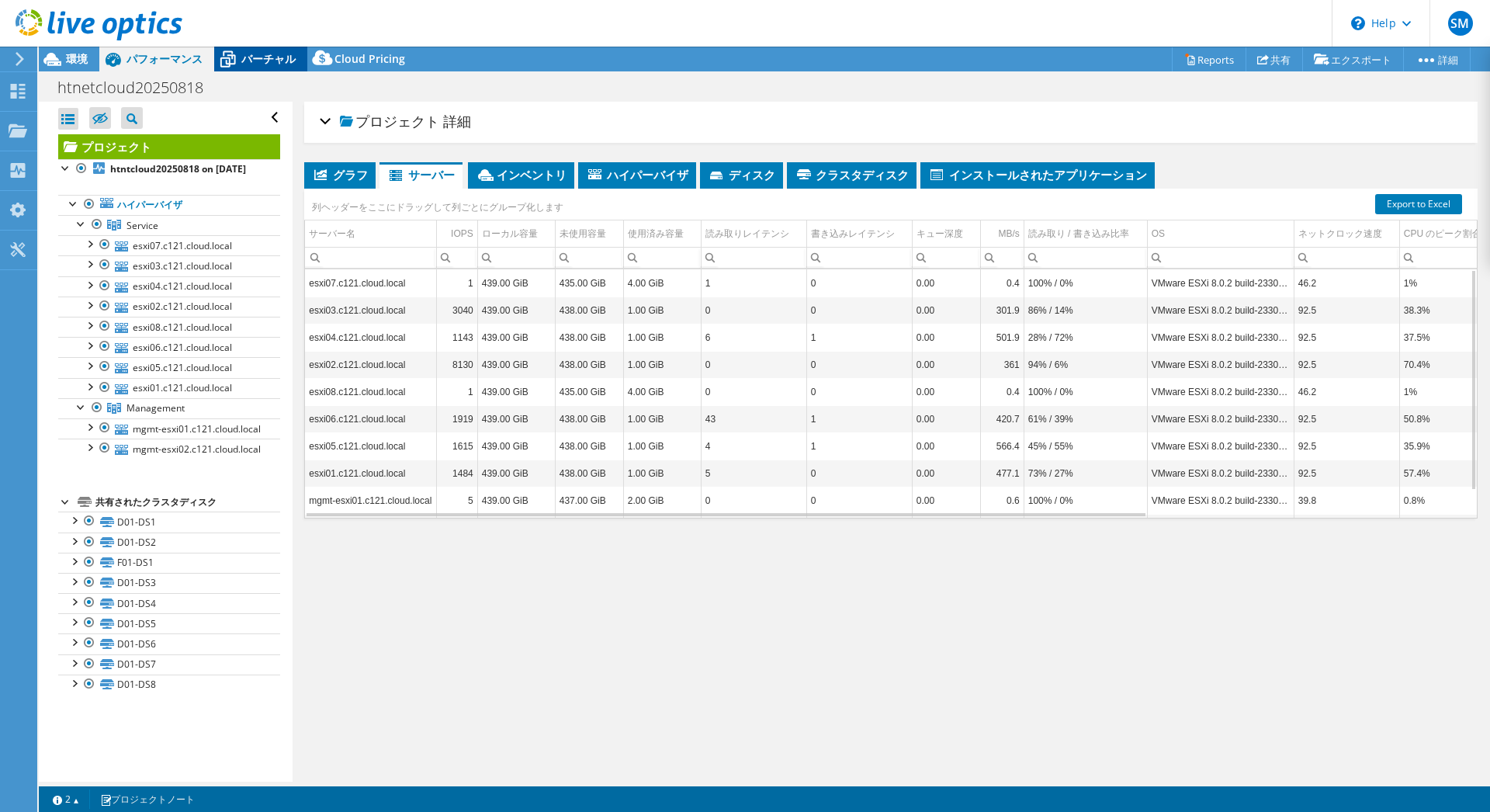
click at [286, 56] on span "バーチャル" at bounding box center [269, 59] width 54 height 15
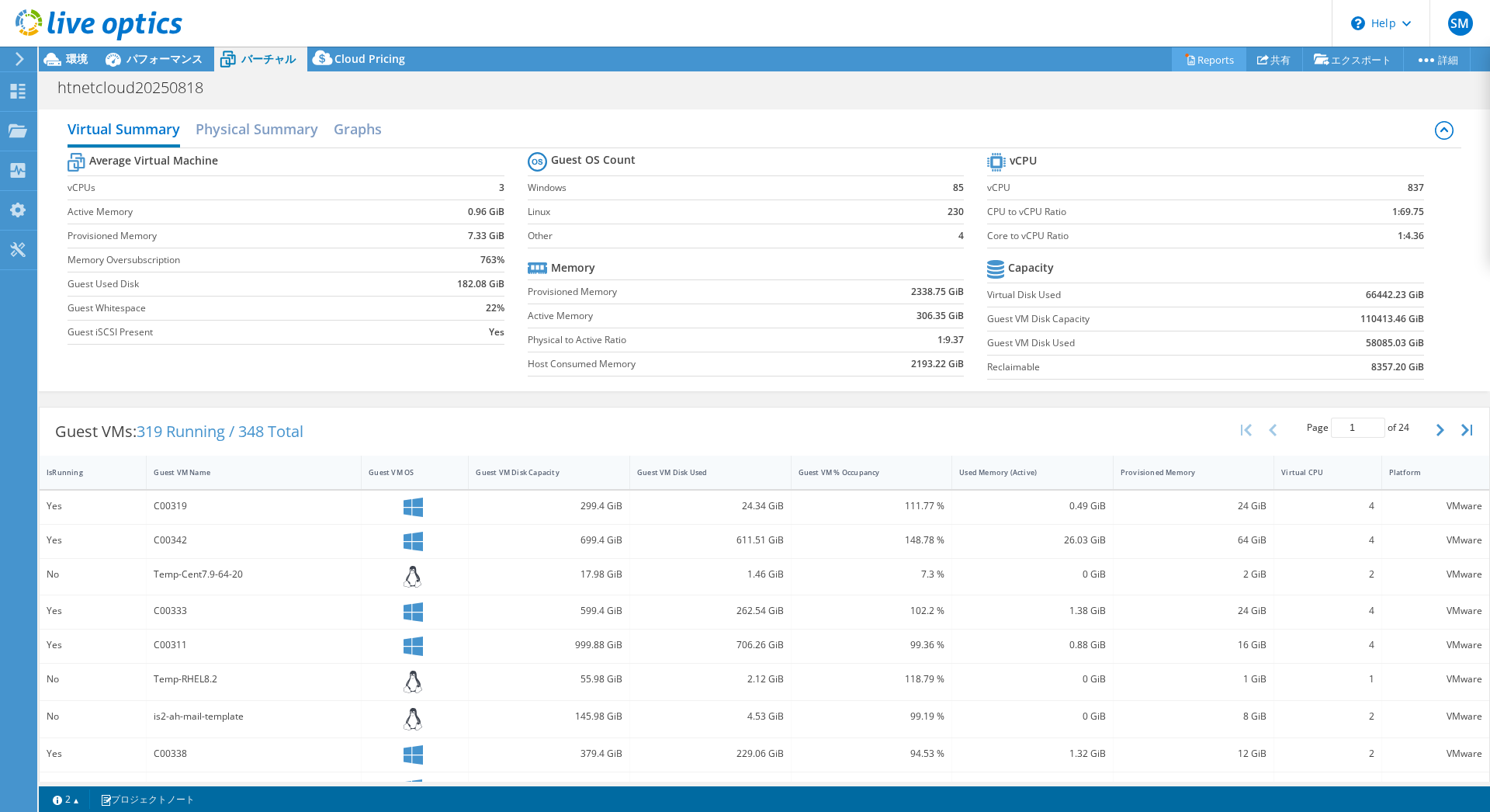
click at [1203, 57] on link "Reports" at bounding box center [1209, 59] width 74 height 24
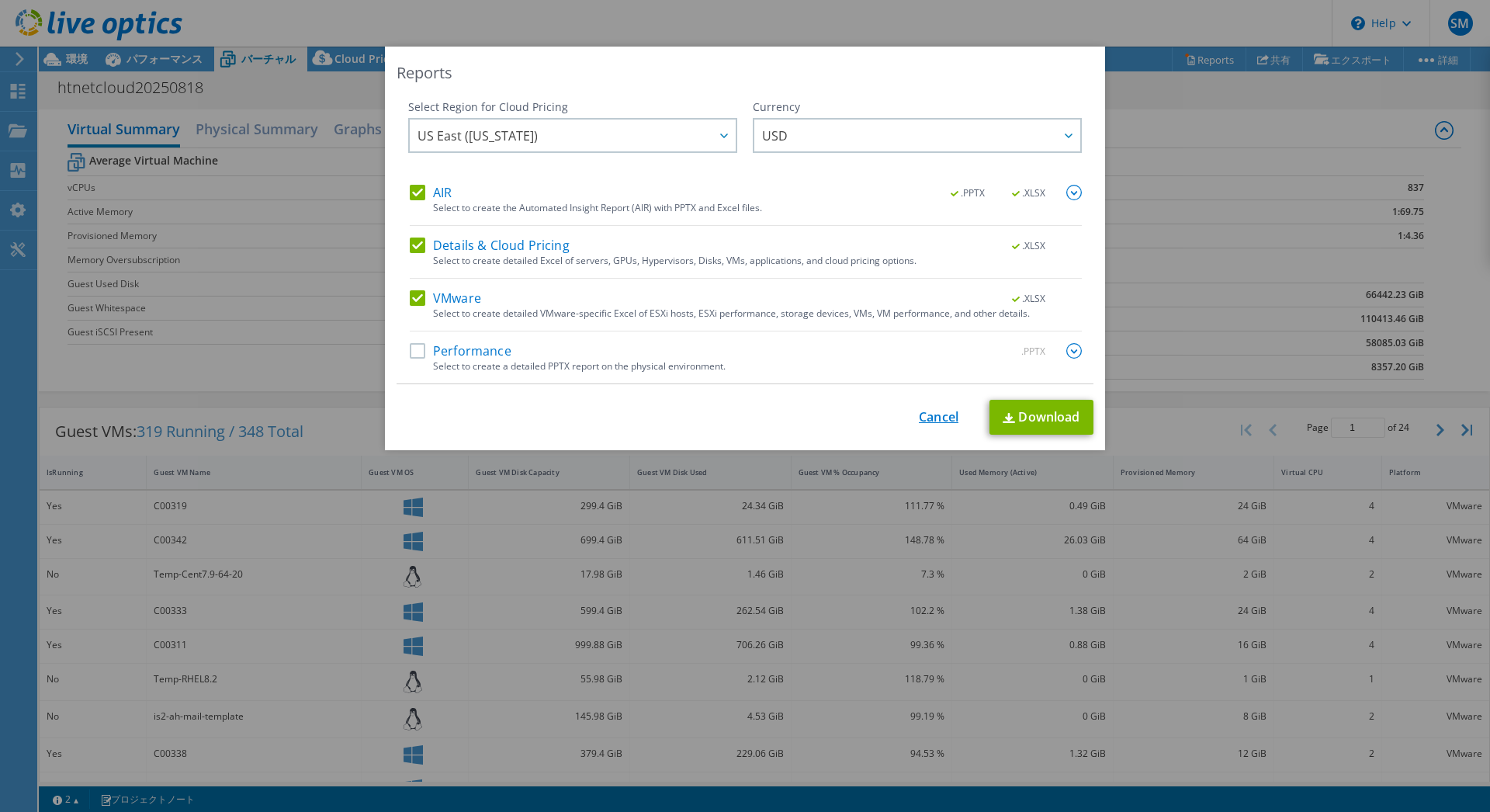
click at [932, 418] on link "Cancel" at bounding box center [938, 417] width 39 height 15
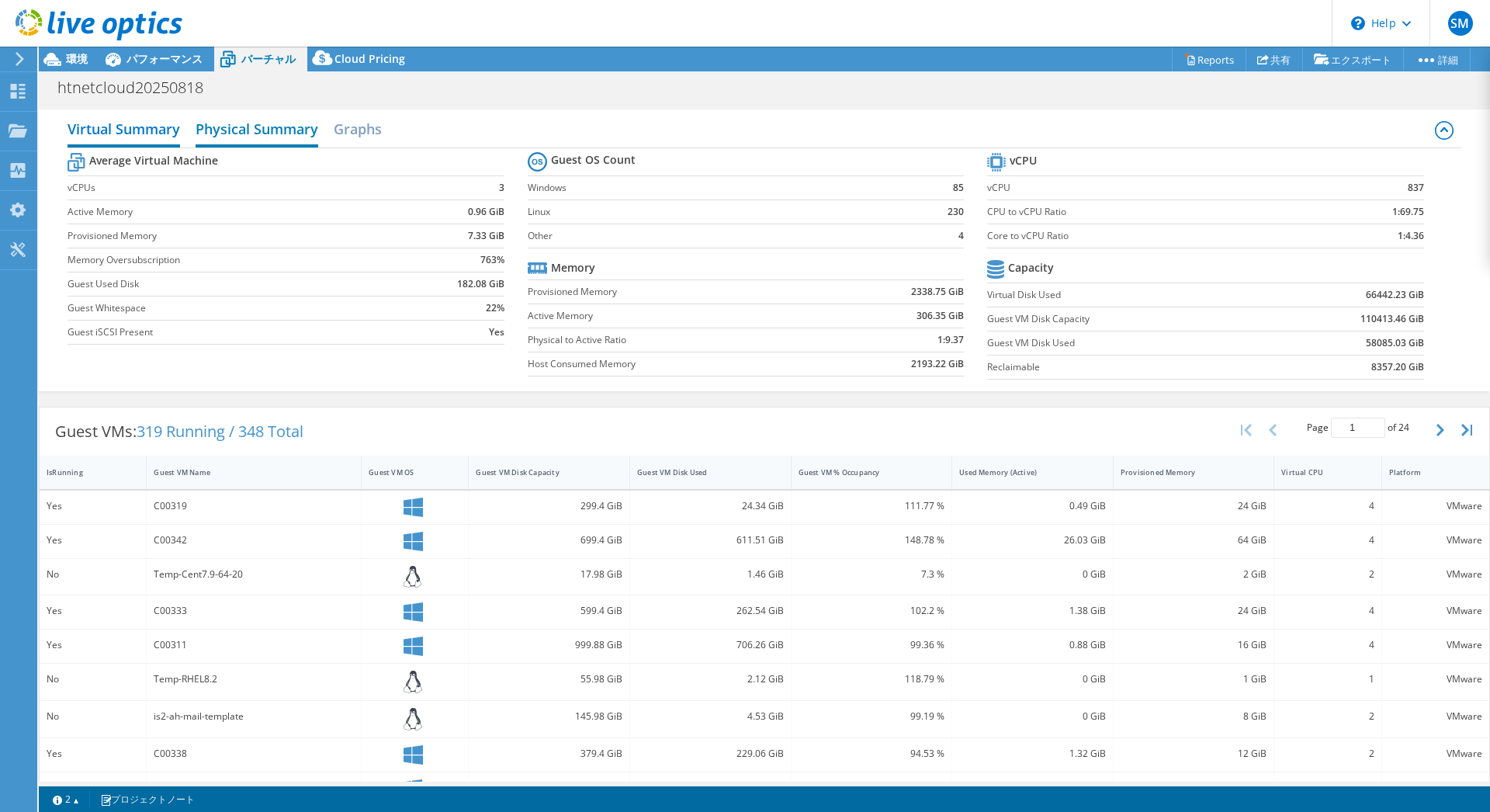
click at [259, 132] on h2 "Physical Summary" at bounding box center [257, 130] width 123 height 34
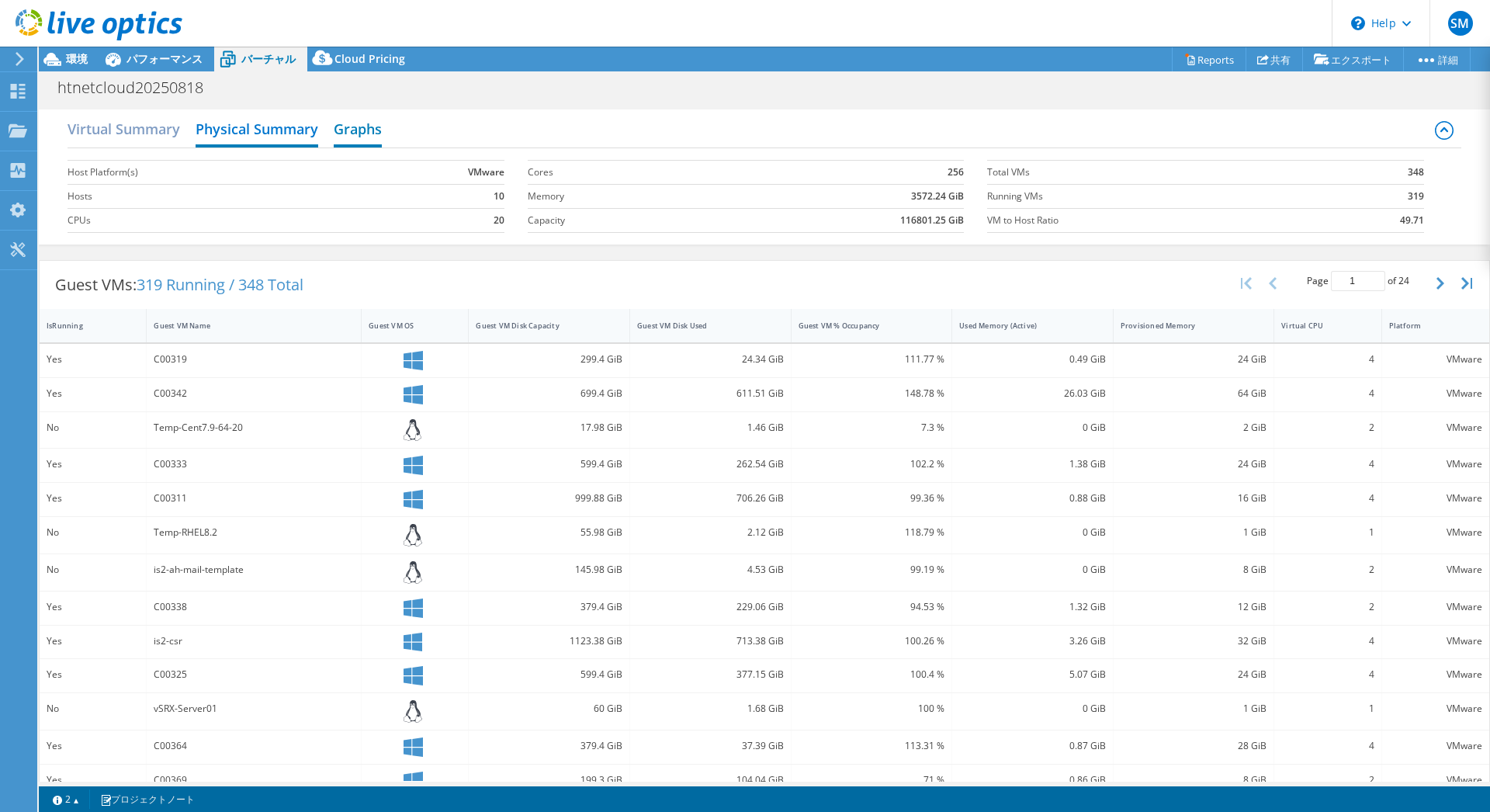
click at [346, 135] on h2 "Graphs" at bounding box center [358, 130] width 48 height 34
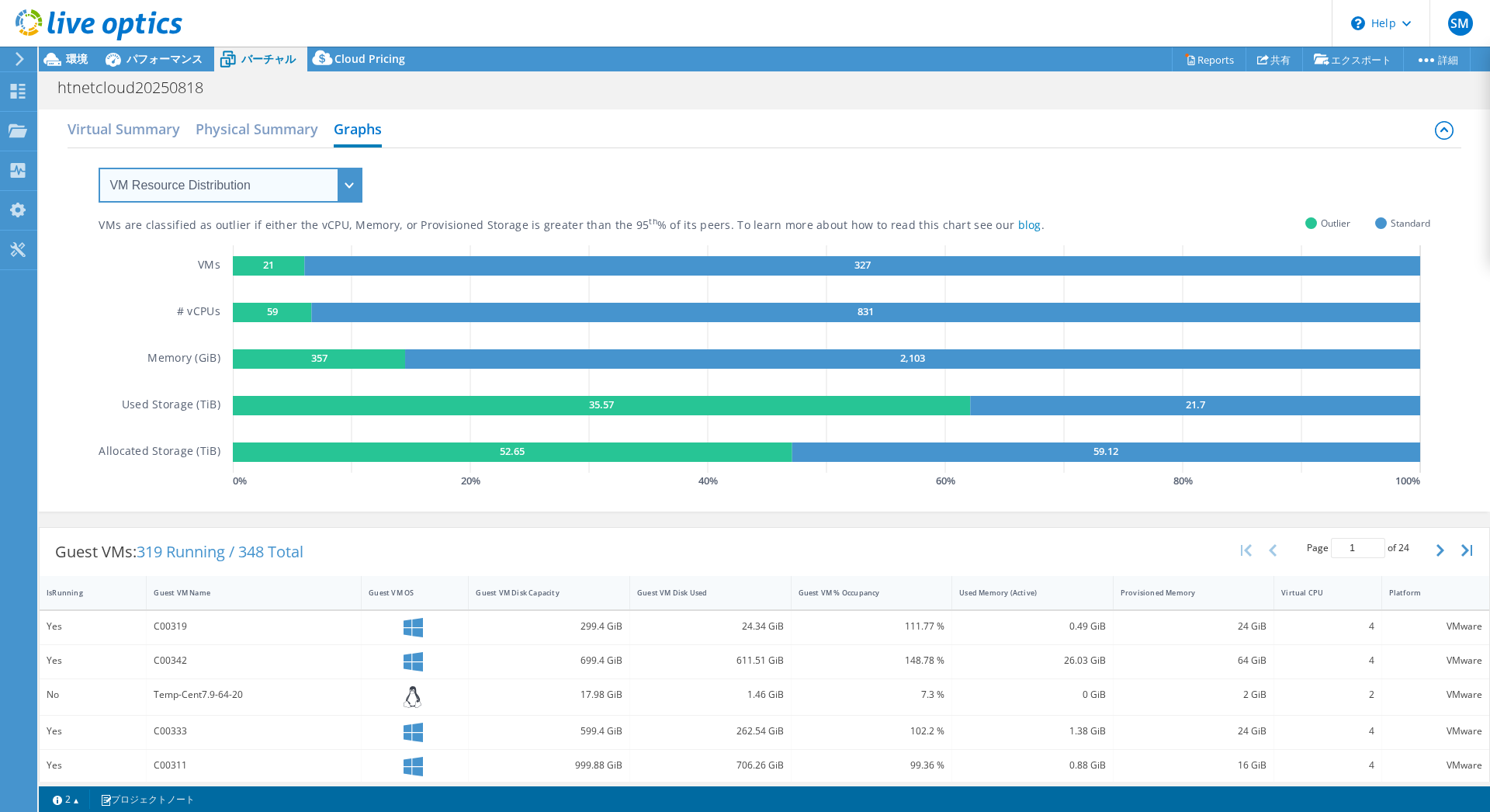
click at [345, 191] on select "VM Resource Distribution Provisioning Contrast Over Provisioning" at bounding box center [230, 185] width 264 height 35
click option "Provisioning Contrast" at bounding box center [0, 0] width 0 height 0
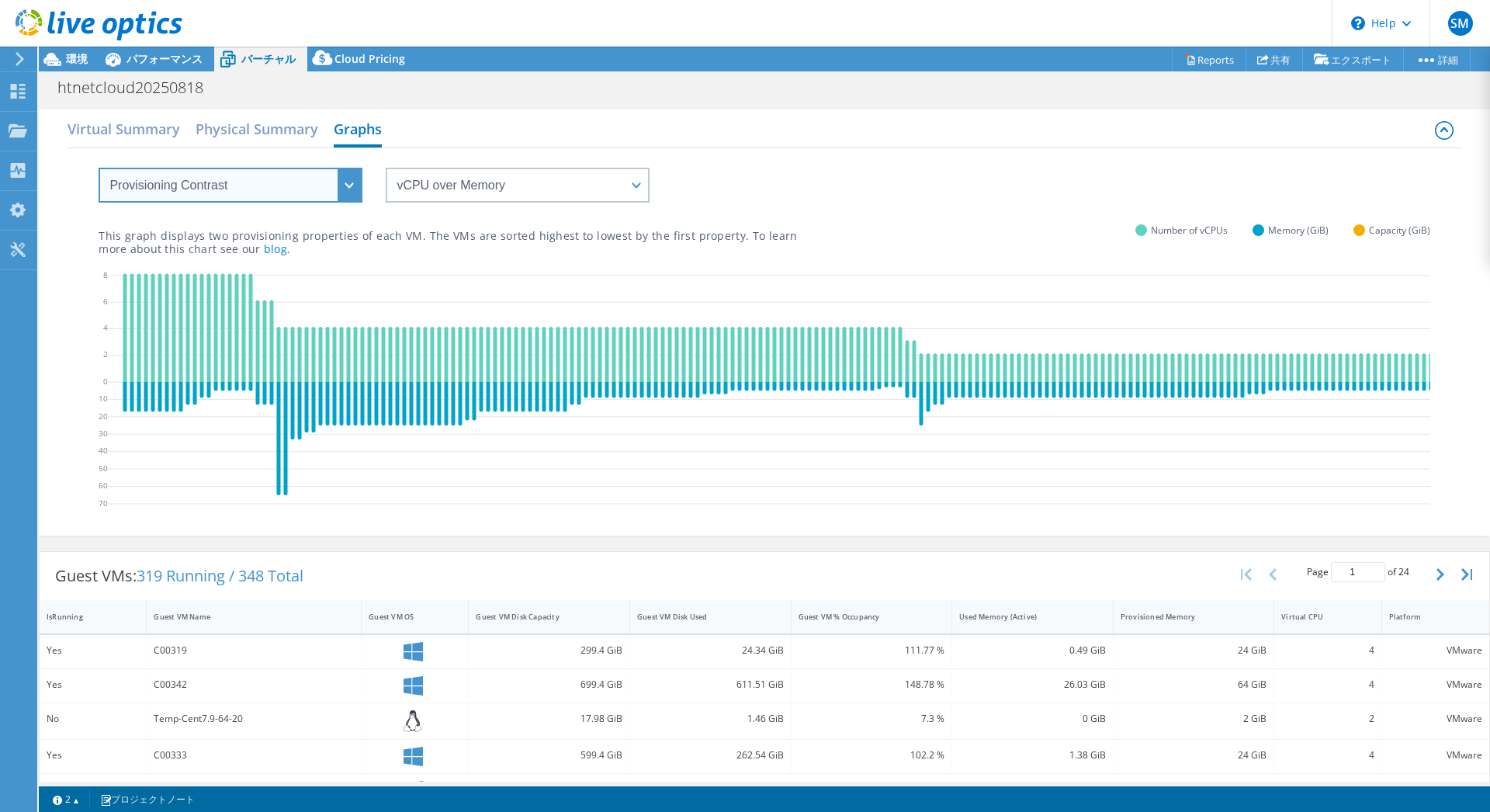
click at [98, 168] on select "VM Resource Distribution Provisioning Contrast Over Provisioning" at bounding box center [230, 185] width 264 height 35
select select "Over Provisioning"
click option "Over Provisioning" at bounding box center [0, 0] width 0 height 0
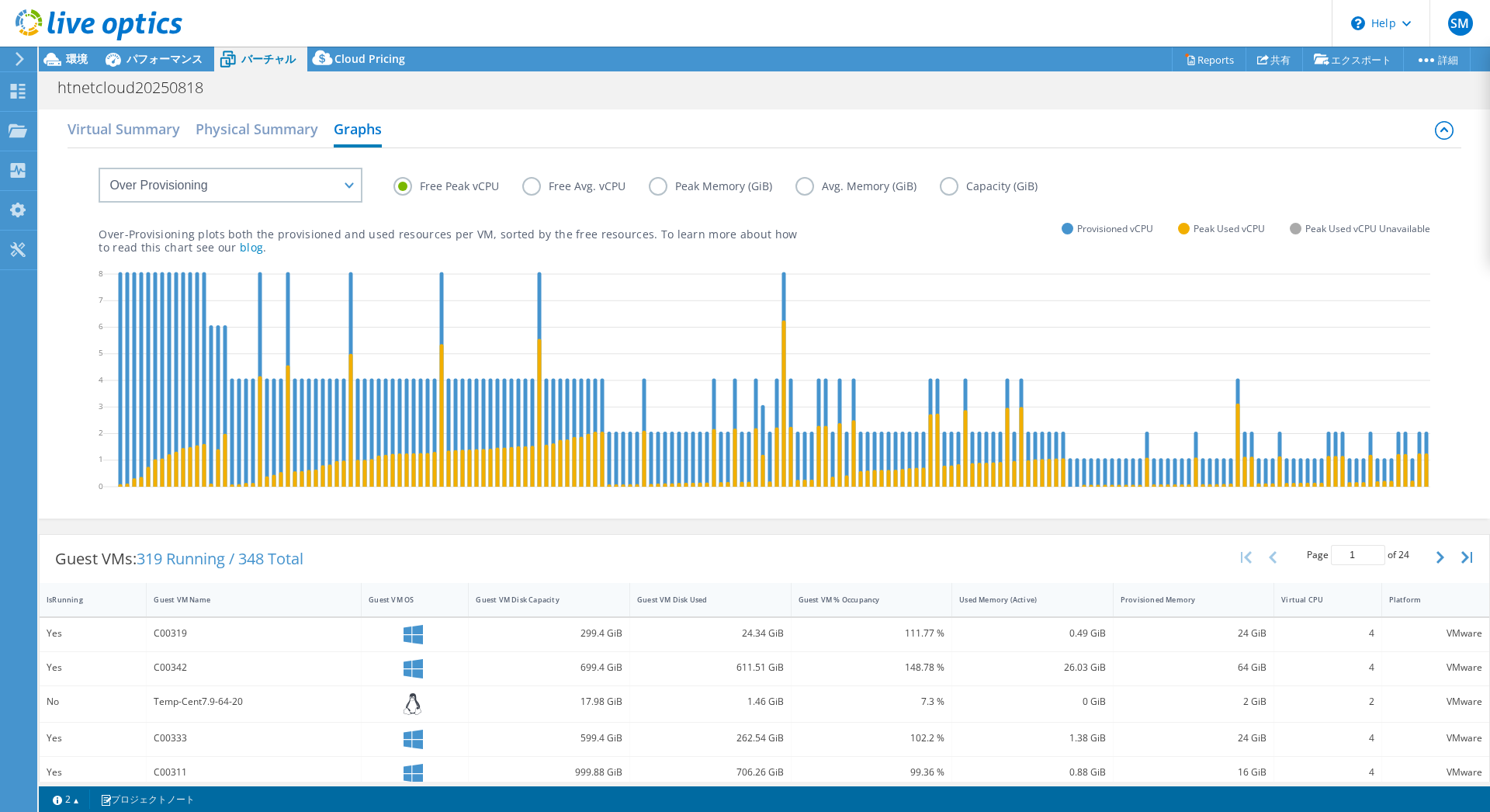
click at [655, 187] on label "Peak Memory (GiB)" at bounding box center [722, 186] width 147 height 19
click at [0, 0] on input "Peak Memory (GiB)" at bounding box center [0, 0] width 0 height 0
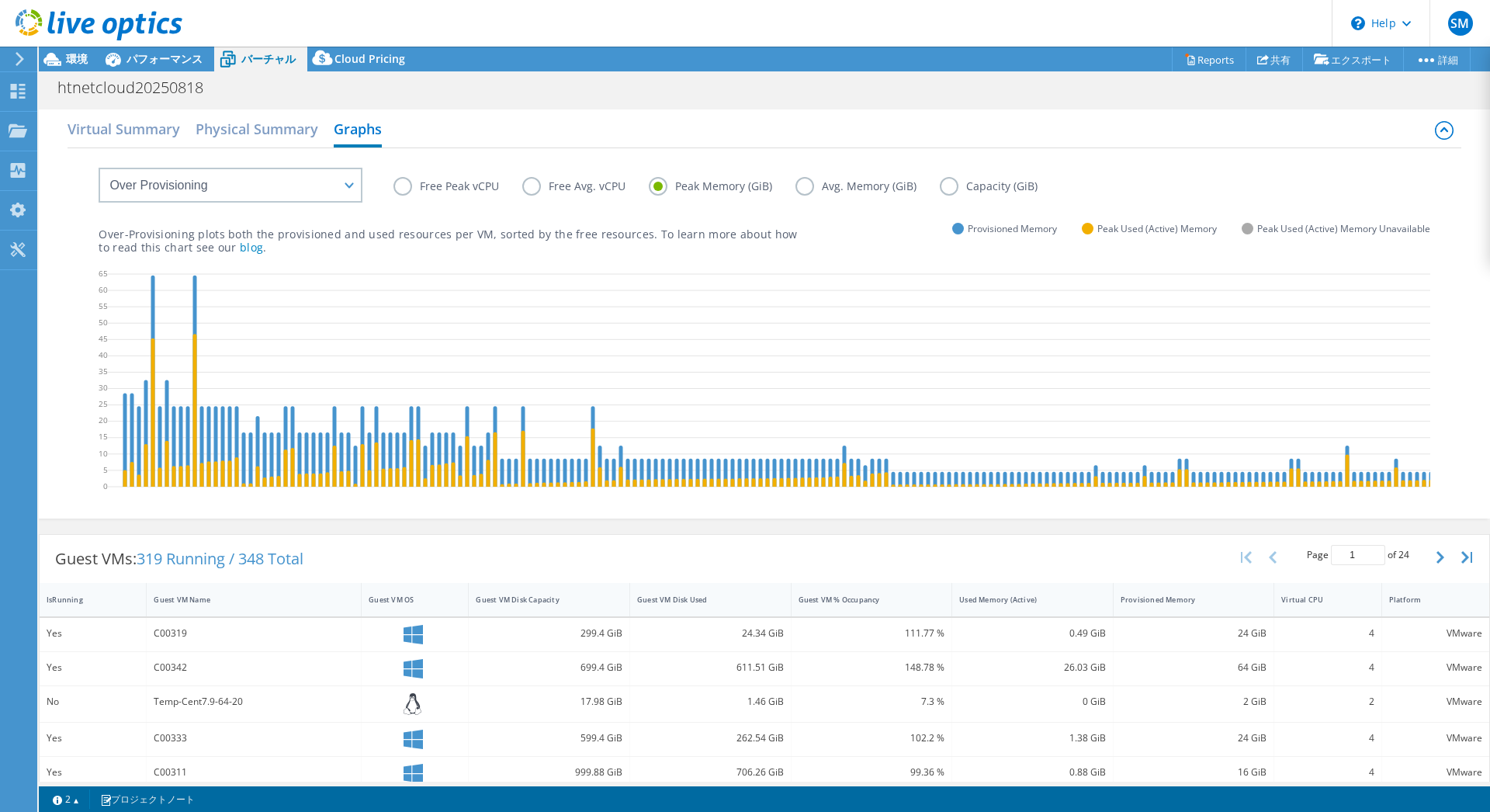
click at [404, 186] on label "Free Peak vCPU" at bounding box center [458, 186] width 129 height 19
click at [0, 0] on input "Free Peak vCPU" at bounding box center [0, 0] width 0 height 0
